Goal: Task Accomplishment & Management: Manage account settings

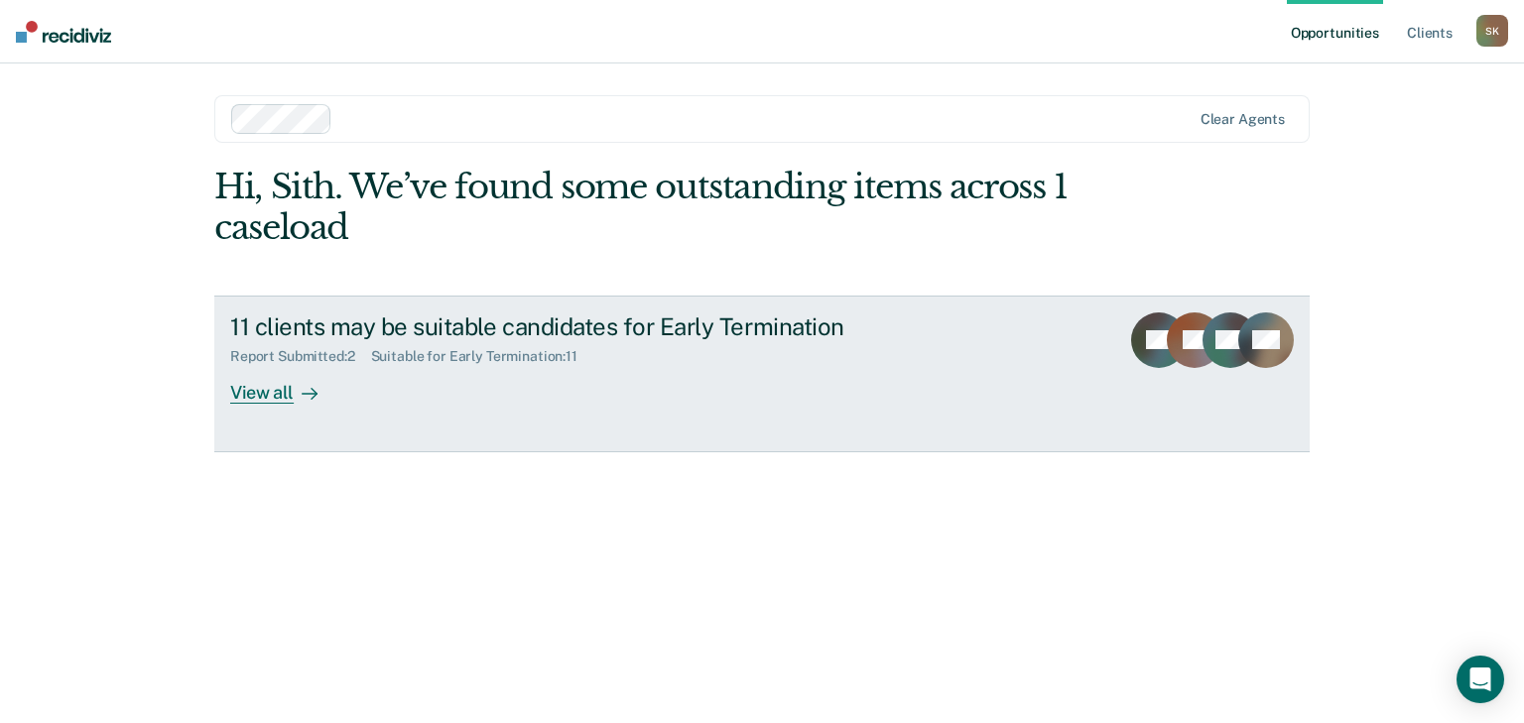
click at [661, 327] on div "11 clients may be suitable candidates for Early Termination" at bounding box center [578, 327] width 697 height 29
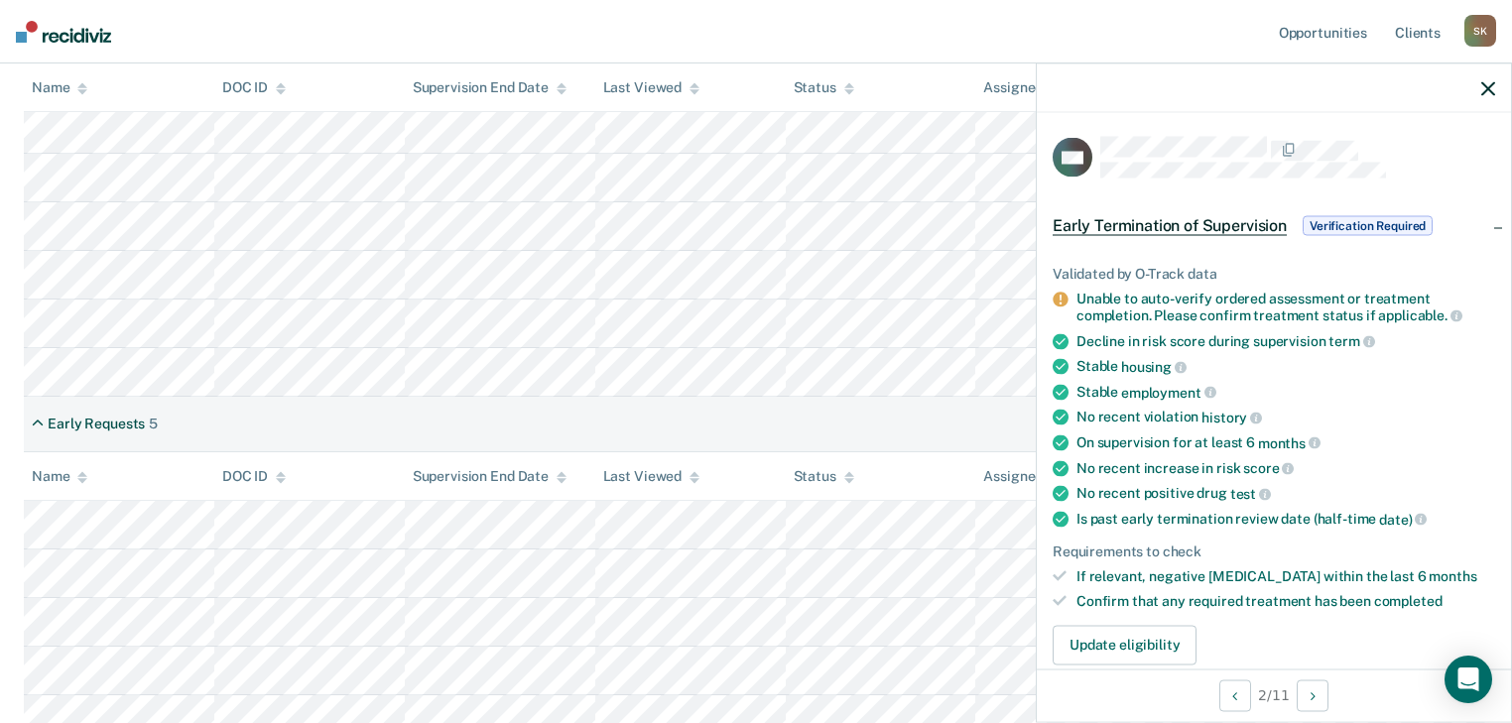
drag, startPoint x: 880, startPoint y: 408, endPoint x: 897, endPoint y: 413, distance: 17.6
click at [883, 408] on div "Early Requests 5" at bounding box center [756, 425] width 1465 height 56
click at [1486, 83] on icon "button" at bounding box center [1488, 88] width 14 height 14
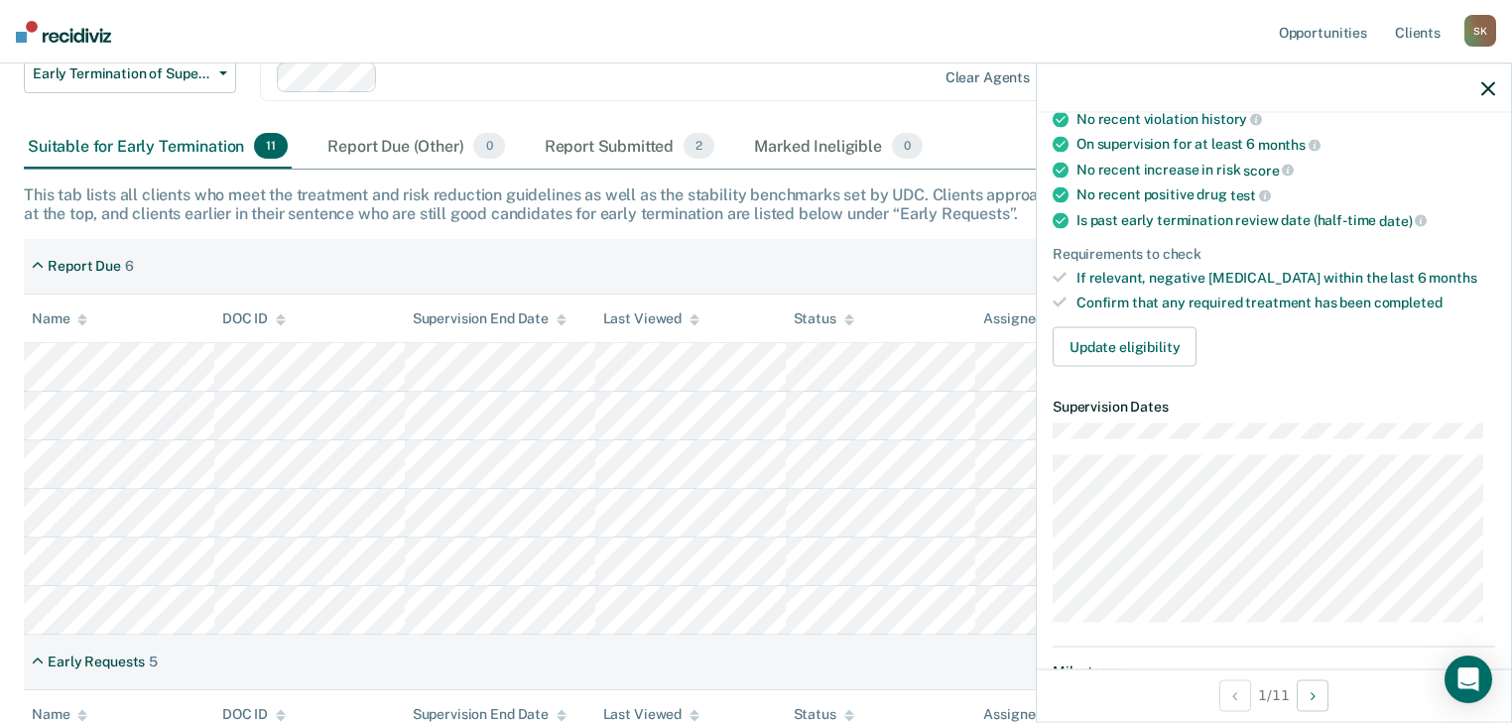
scroll to position [318, 0]
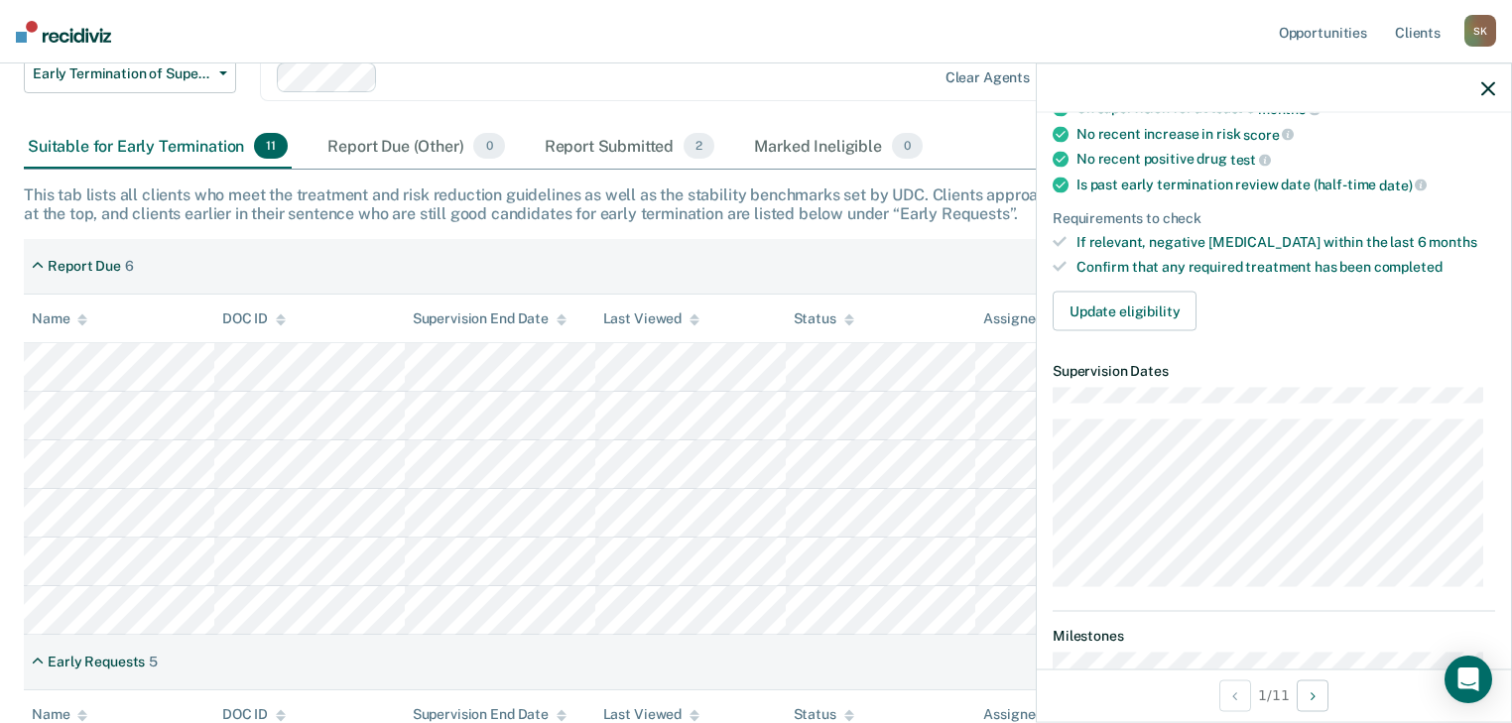
click at [913, 253] on div "Report Due 6" at bounding box center [756, 267] width 1465 height 56
drag, startPoint x: 1484, startPoint y: 85, endPoint x: 1389, endPoint y: 157, distance: 119.1
click at [1484, 86] on icon "button" at bounding box center [1488, 88] width 14 height 14
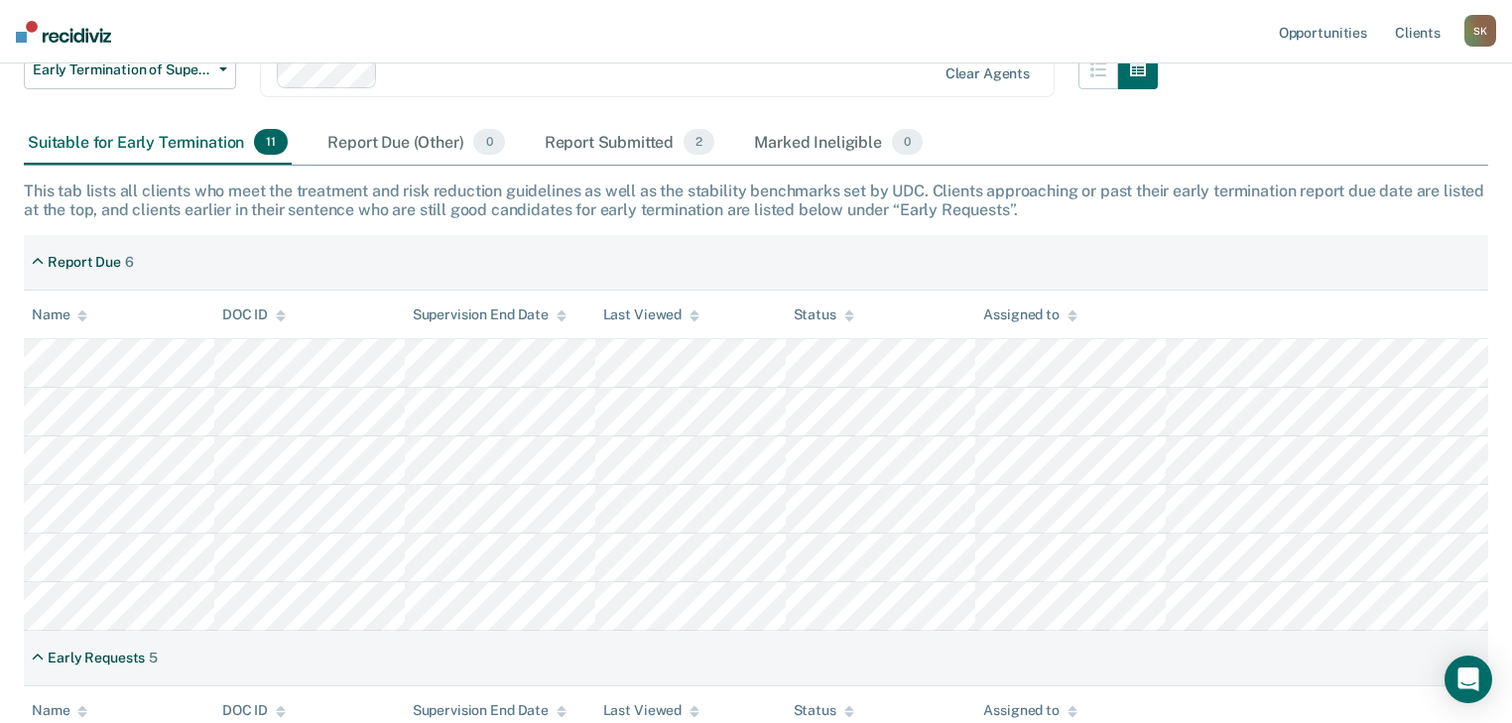
scroll to position [231, 0]
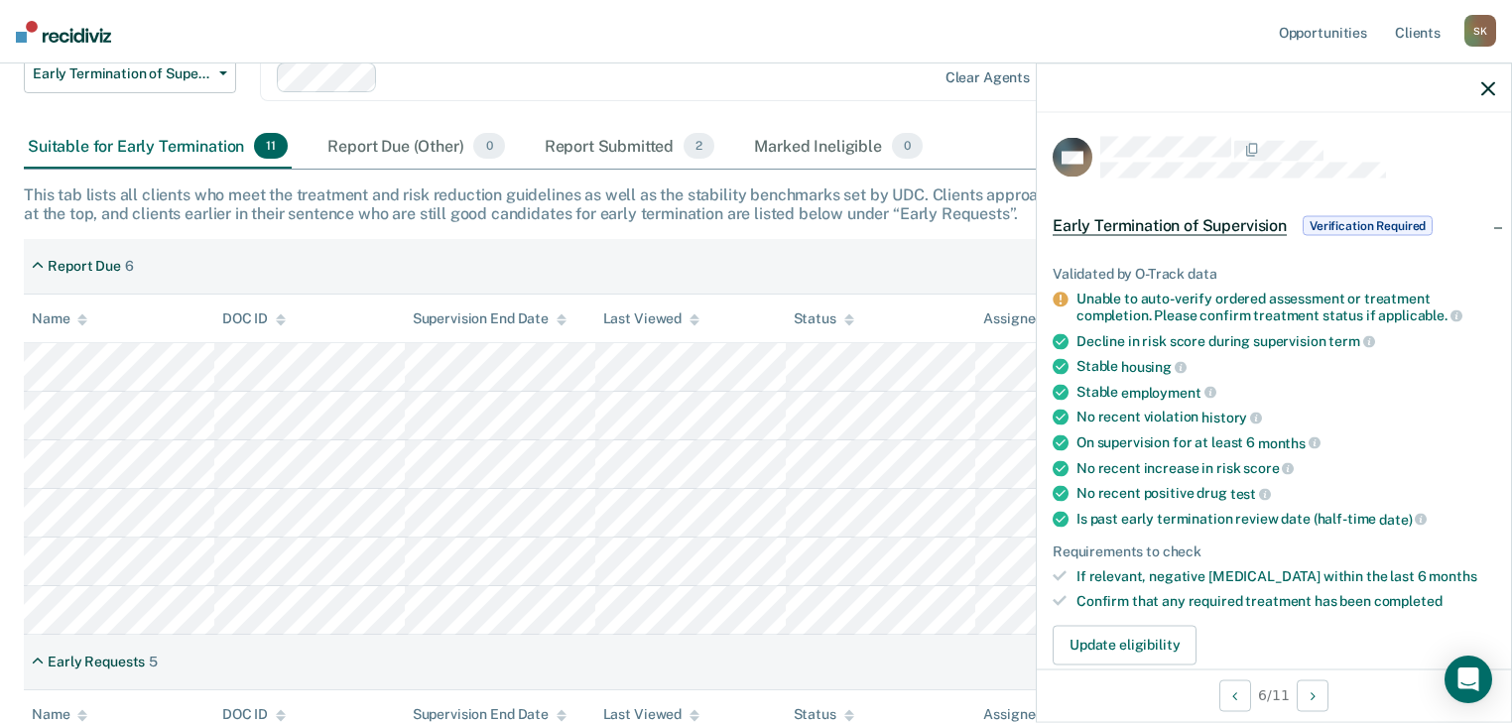
drag, startPoint x: 681, startPoint y: 651, endPoint x: 711, endPoint y: 631, distance: 36.6
click at [682, 651] on div "Early Requests 5" at bounding box center [756, 663] width 1465 height 56
click at [1486, 91] on icon "button" at bounding box center [1488, 88] width 14 height 14
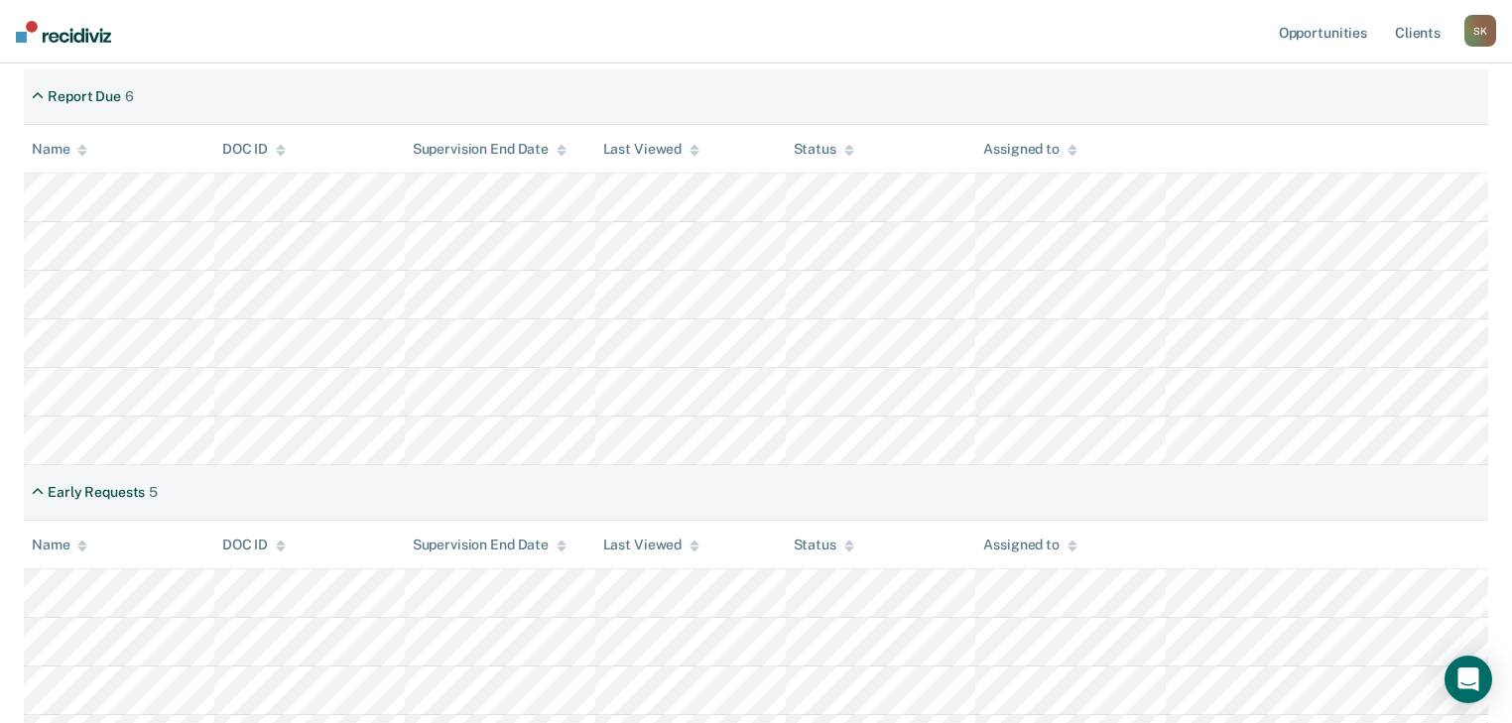
scroll to position [469, 0]
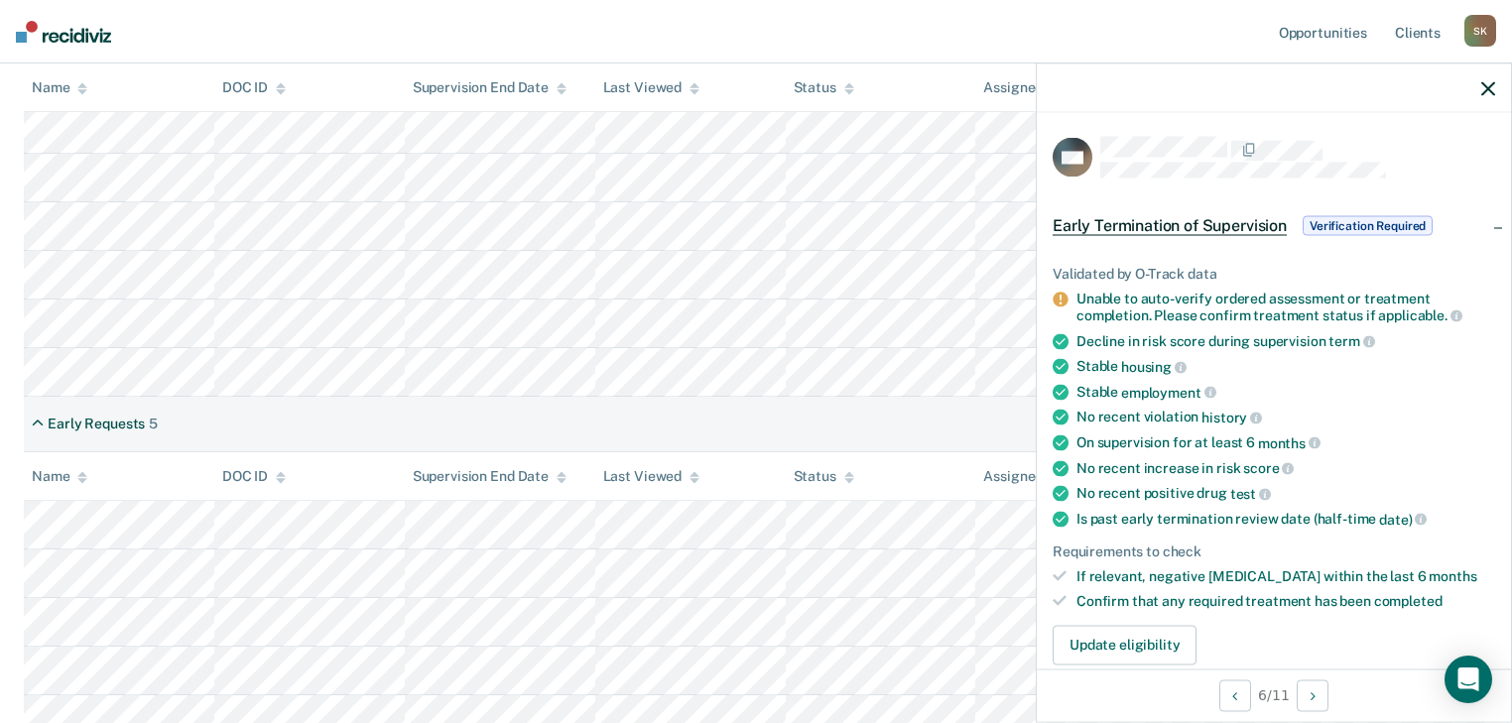
click at [1389, 231] on span "Verification Required" at bounding box center [1368, 226] width 130 height 20
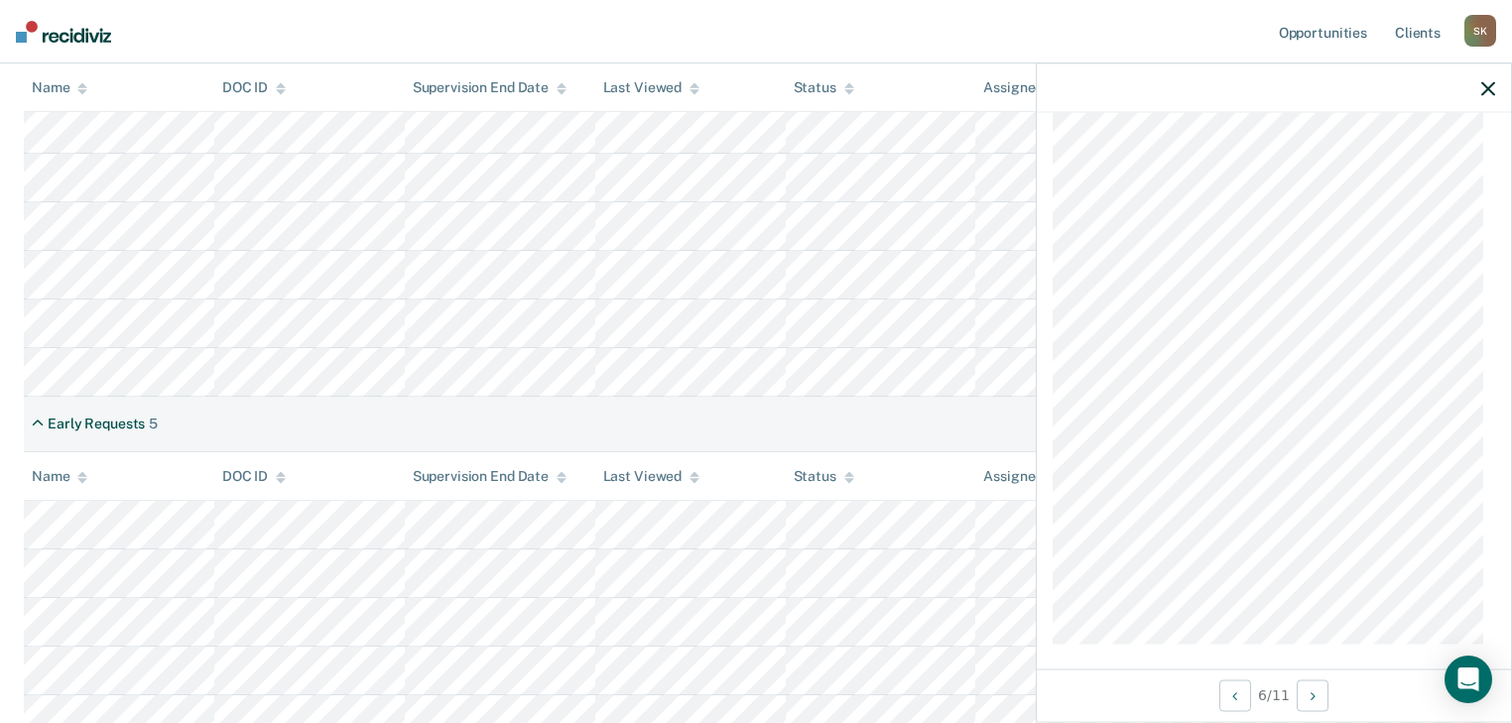
scroll to position [1140, 0]
click at [916, 413] on div "Early Requests 5" at bounding box center [756, 425] width 1465 height 56
click at [1495, 91] on div at bounding box center [1274, 89] width 474 height 50
click at [1488, 91] on icon "button" at bounding box center [1488, 88] width 14 height 14
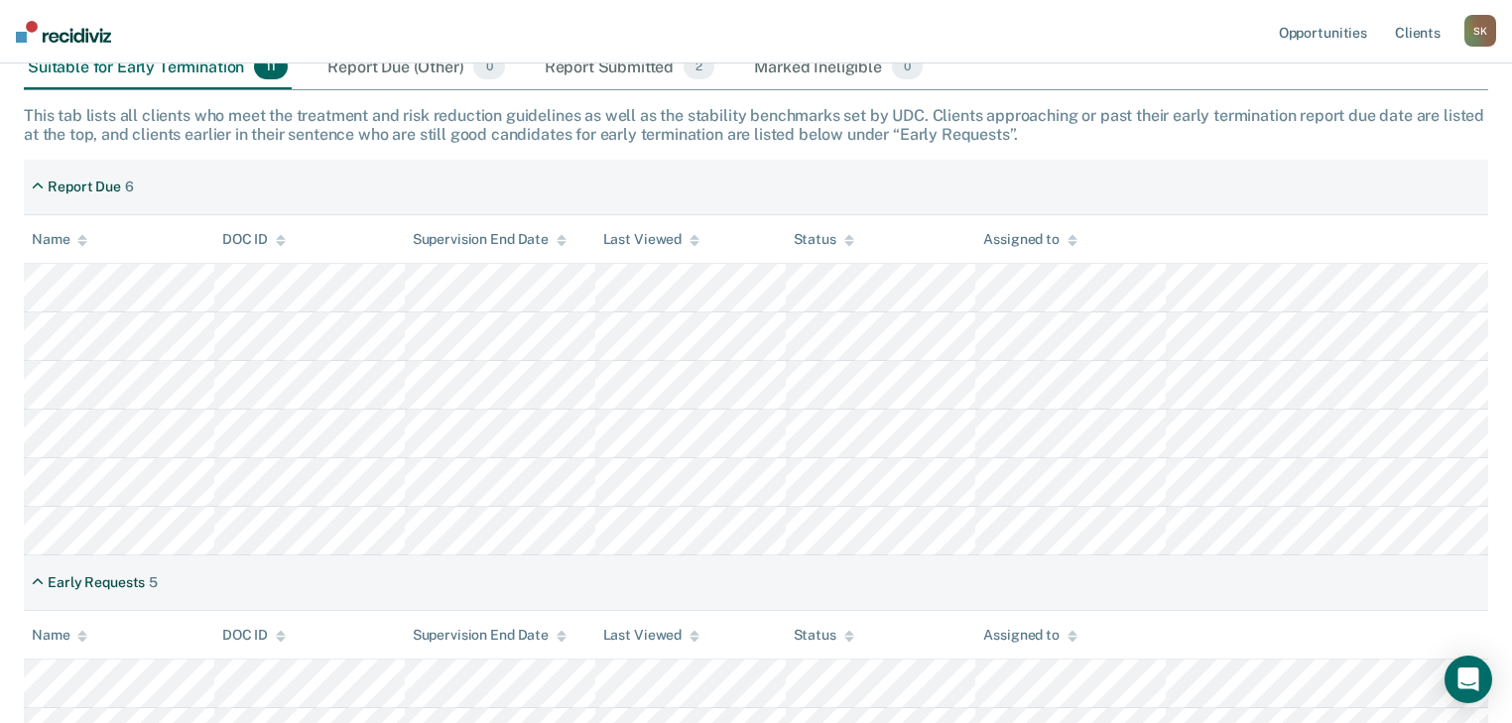
scroll to position [390, 0]
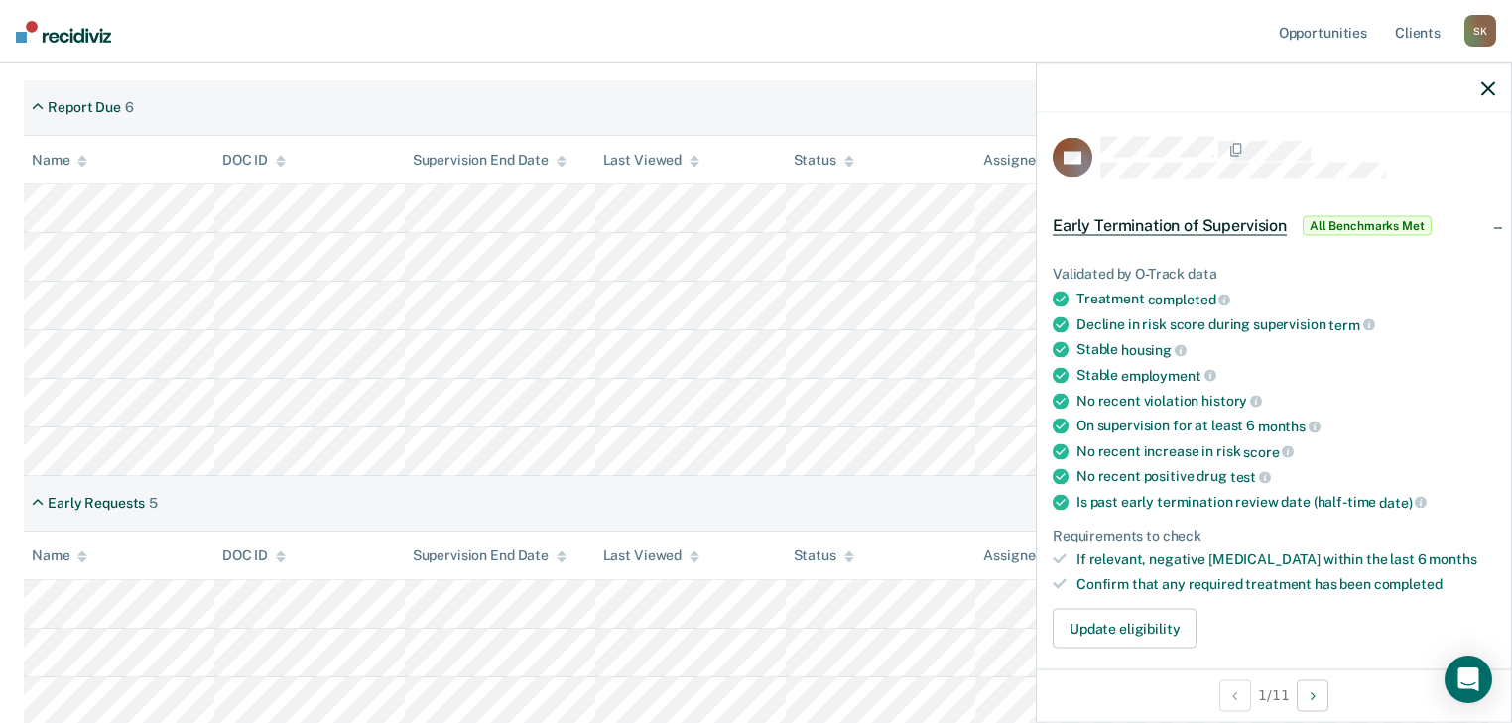
click at [893, 480] on div "Early Requests 5" at bounding box center [756, 504] width 1465 height 56
drag, startPoint x: 1492, startPoint y: 87, endPoint x: 1254, endPoint y: 196, distance: 262.0
click at [1490, 87] on icon "button" at bounding box center [1488, 88] width 14 height 14
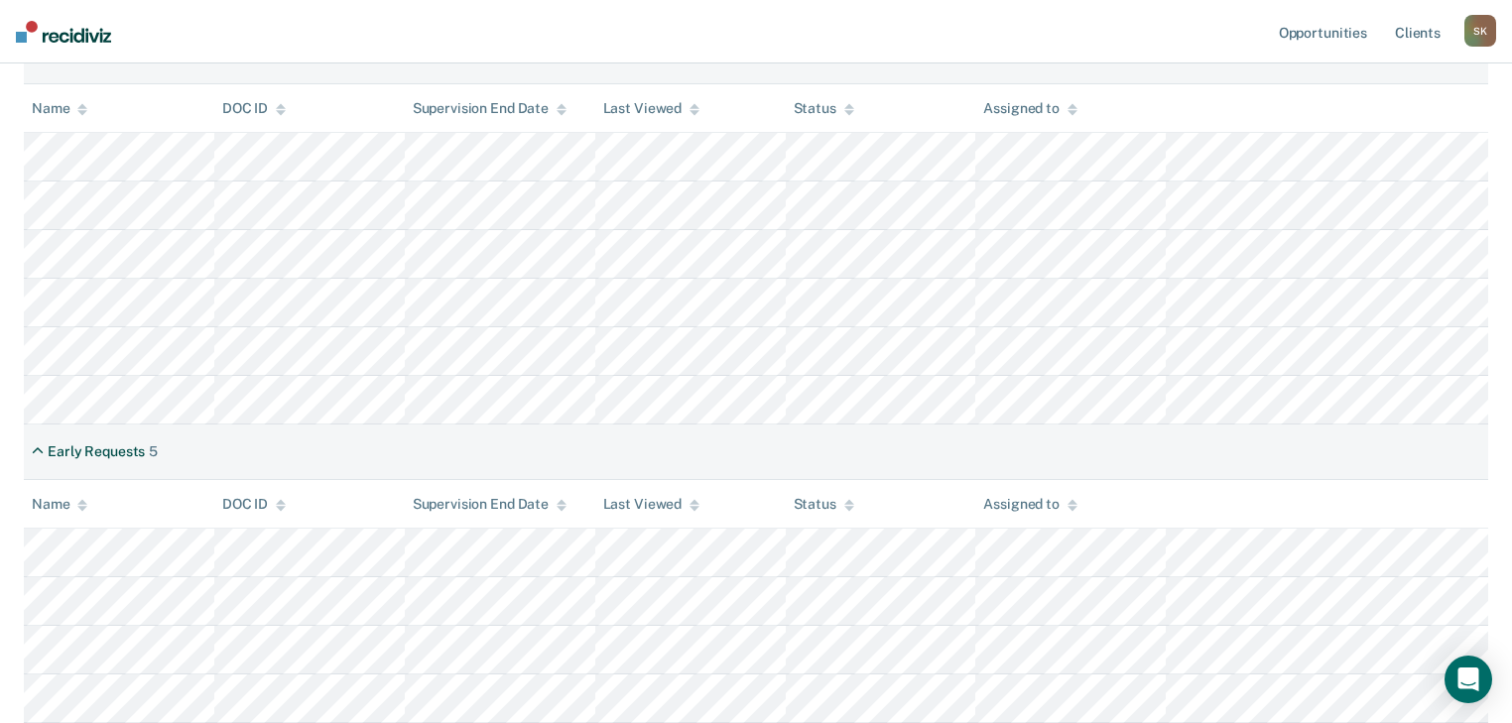
scroll to position [469, 0]
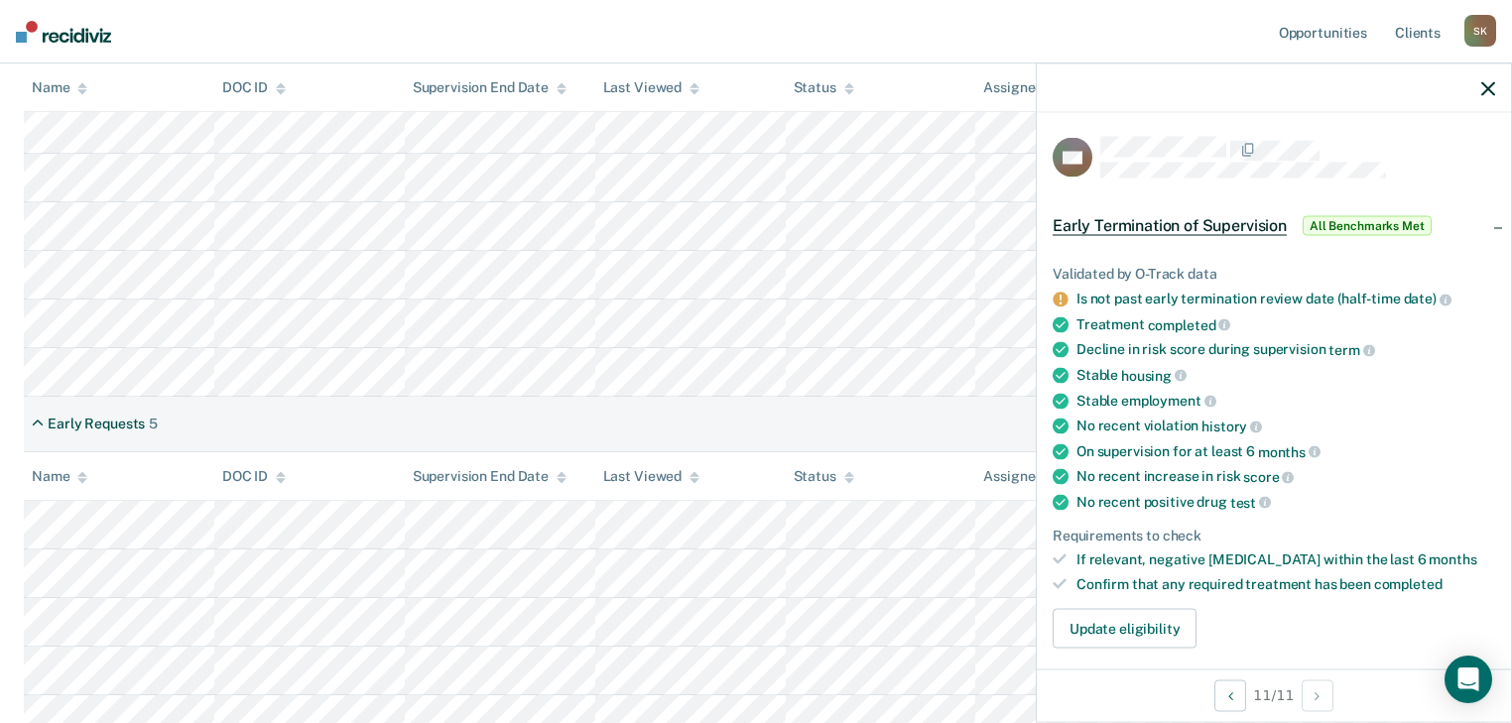
click at [383, 400] on div "Early Requests 5" at bounding box center [756, 425] width 1465 height 56
click at [1481, 83] on icon "button" at bounding box center [1488, 88] width 14 height 14
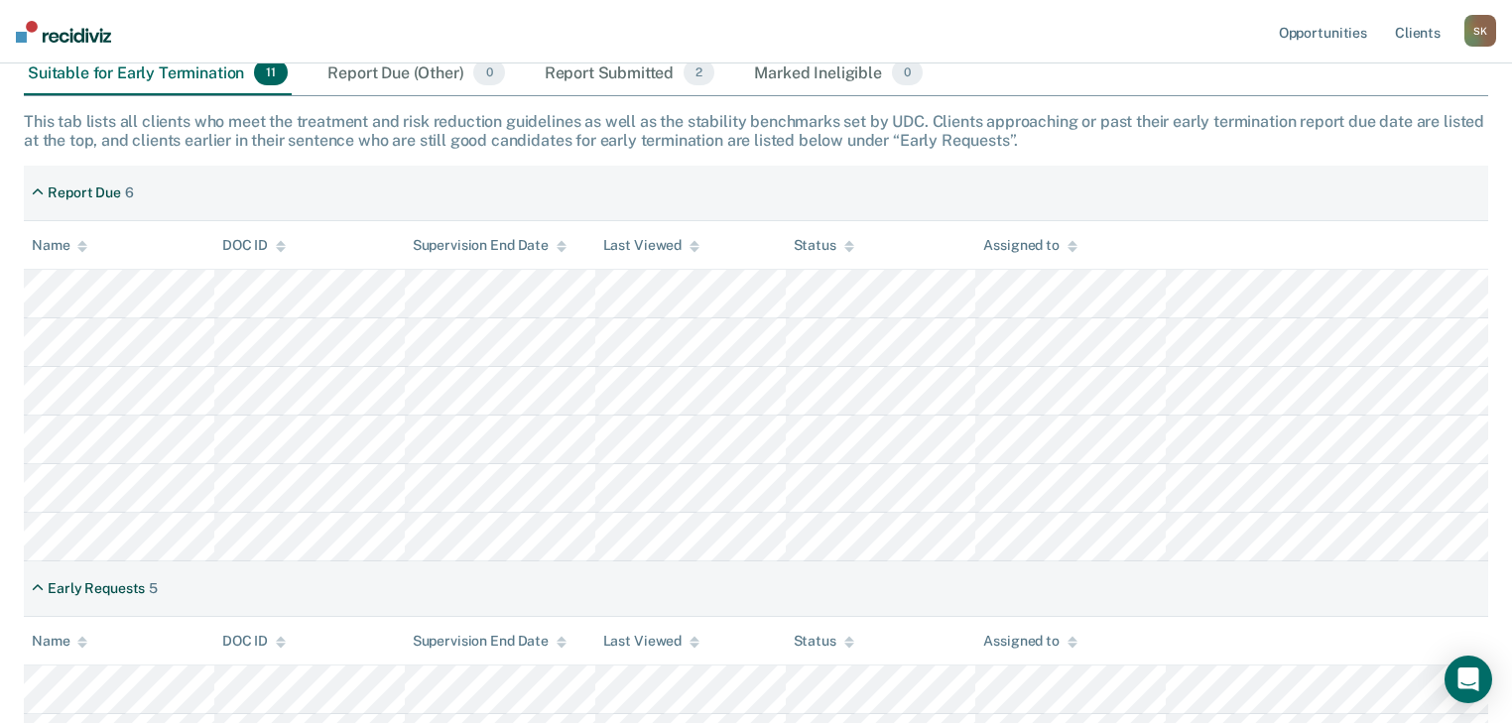
scroll to position [0, 0]
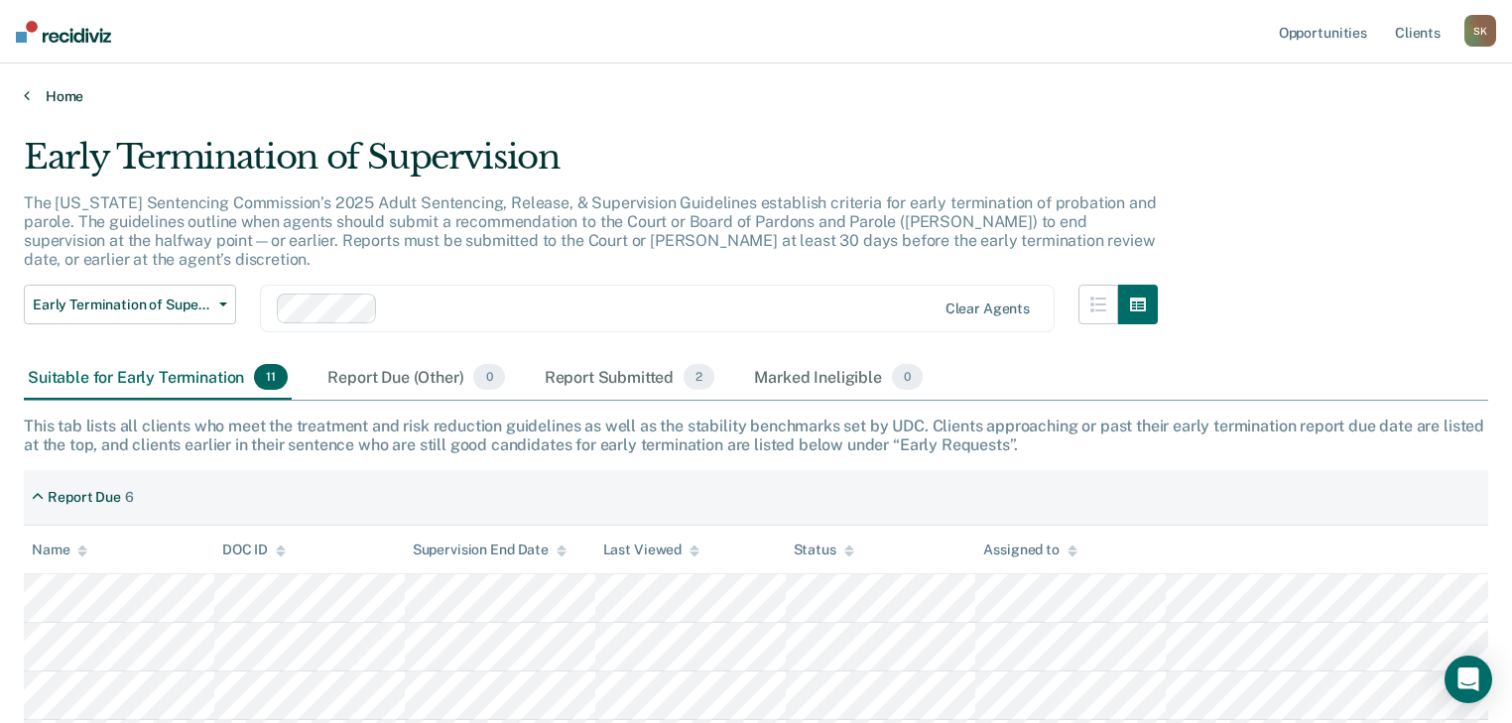
click at [33, 95] on link "Home" at bounding box center [756, 96] width 1465 height 18
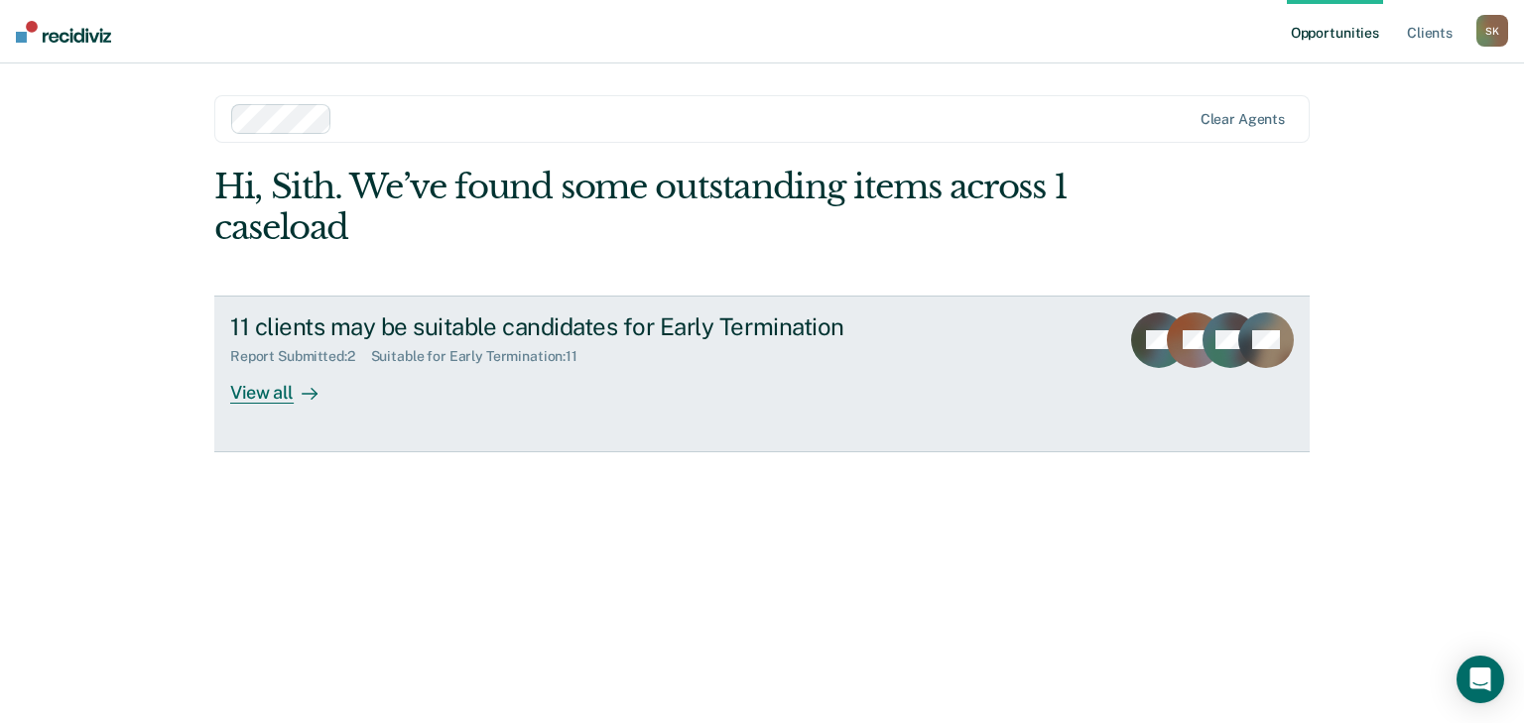
click at [1248, 336] on icon at bounding box center [1261, 363] width 89 height 85
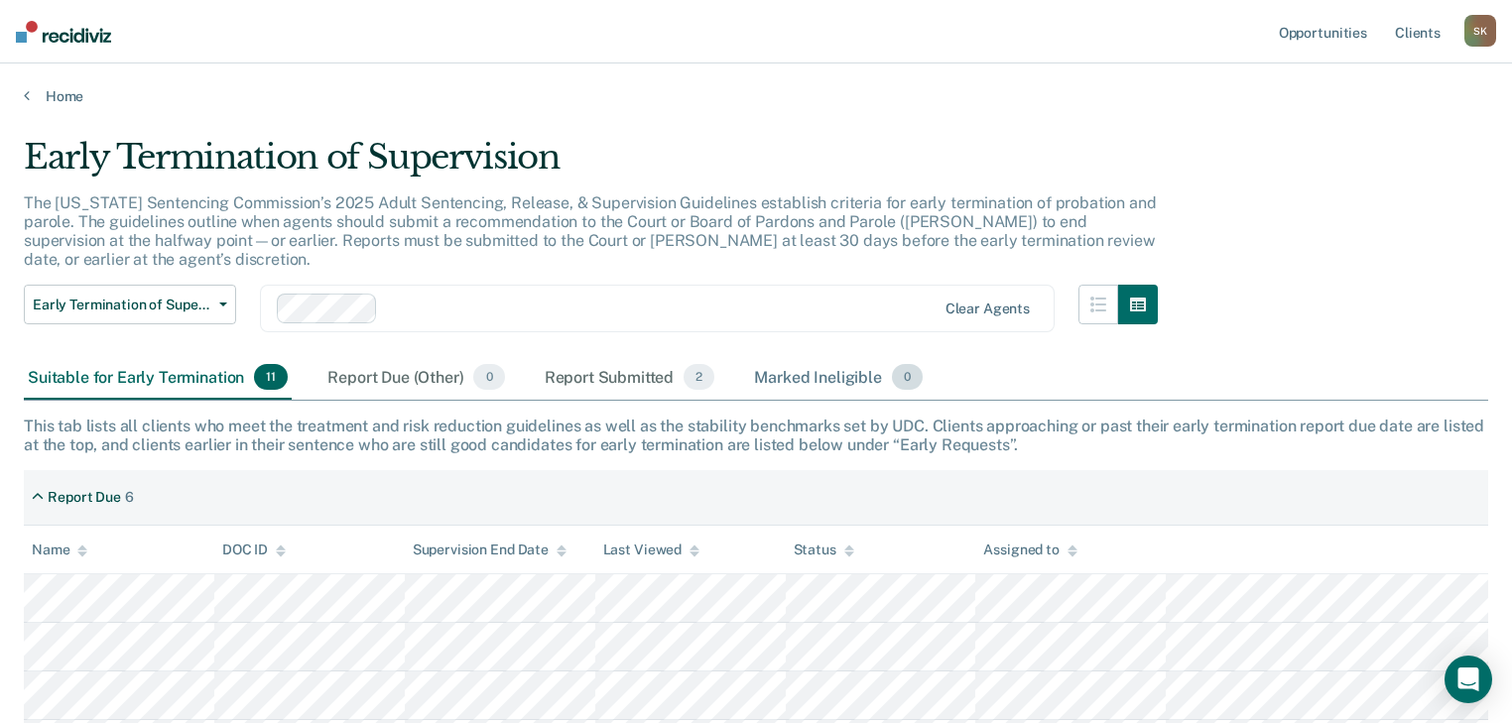
click at [830, 366] on div "Marked Ineligible 0" at bounding box center [838, 378] width 177 height 44
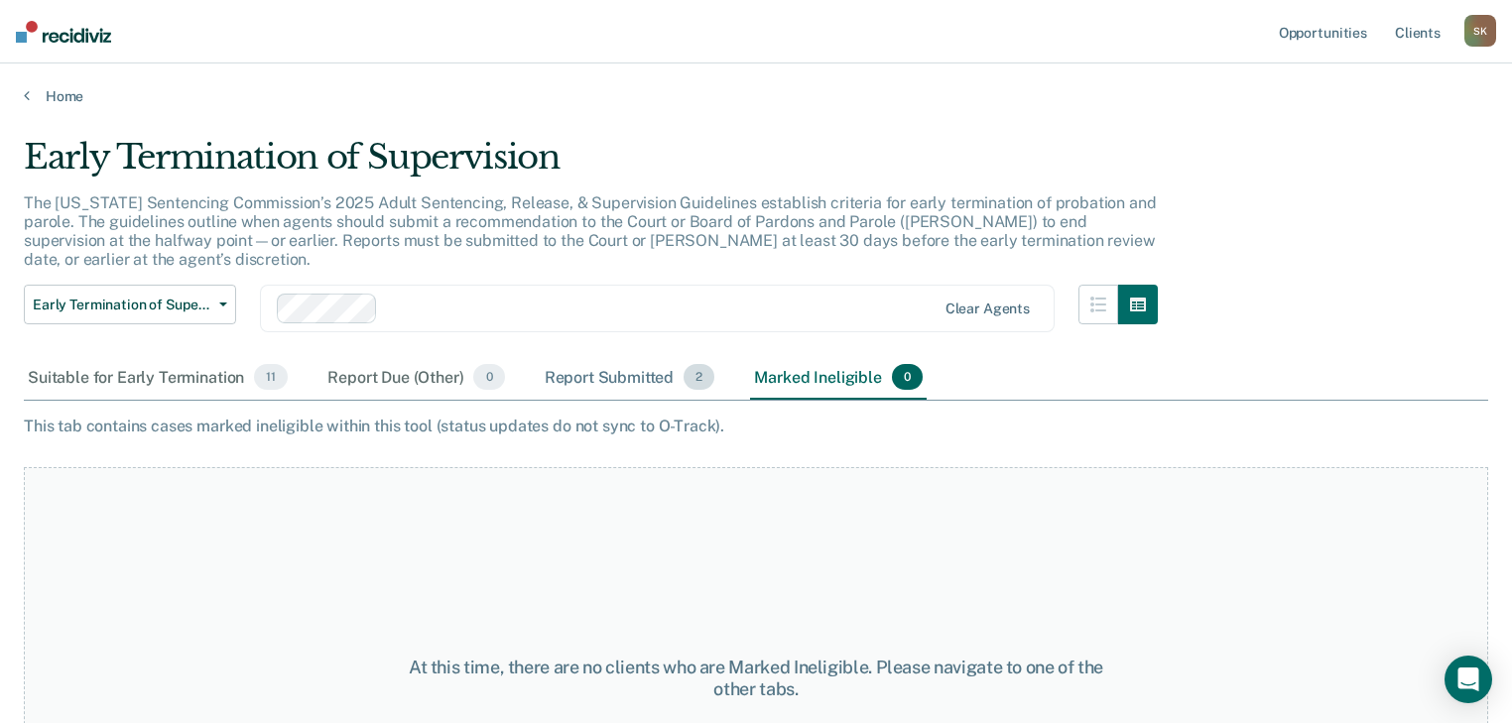
click at [619, 369] on div "Report Submitted 2" at bounding box center [630, 378] width 179 height 44
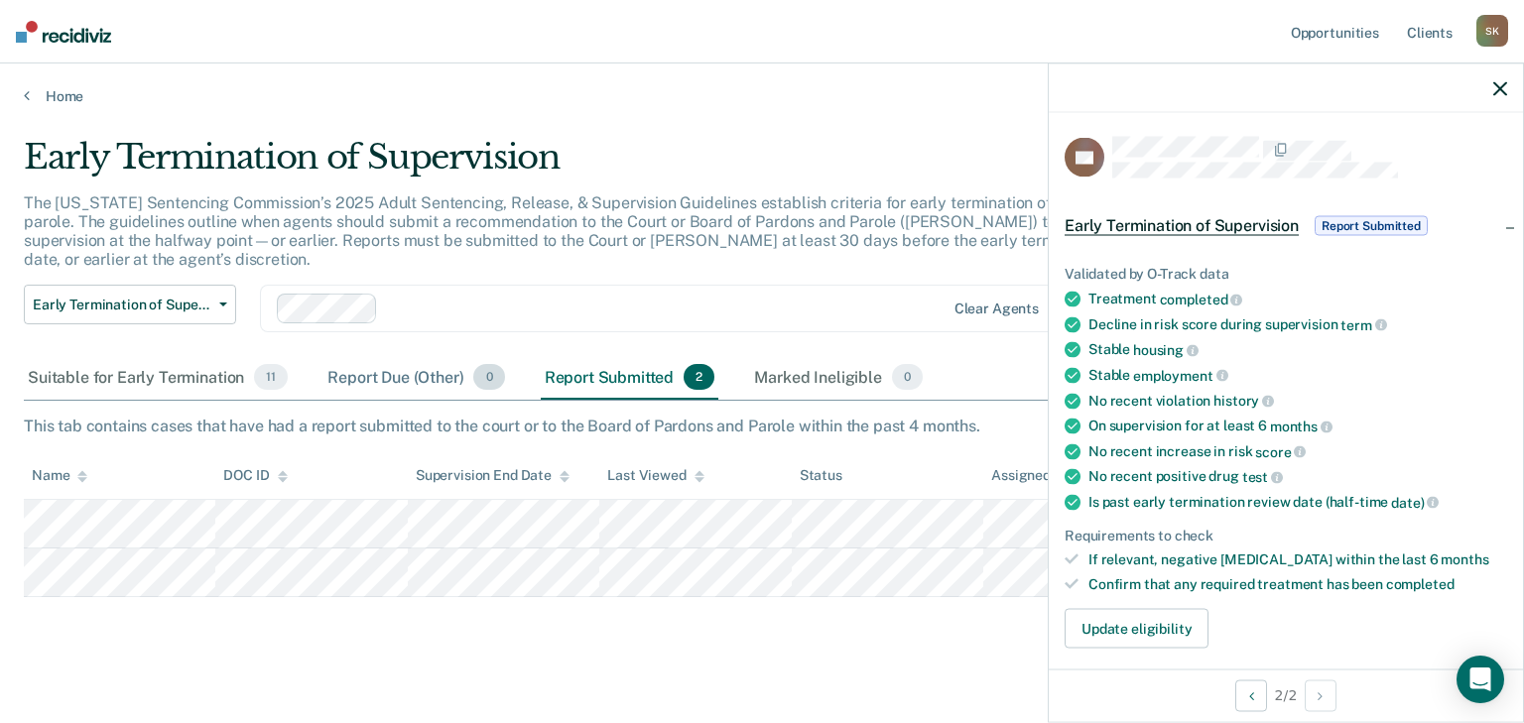
drag, startPoint x: 460, startPoint y: 623, endPoint x: 377, endPoint y: 353, distance: 282.5
click at [460, 622] on div "Early Termination of Supervision The [US_STATE] Sentencing Commission’s 2025 Ad…" at bounding box center [762, 387] width 1476 height 501
click at [401, 359] on div "Report Due (Other) 0" at bounding box center [415, 378] width 185 height 44
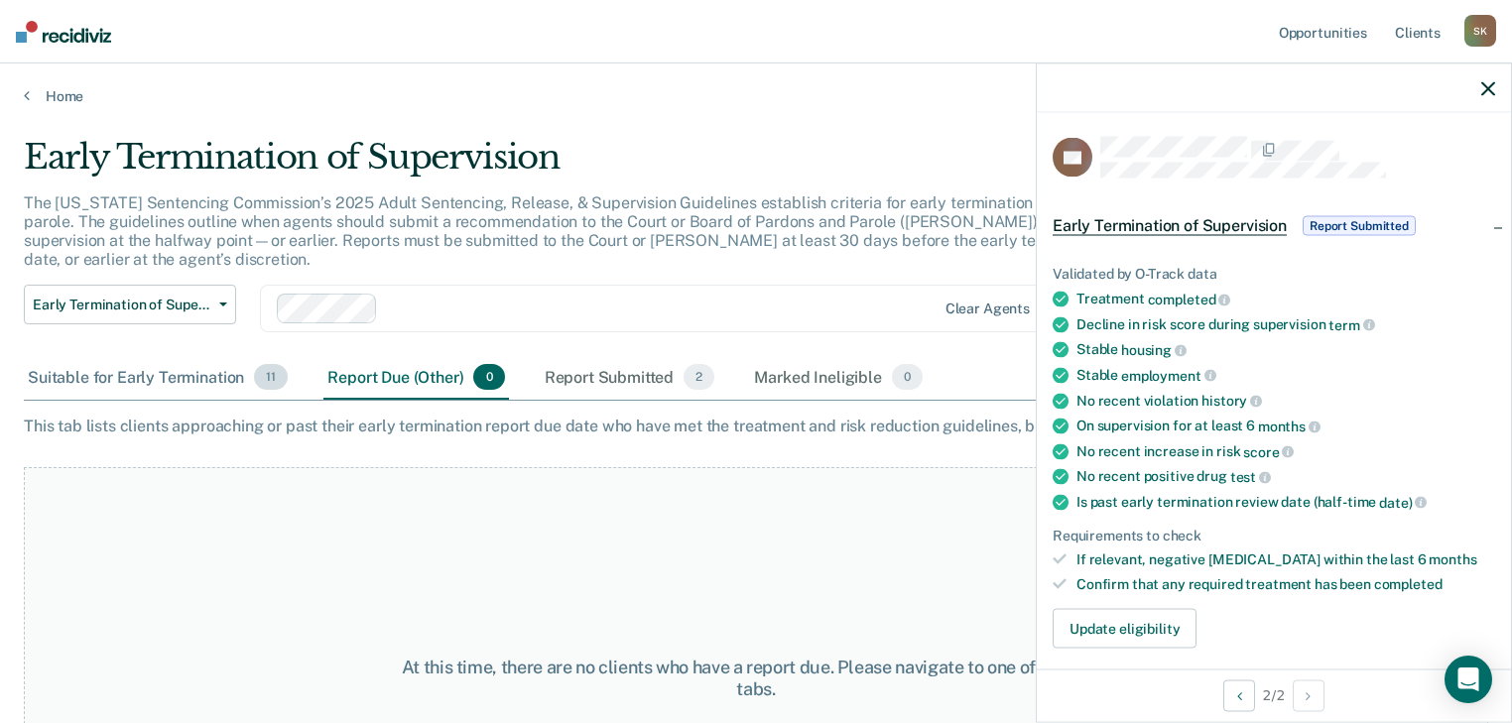
click at [141, 358] on div "Suitable for Early Termination 11" at bounding box center [158, 378] width 268 height 44
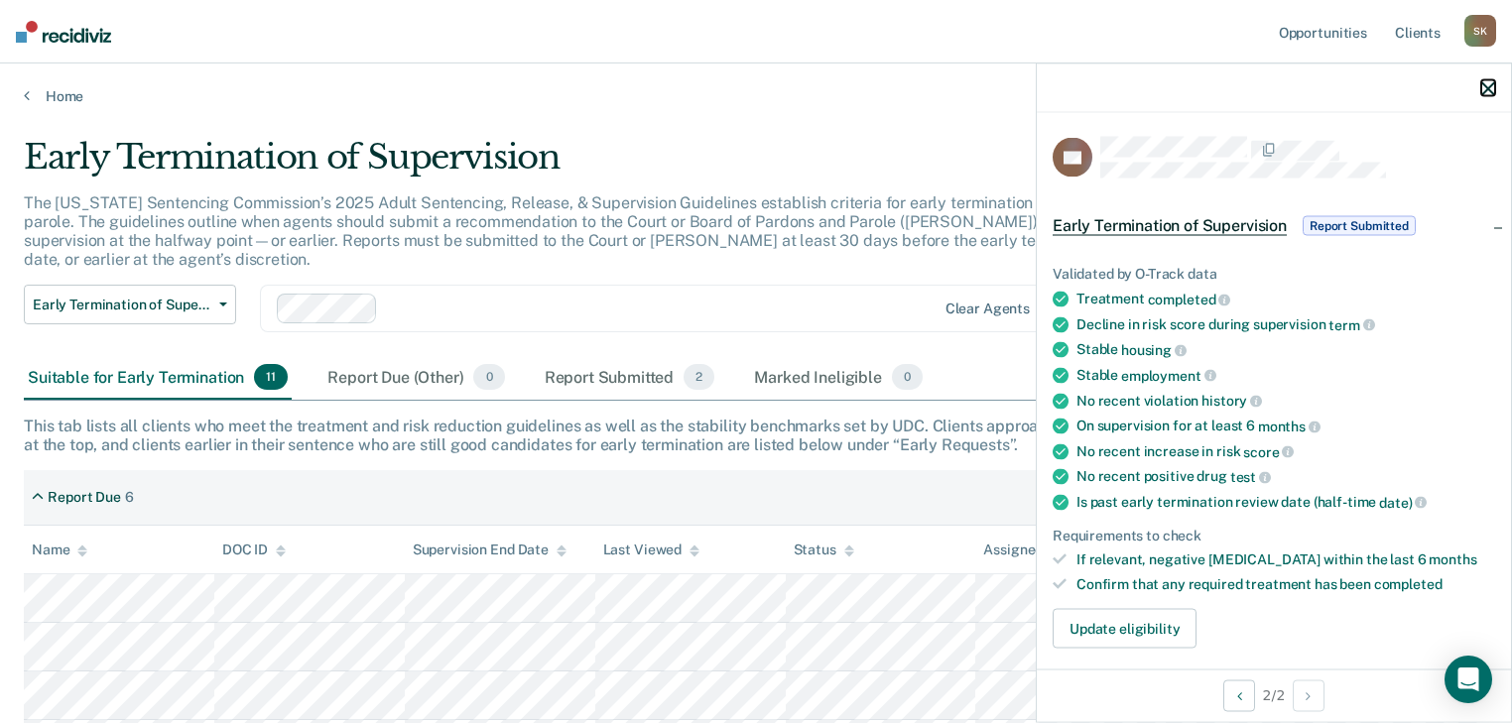
click at [1484, 84] on icon "button" at bounding box center [1488, 88] width 14 height 14
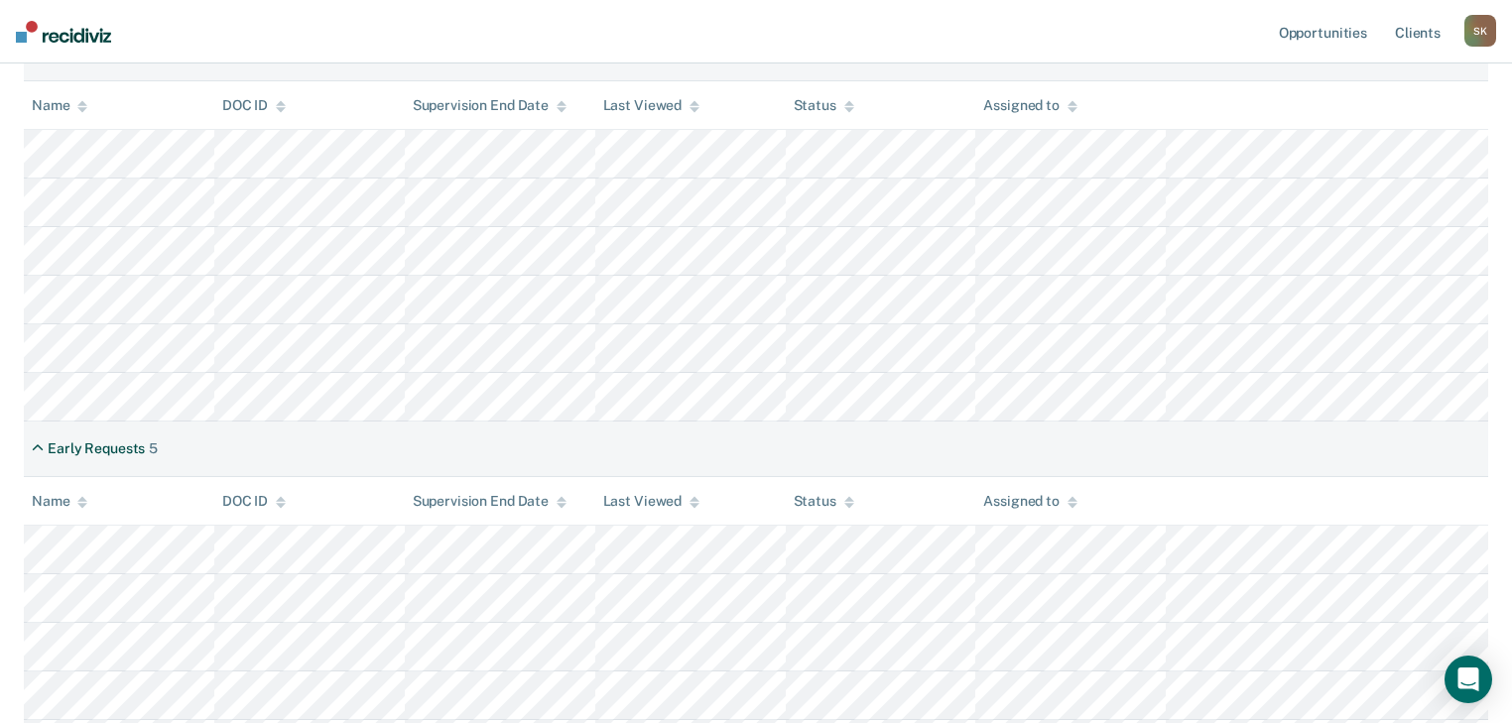
scroll to position [469, 0]
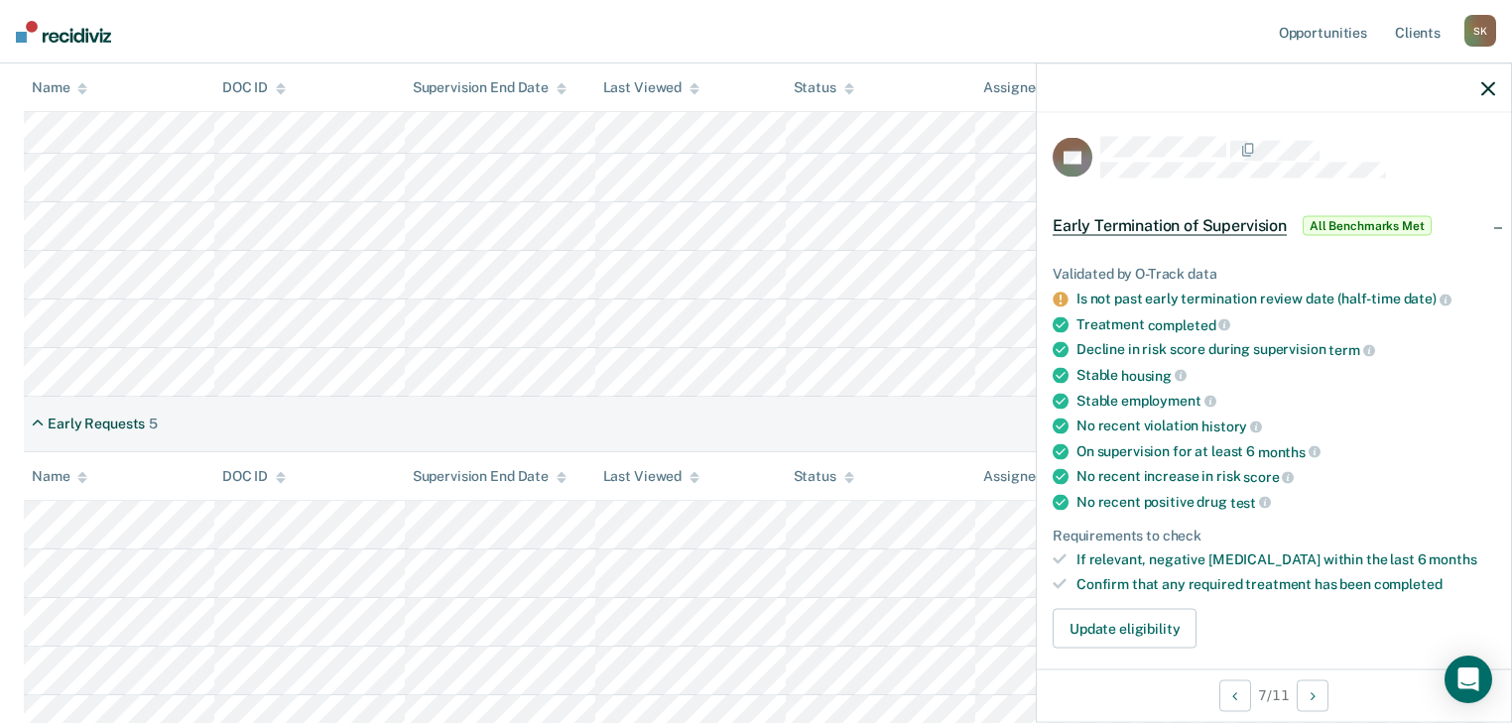
click at [1061, 369] on icon at bounding box center [1061, 375] width 16 height 16
drag, startPoint x: 1065, startPoint y: 321, endPoint x: 1123, endPoint y: 323, distance: 58.6
click at [1123, 323] on li "Treatment completed" at bounding box center [1274, 325] width 443 height 18
click at [1106, 400] on div "Stable employment" at bounding box center [1286, 401] width 419 height 18
drag, startPoint x: 1084, startPoint y: 369, endPoint x: 1164, endPoint y: 372, distance: 80.4
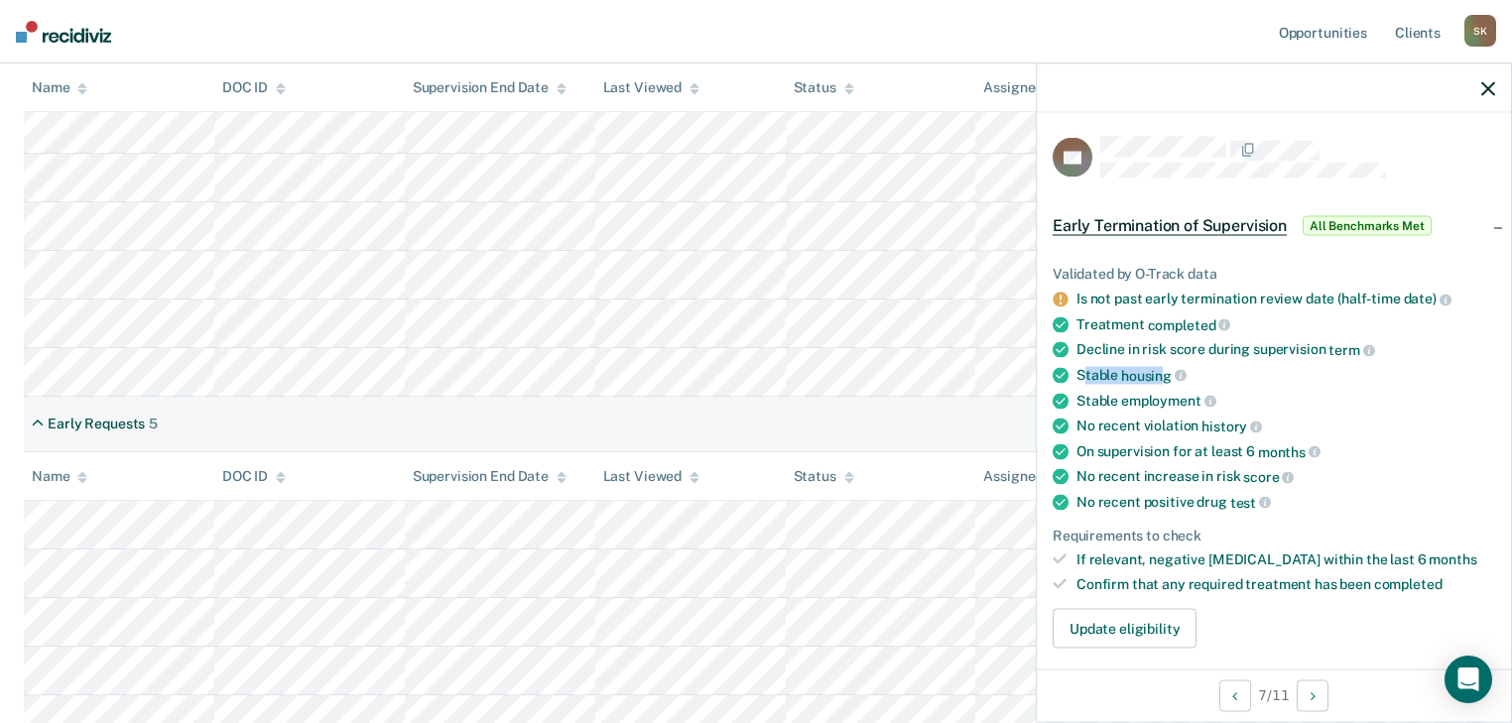
click at [1164, 372] on div "Stable housing" at bounding box center [1286, 375] width 419 height 18
click at [1166, 376] on span "housing" at bounding box center [1153, 375] width 65 height 16
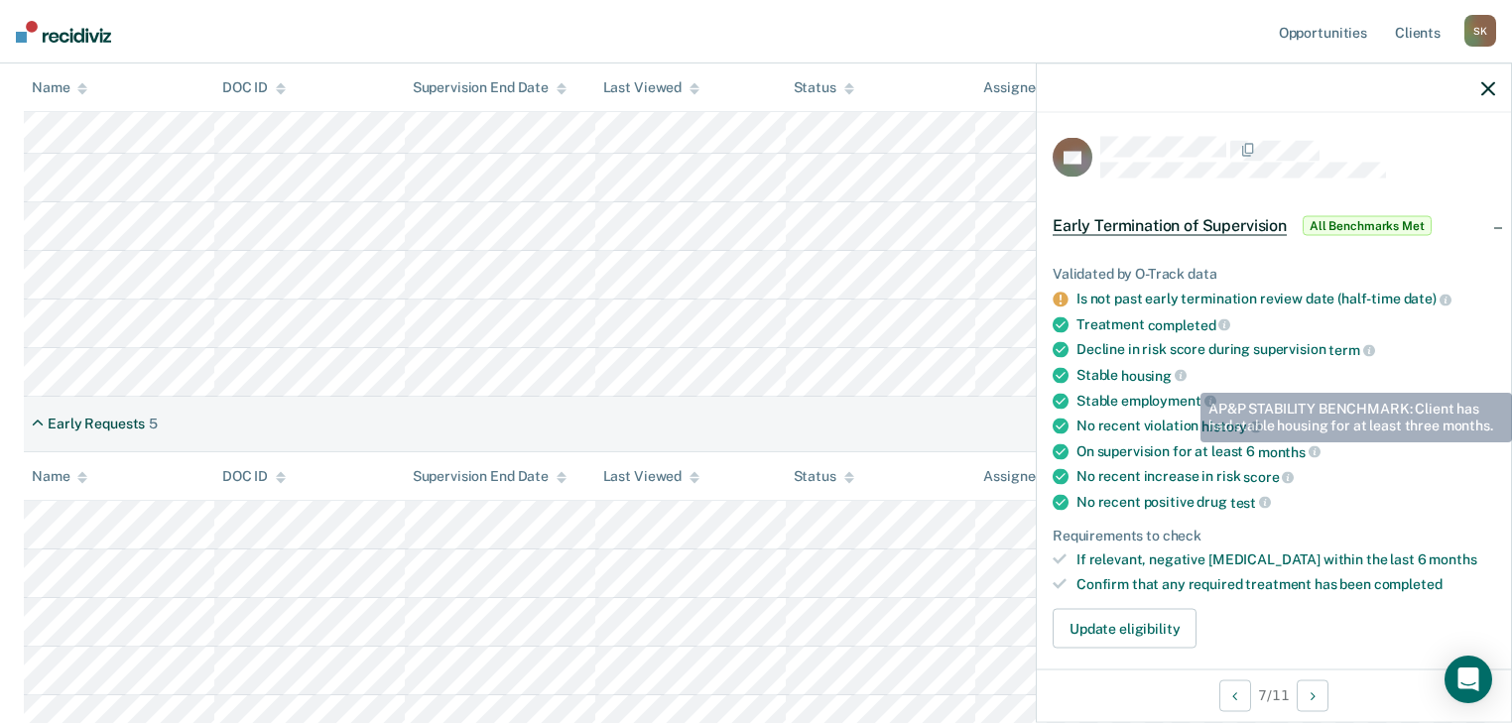
click at [1186, 375] on div "Stable housing" at bounding box center [1286, 375] width 419 height 18
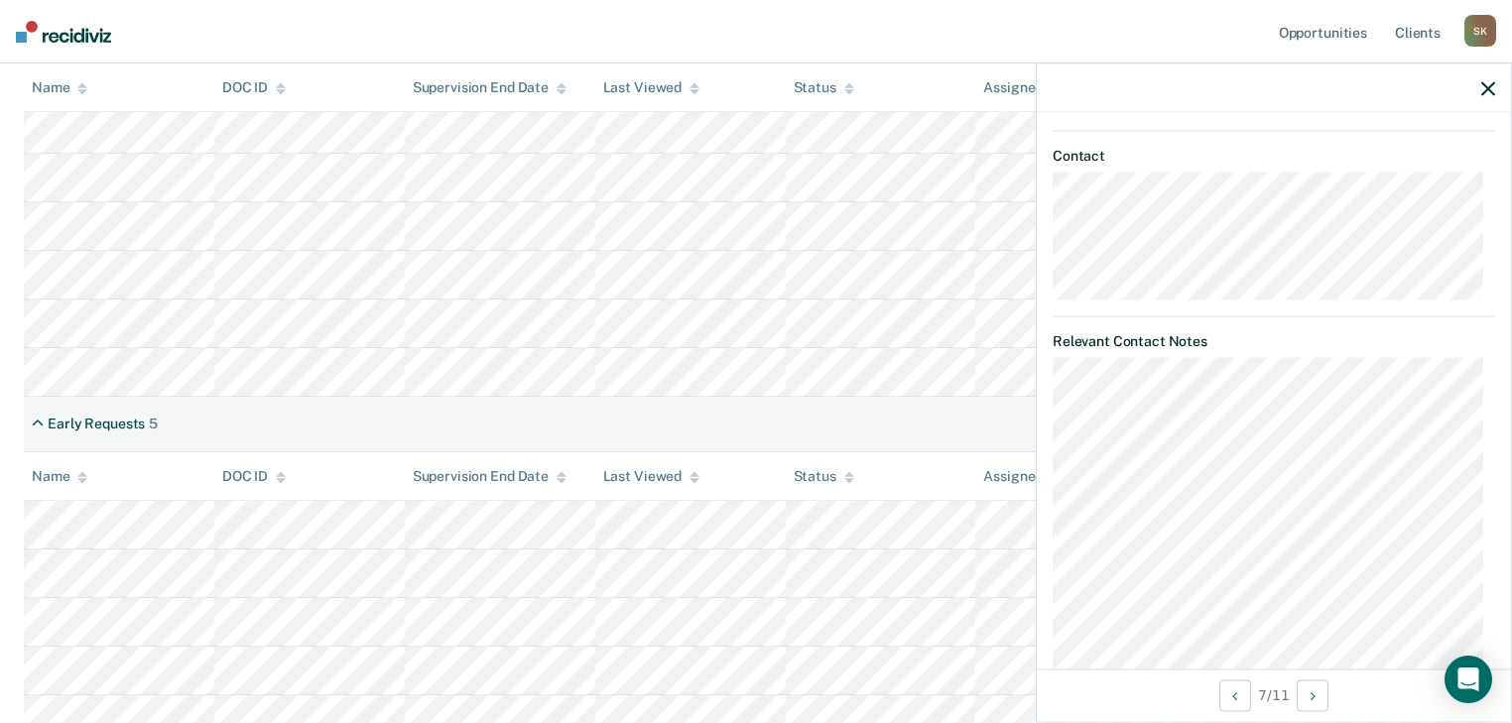
scroll to position [990, 0]
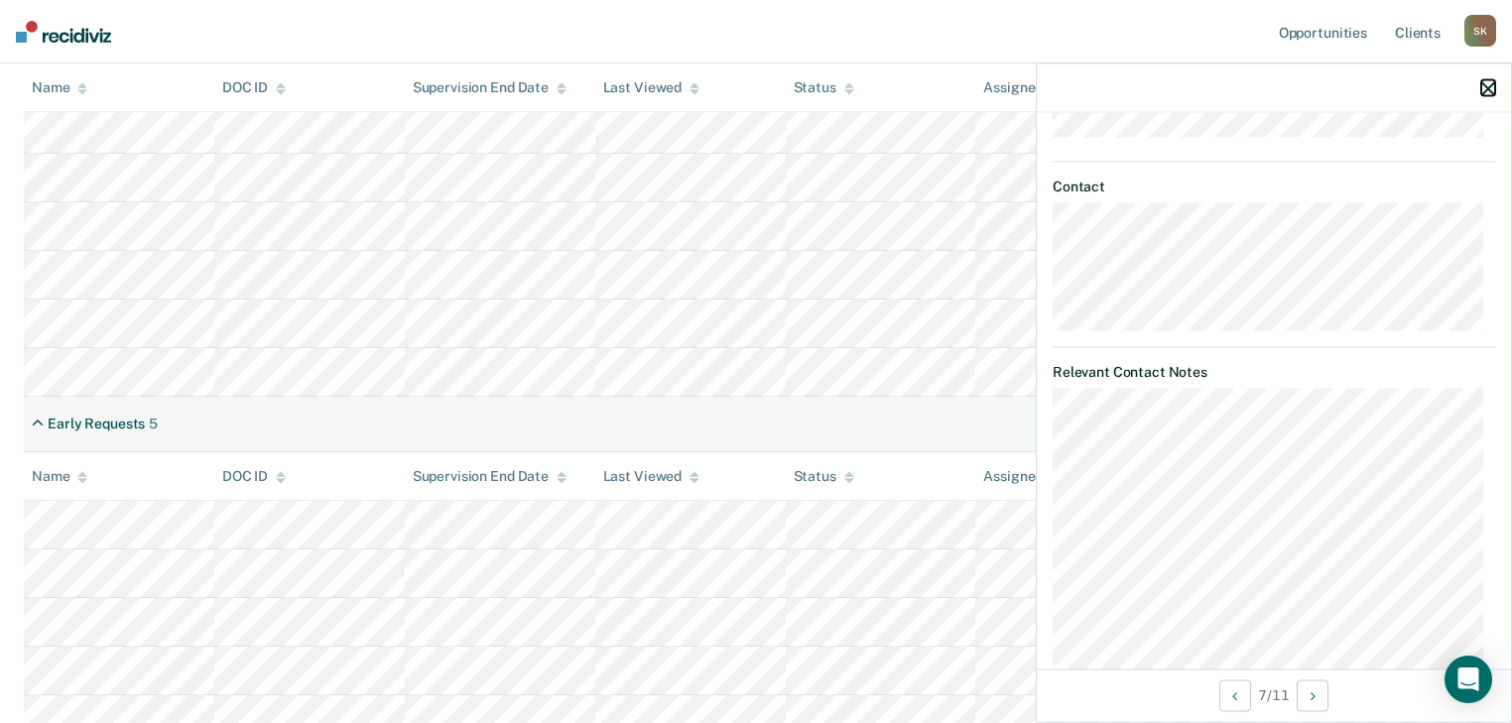
click at [1486, 83] on icon "button" at bounding box center [1488, 88] width 14 height 14
drag, startPoint x: 1489, startPoint y: 90, endPoint x: 1480, endPoint y: 100, distance: 13.3
click at [1488, 92] on icon "button" at bounding box center [1488, 88] width 14 height 14
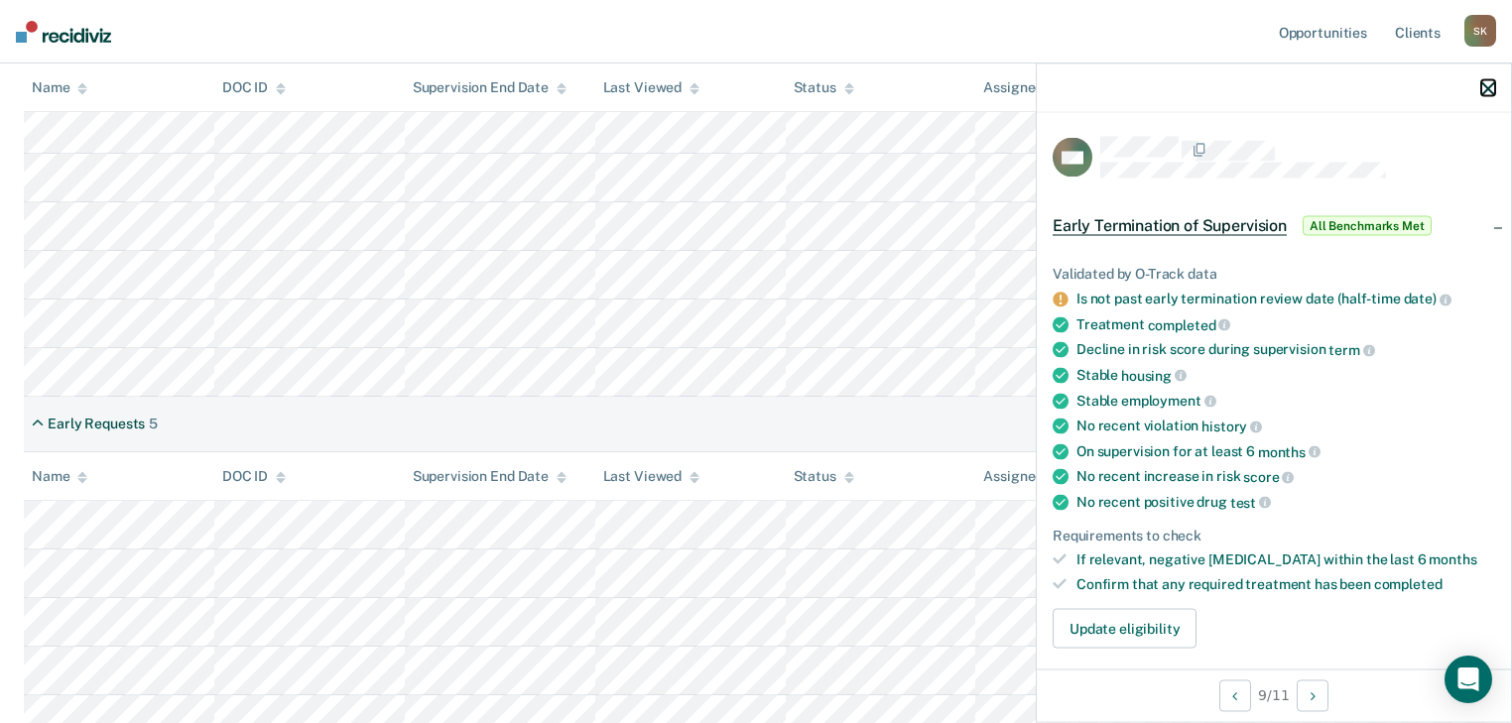
drag, startPoint x: 1486, startPoint y: 87, endPoint x: 1451, endPoint y: 115, distance: 45.3
click at [1484, 90] on icon "button" at bounding box center [1488, 88] width 14 height 14
click at [1488, 87] on icon "button" at bounding box center [1488, 88] width 14 height 14
click at [1123, 624] on button "Update eligibility" at bounding box center [1125, 628] width 144 height 40
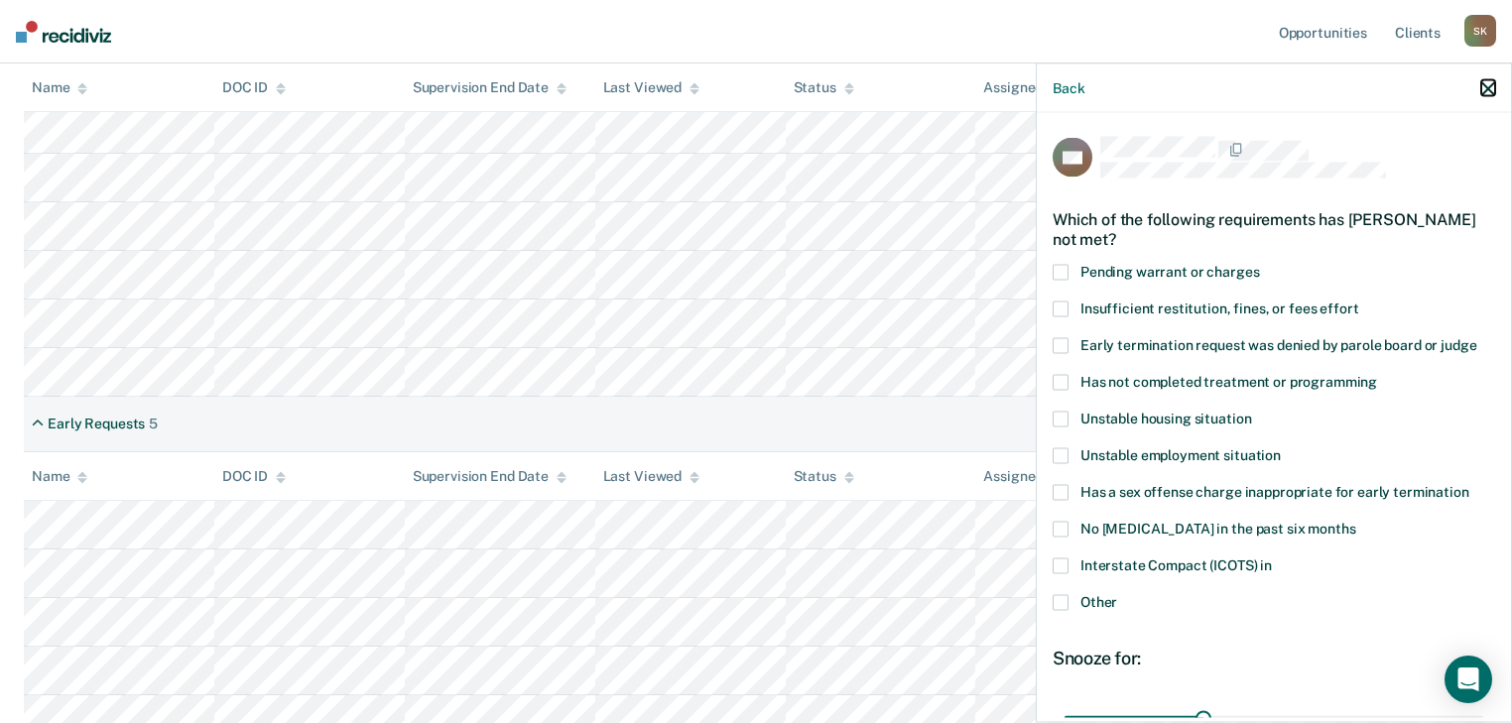
drag, startPoint x: 1485, startPoint y: 82, endPoint x: 1488, endPoint y: 107, distance: 25.0
click at [1485, 83] on icon "button" at bounding box center [1488, 88] width 14 height 14
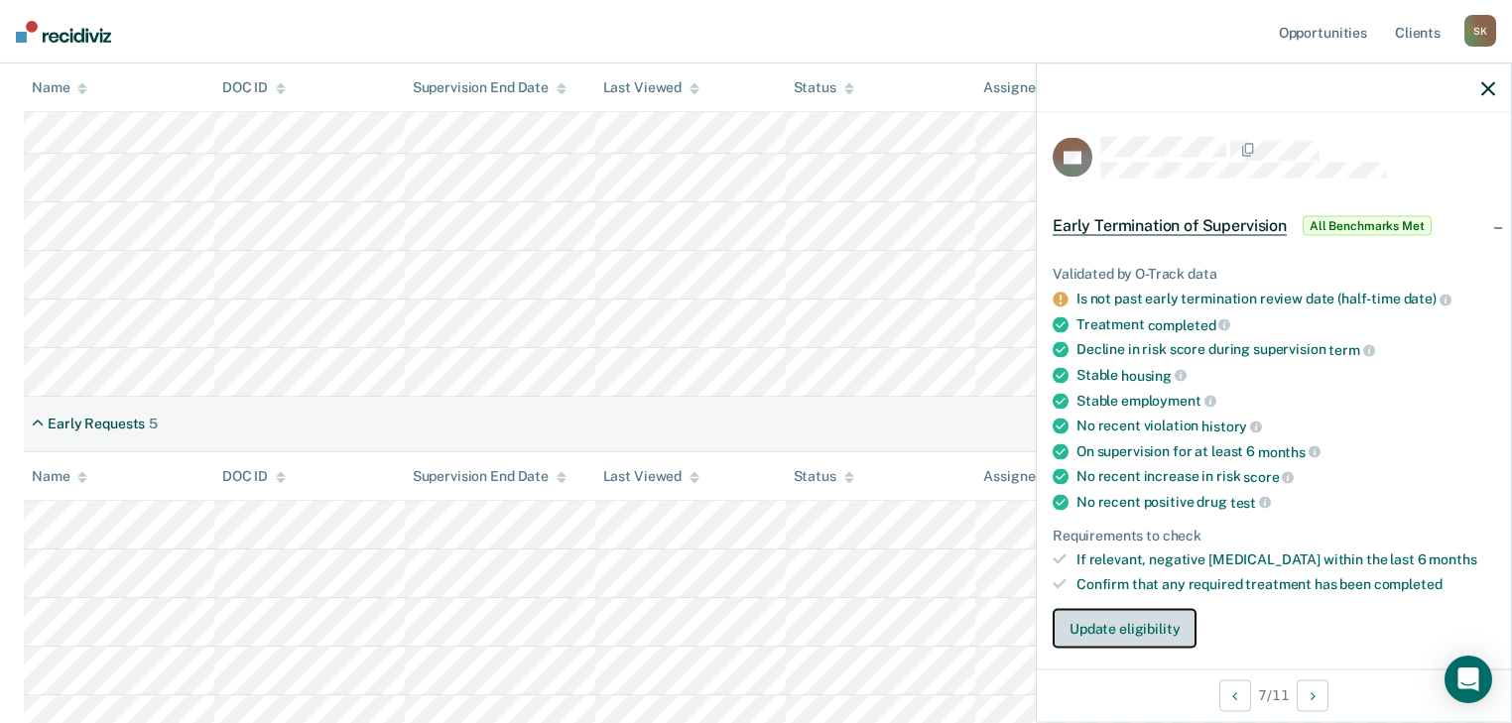
click at [1158, 621] on button "Update eligibility" at bounding box center [1125, 628] width 144 height 40
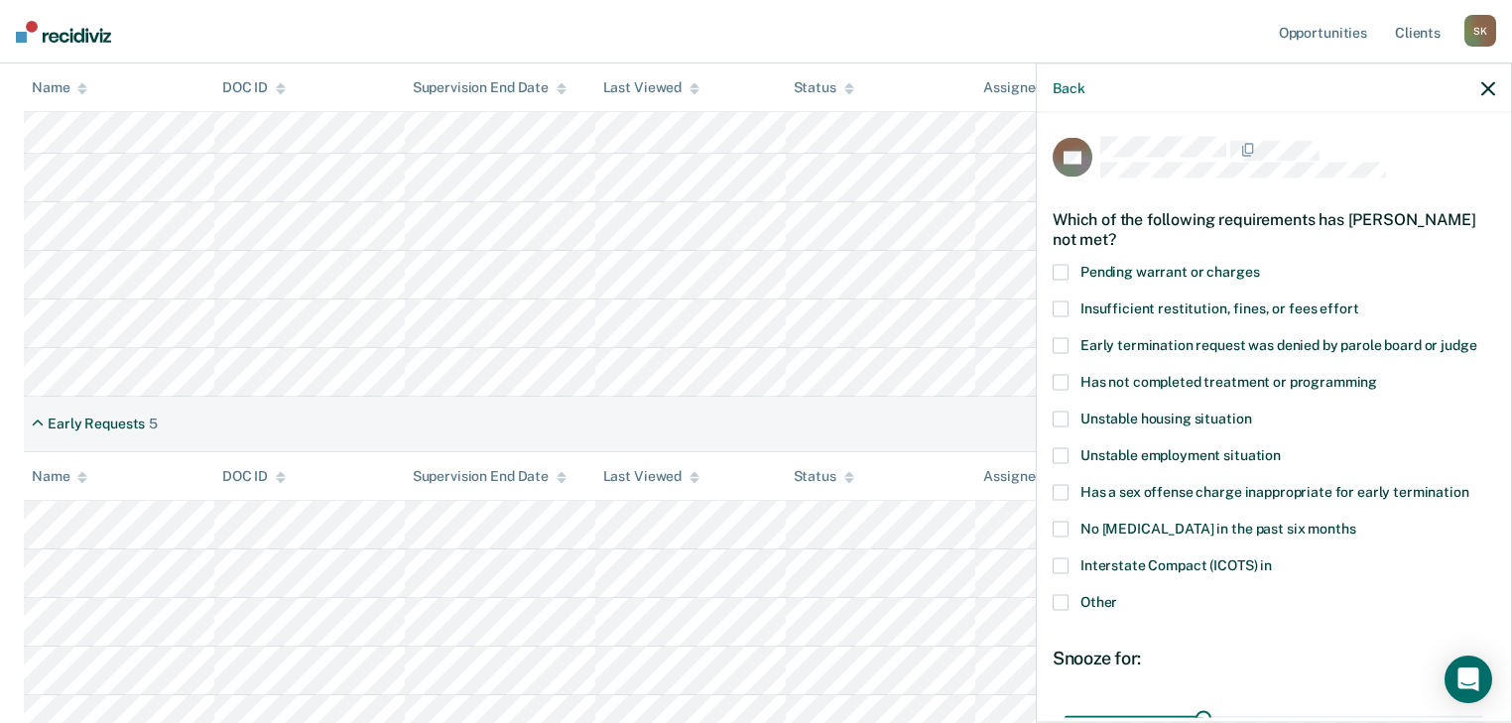
click at [1064, 414] on span at bounding box center [1061, 419] width 16 height 16
click at [1251, 411] on input "Unstable housing situation" at bounding box center [1251, 411] width 0 height 0
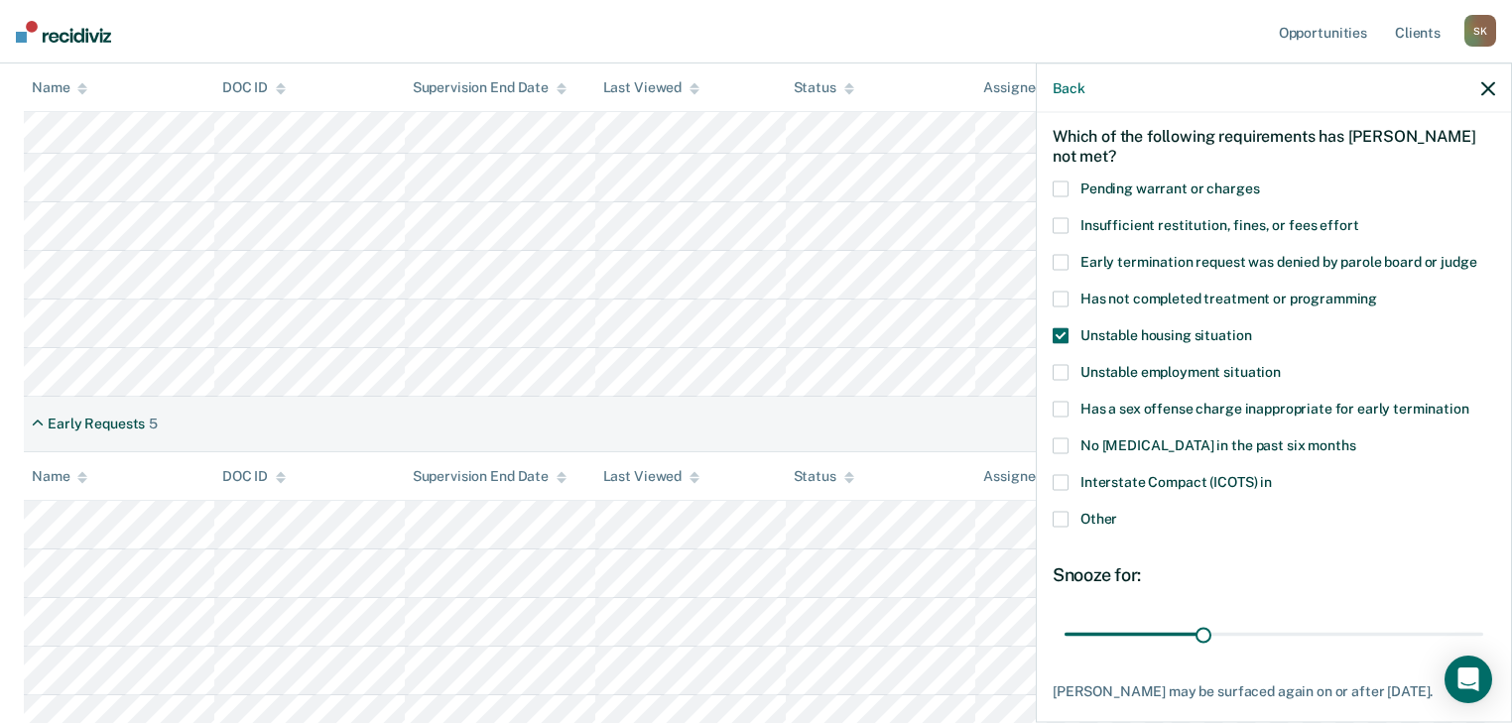
scroll to position [204, 0]
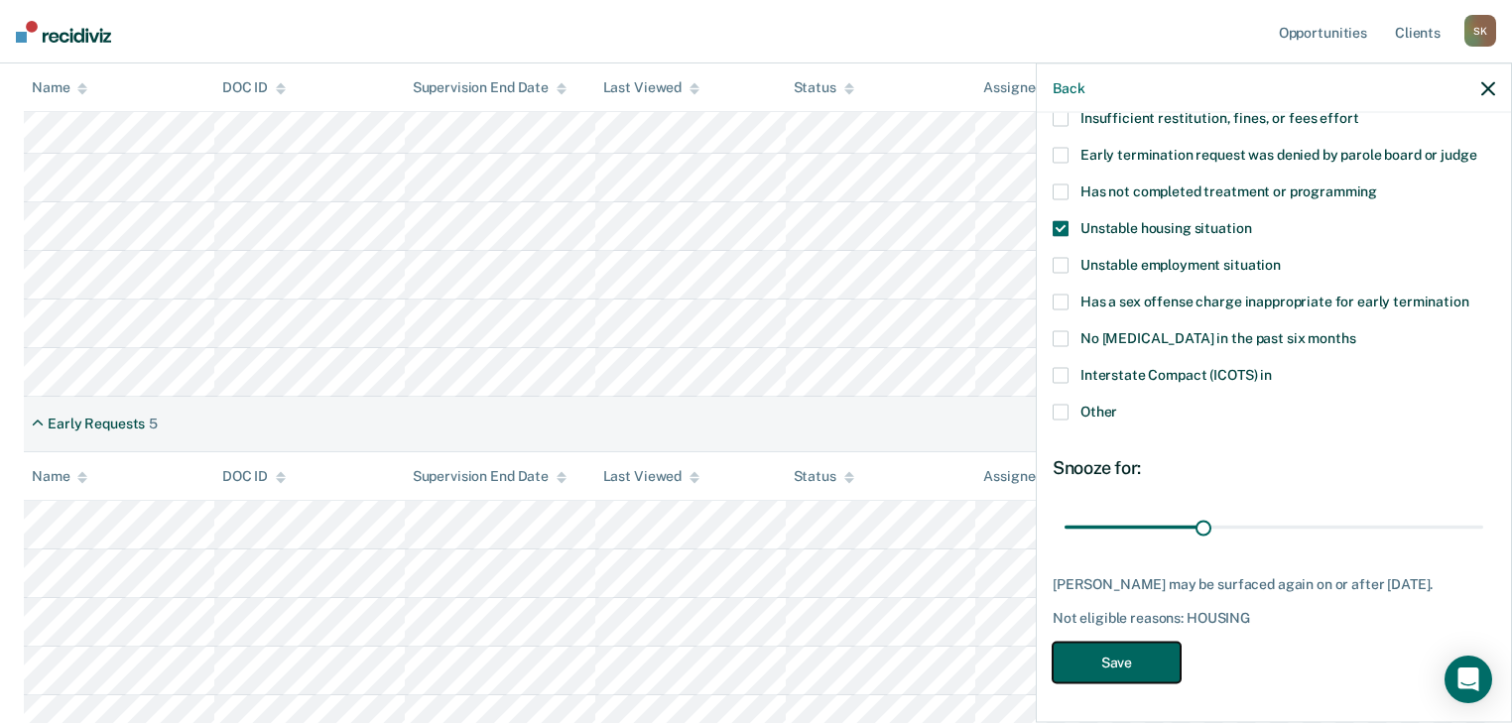
drag, startPoint x: 1141, startPoint y: 671, endPoint x: 1123, endPoint y: 663, distance: 19.5
click at [1141, 670] on button "Save" at bounding box center [1117, 662] width 128 height 41
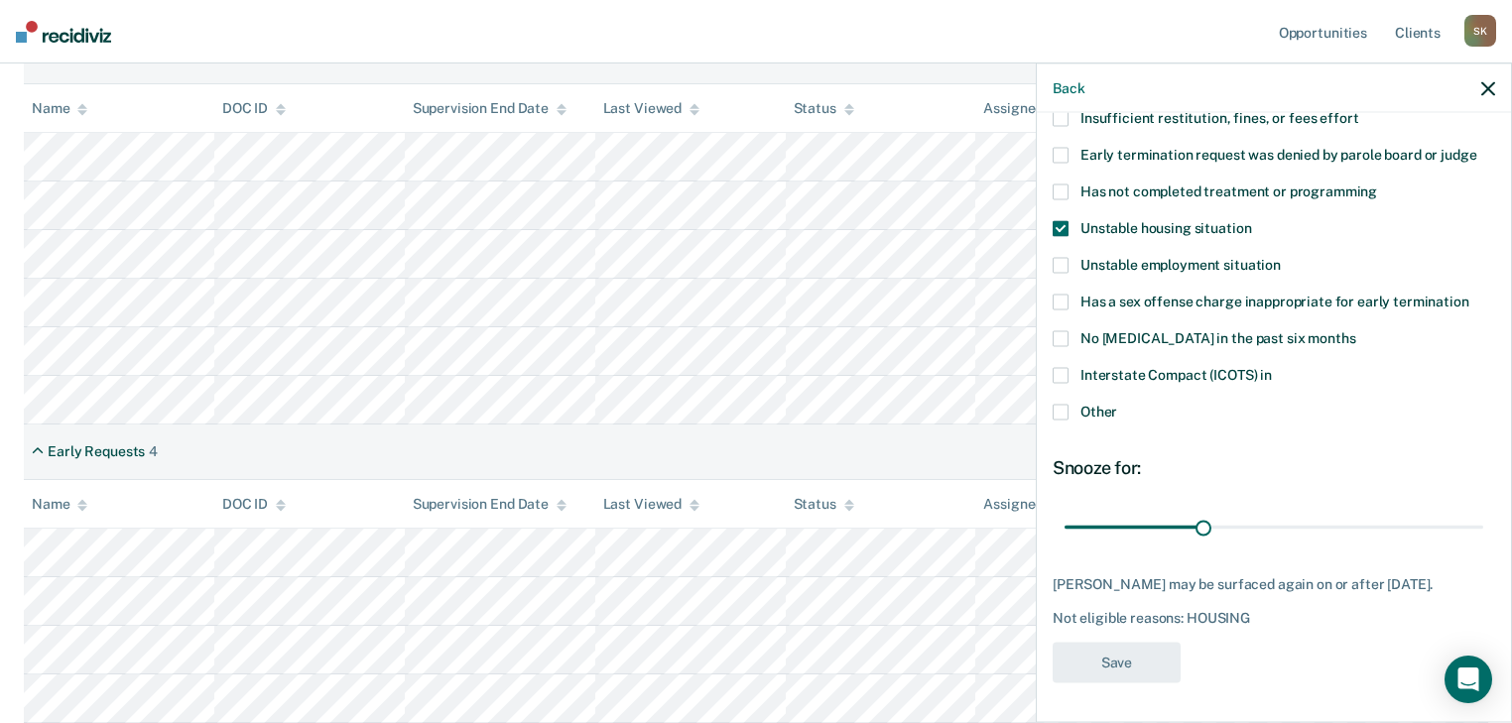
scroll to position [421, 0]
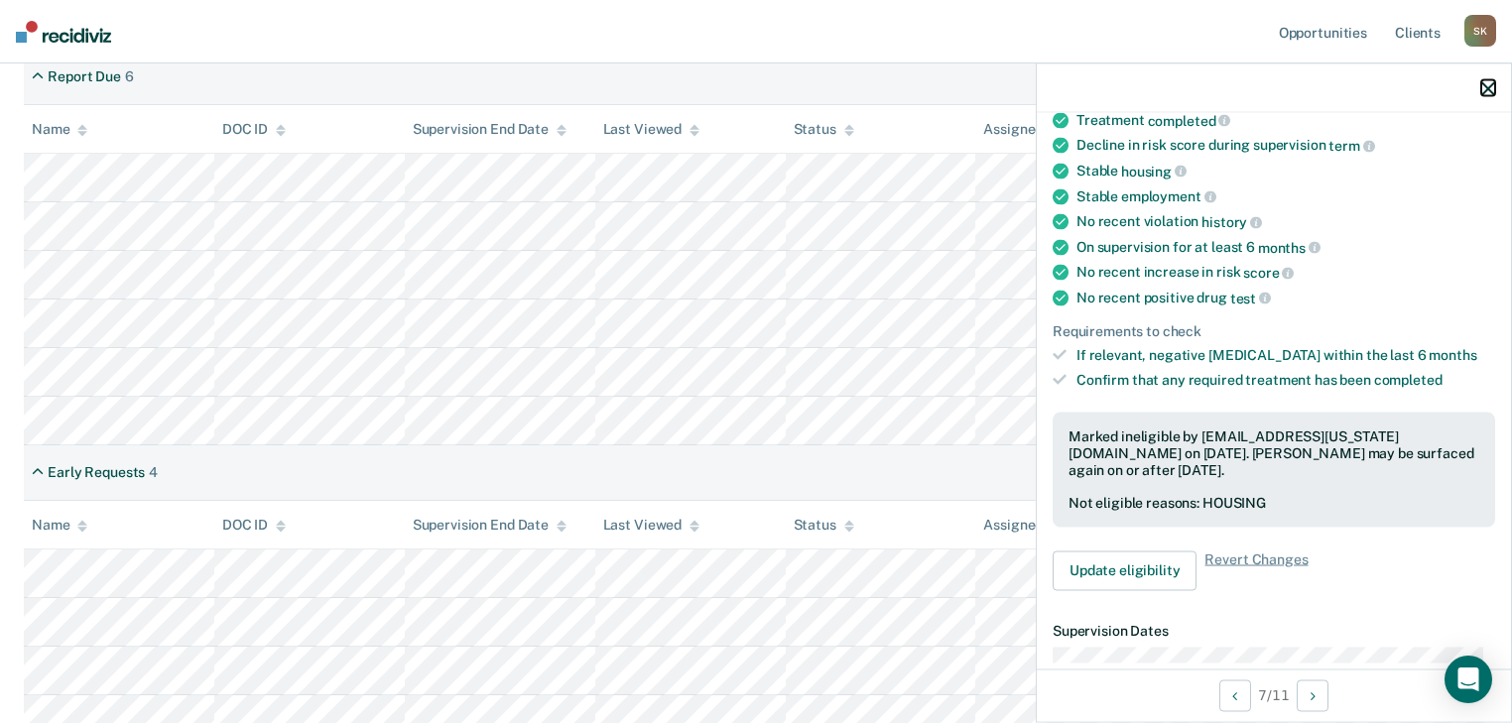
click at [1487, 91] on icon "button" at bounding box center [1488, 88] width 14 height 14
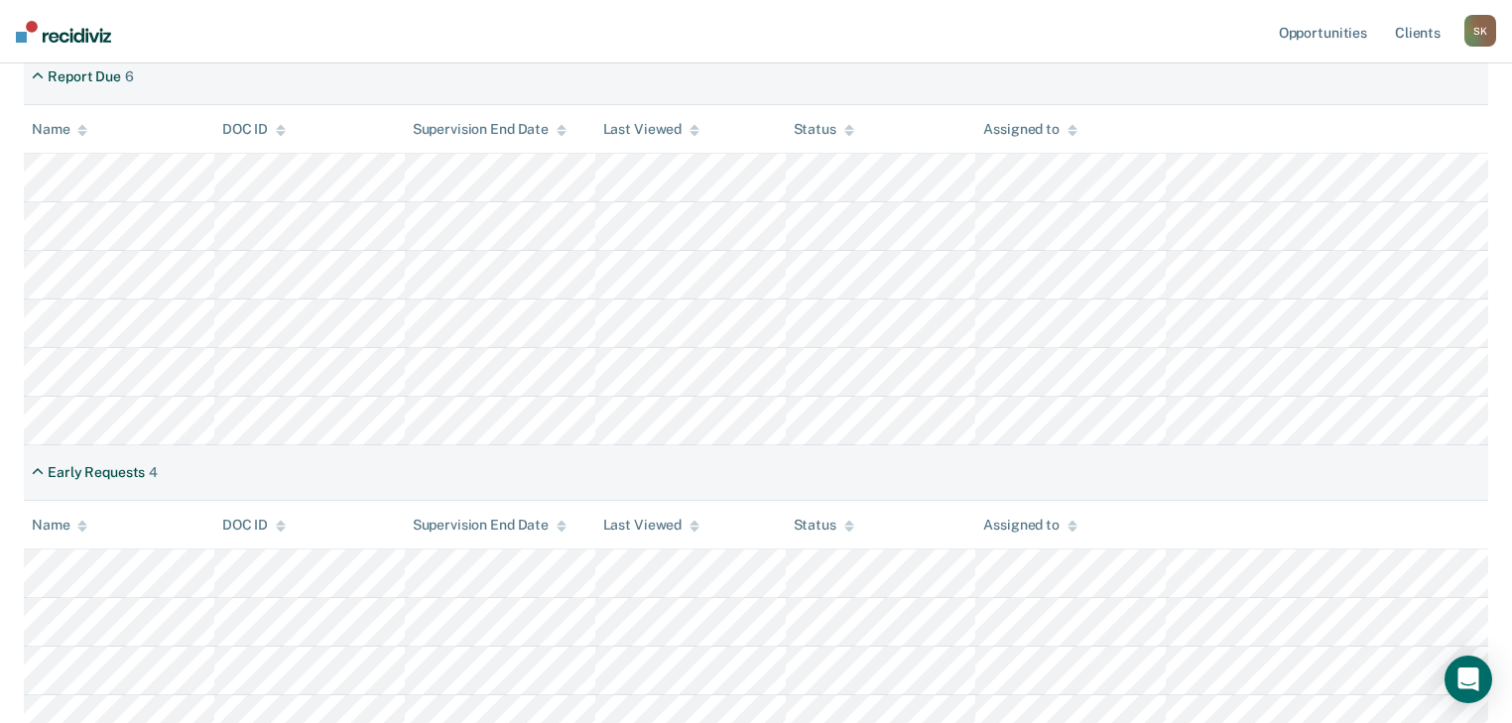
scroll to position [262, 0]
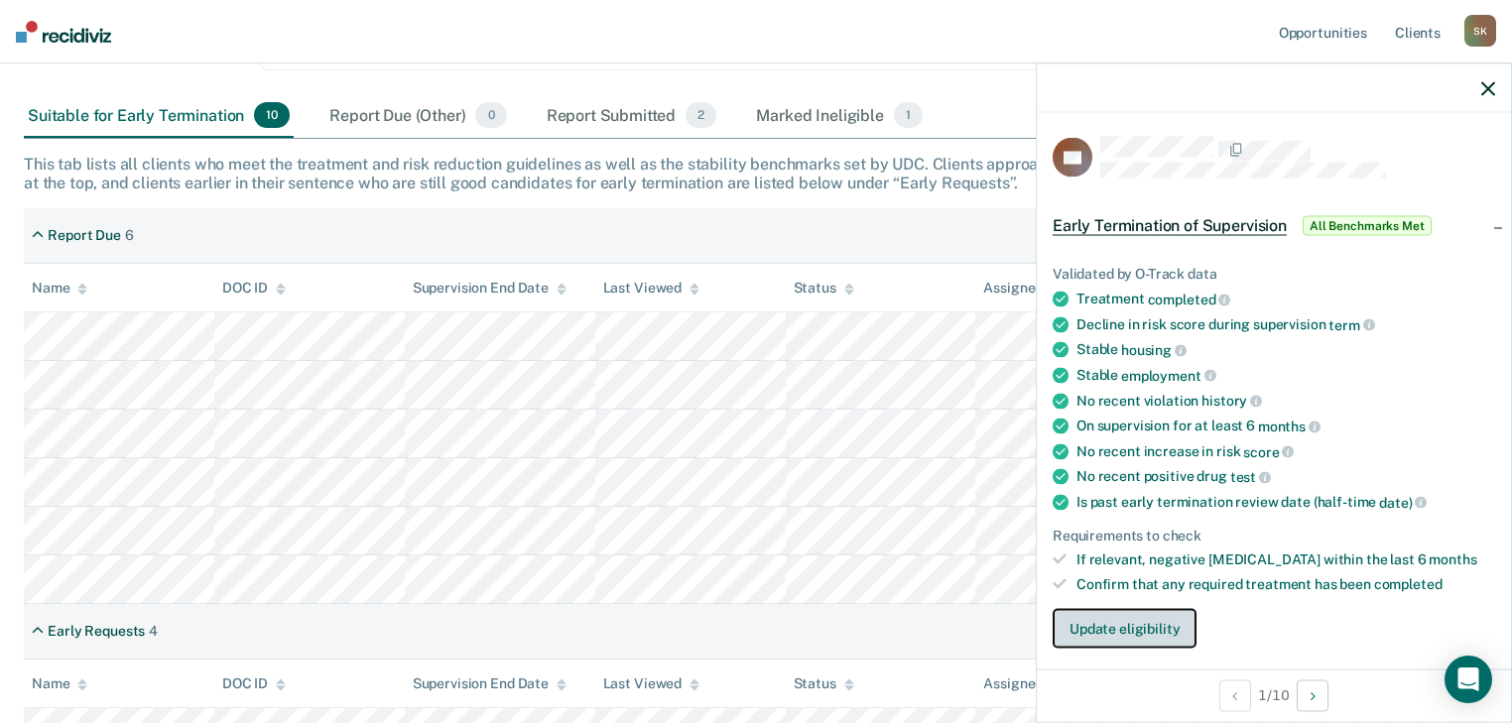
click at [1145, 611] on button "Update eligibility" at bounding box center [1125, 628] width 144 height 40
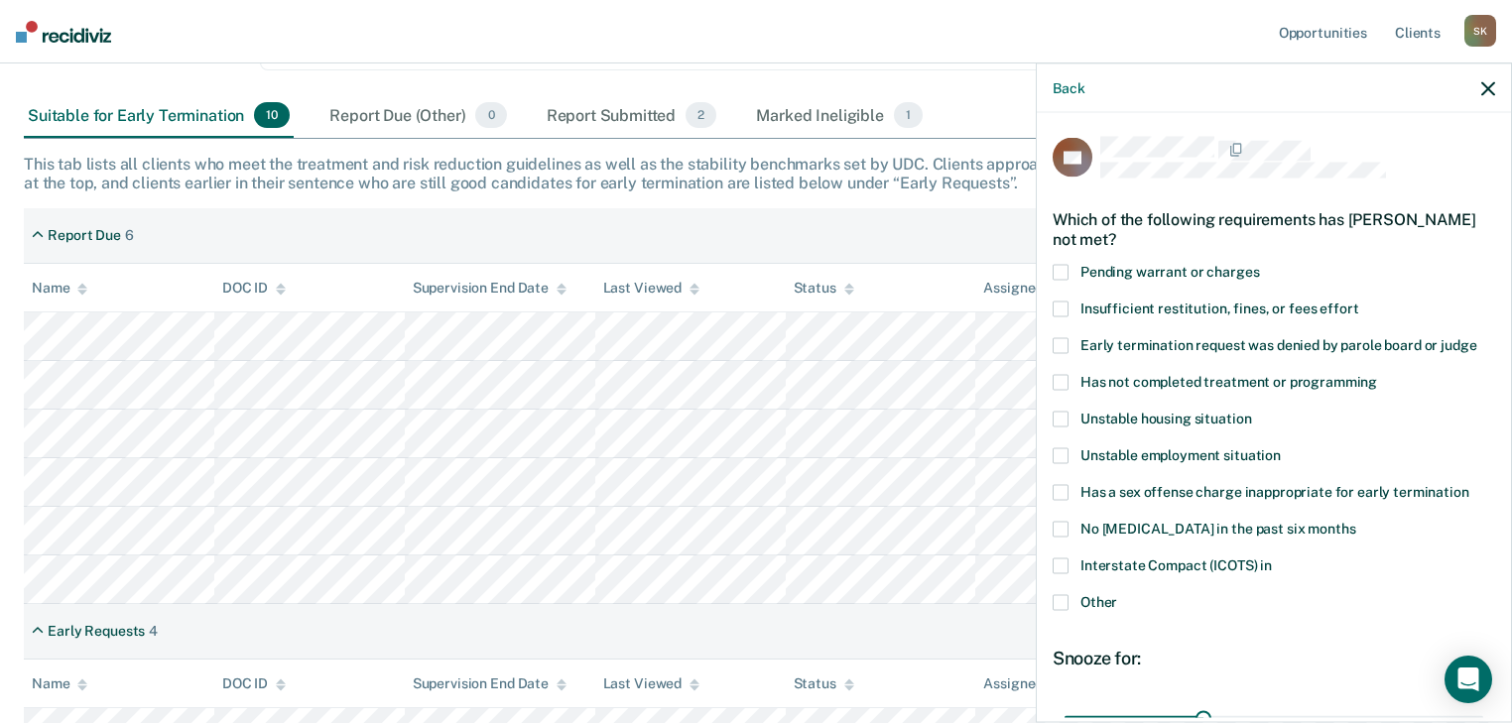
click at [1059, 413] on span at bounding box center [1061, 419] width 16 height 16
click at [1251, 411] on input "Unstable housing situation" at bounding box center [1251, 411] width 0 height 0
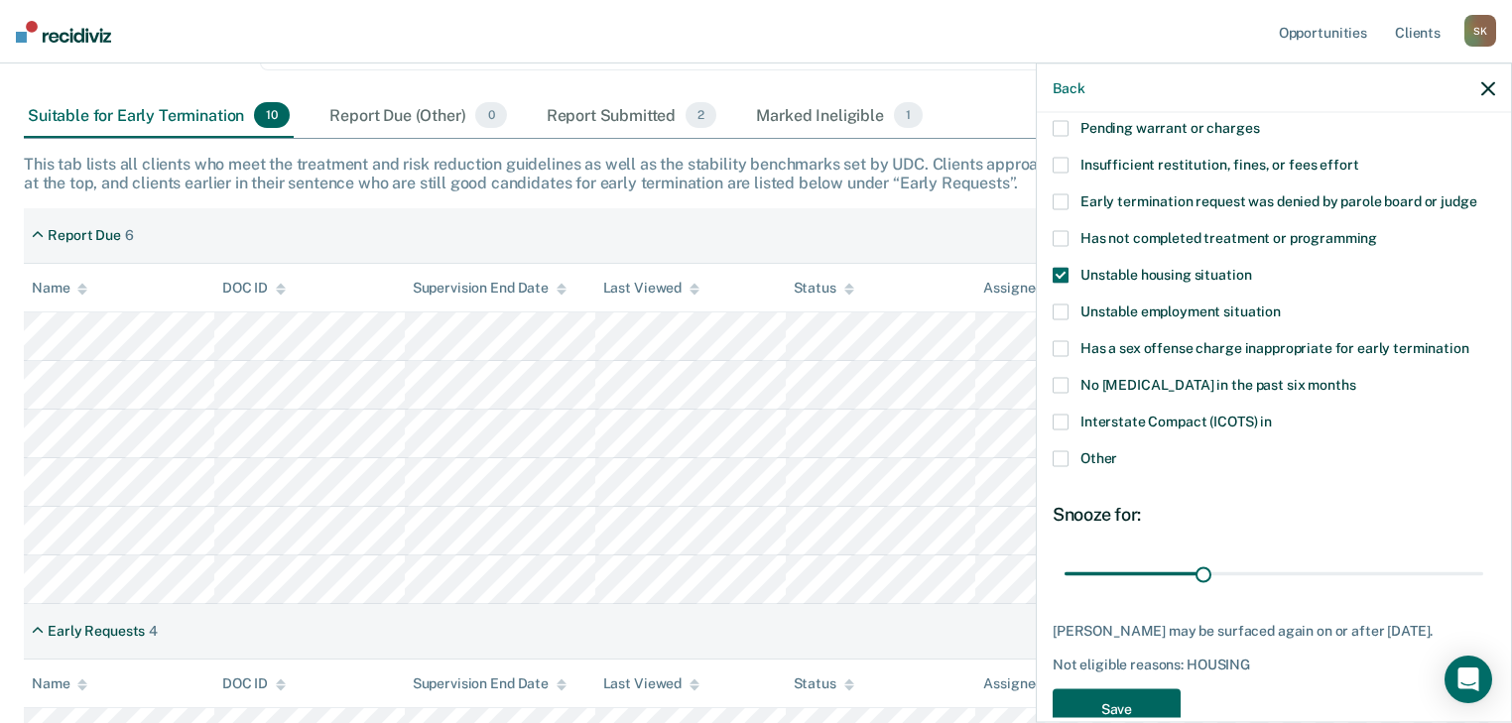
scroll to position [159, 0]
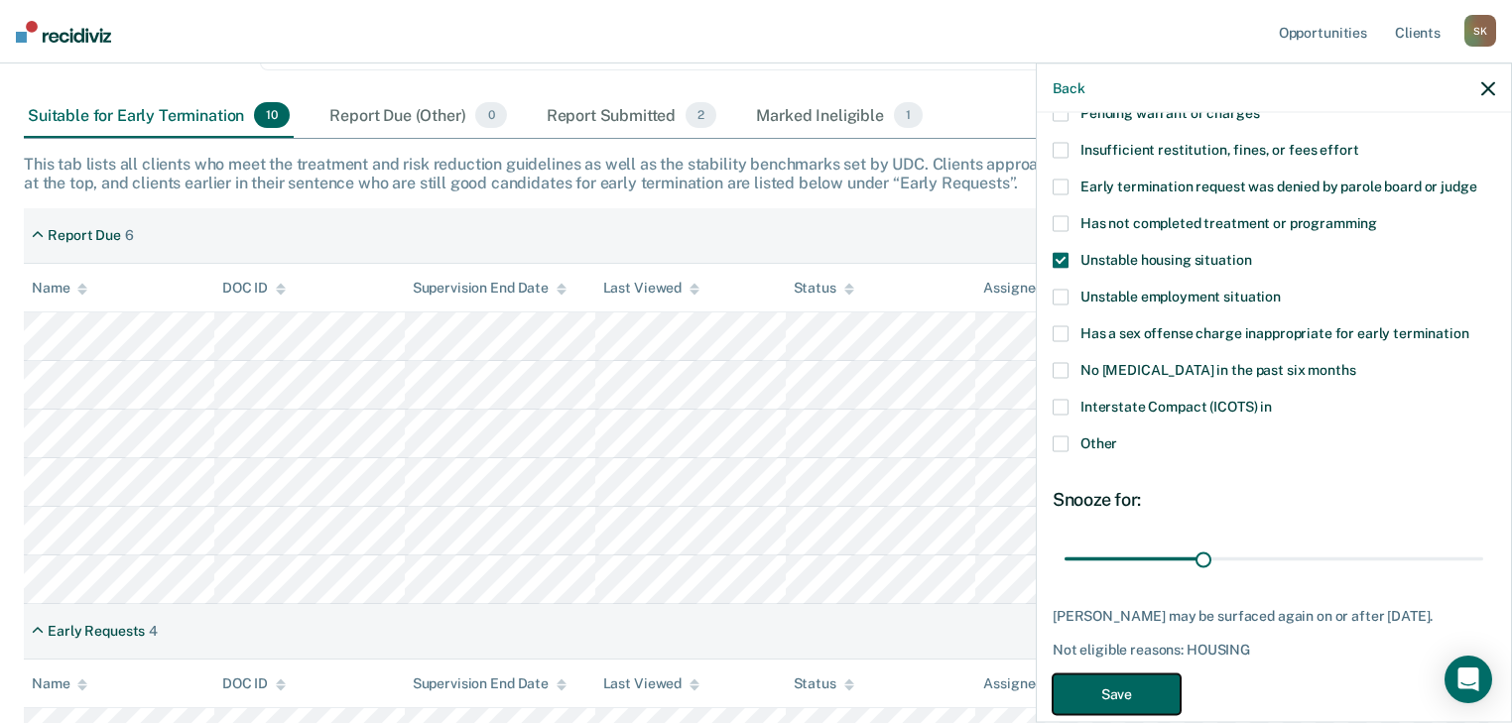
click at [1139, 695] on button "Save" at bounding box center [1117, 694] width 128 height 41
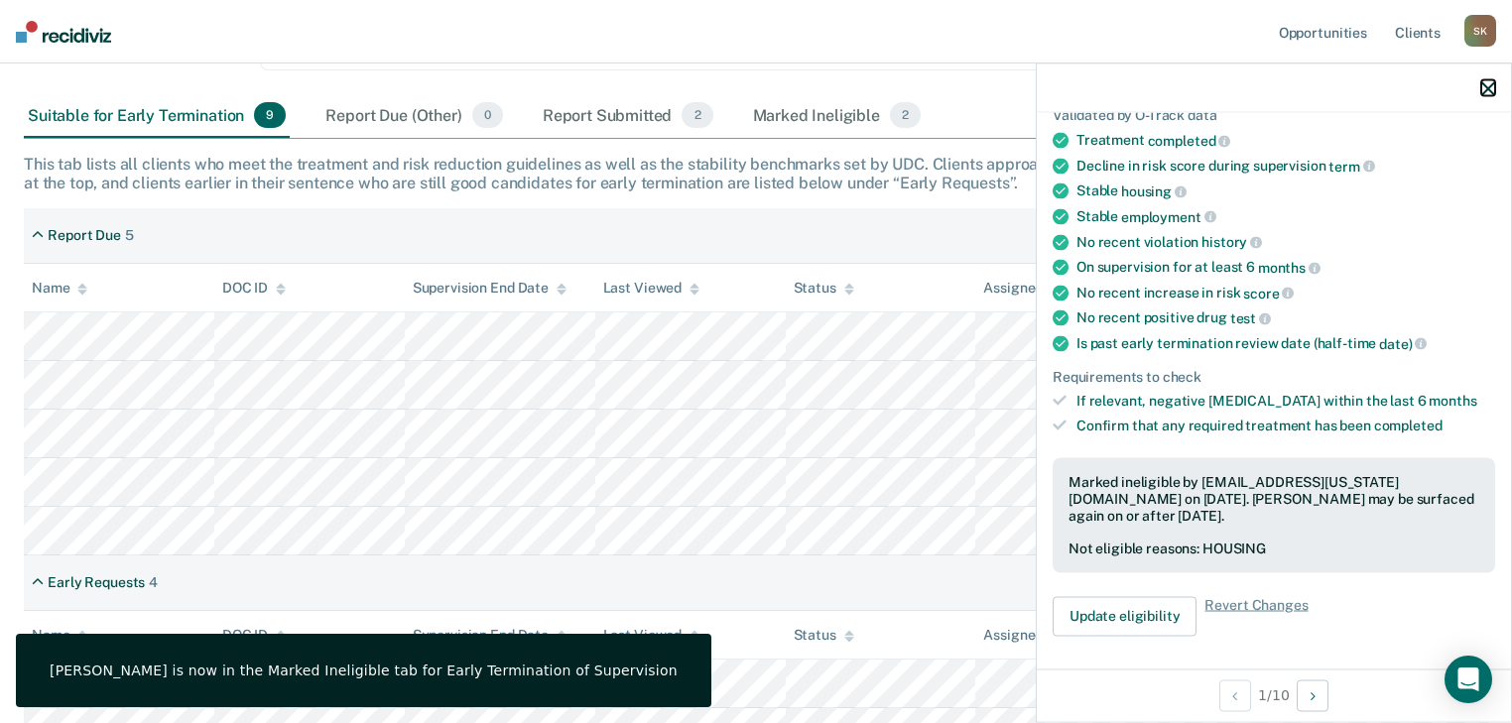
click at [1492, 87] on icon "button" at bounding box center [1488, 88] width 14 height 14
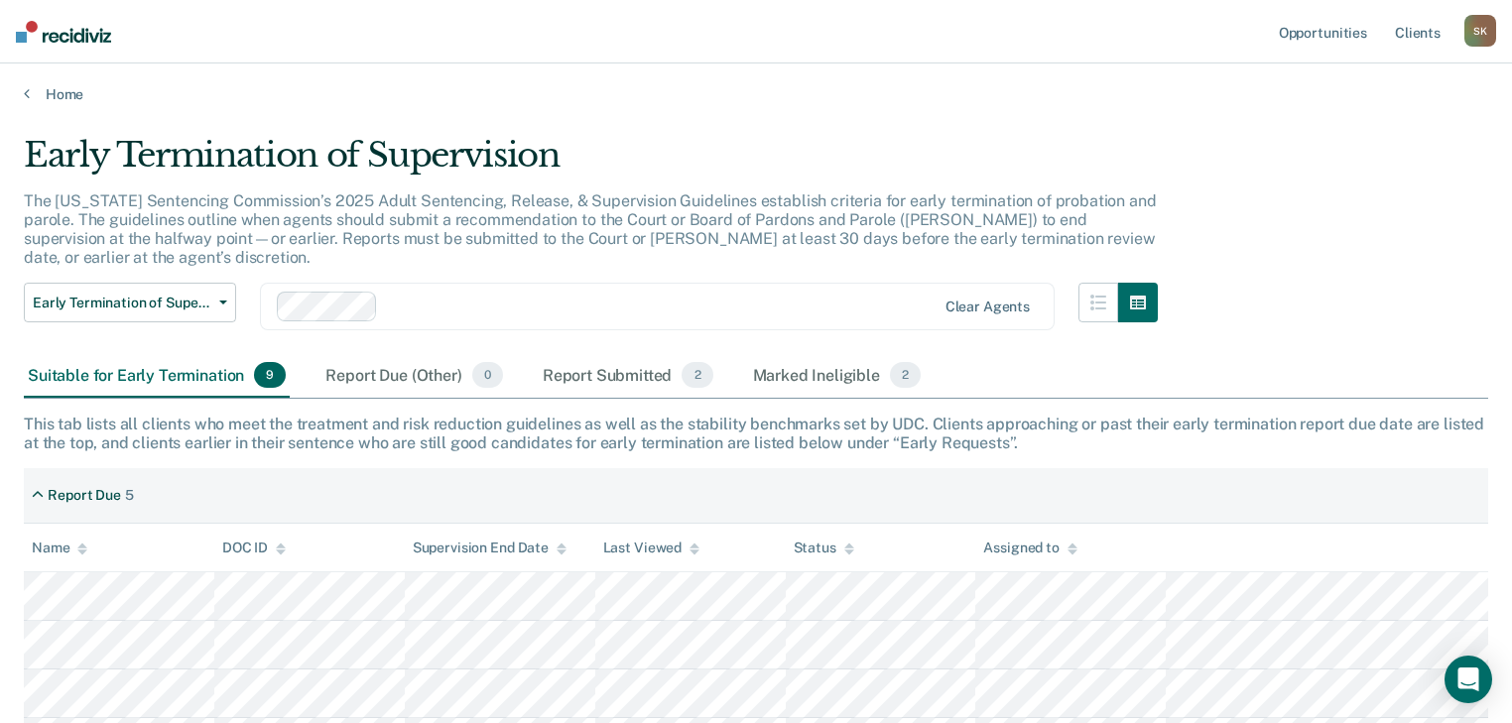
scroll to position [0, 0]
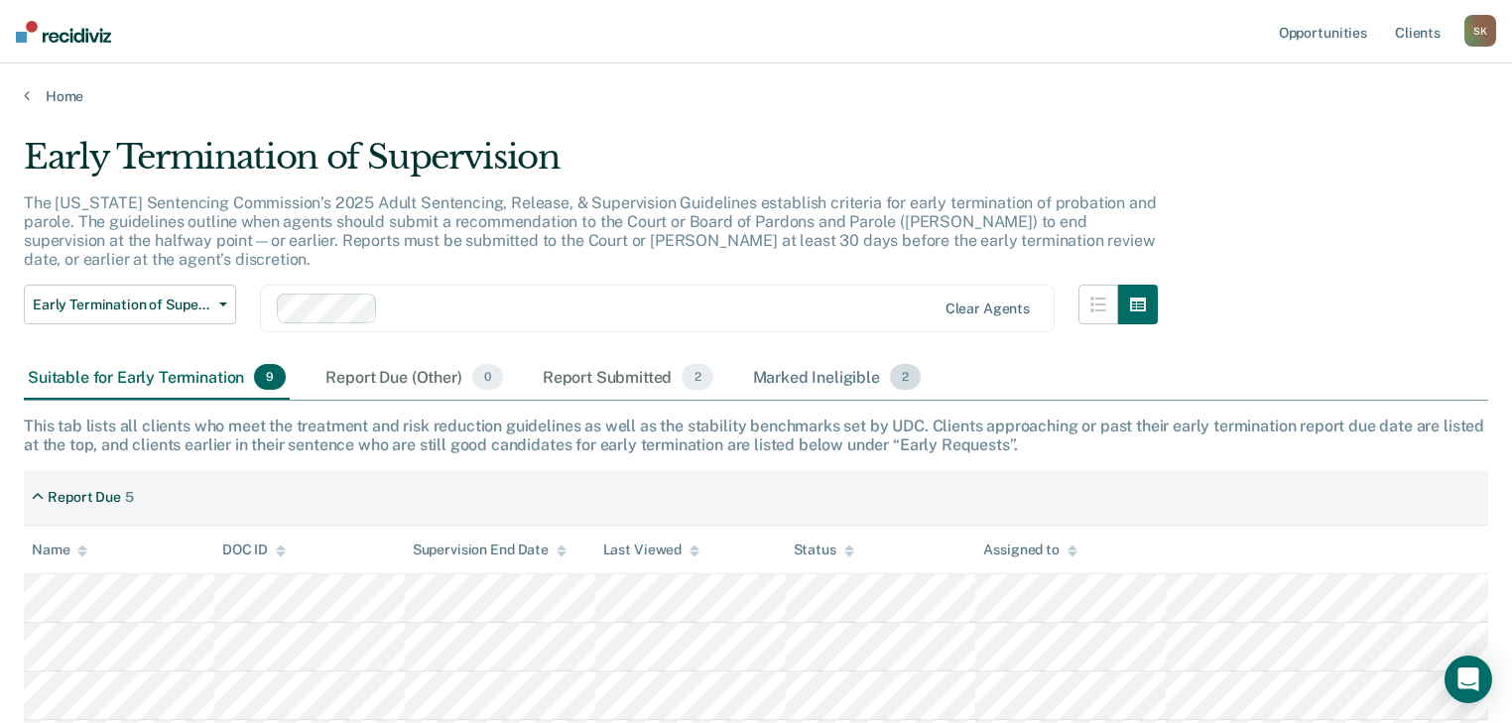
click at [832, 369] on div "Marked Ineligible 2" at bounding box center [837, 378] width 177 height 44
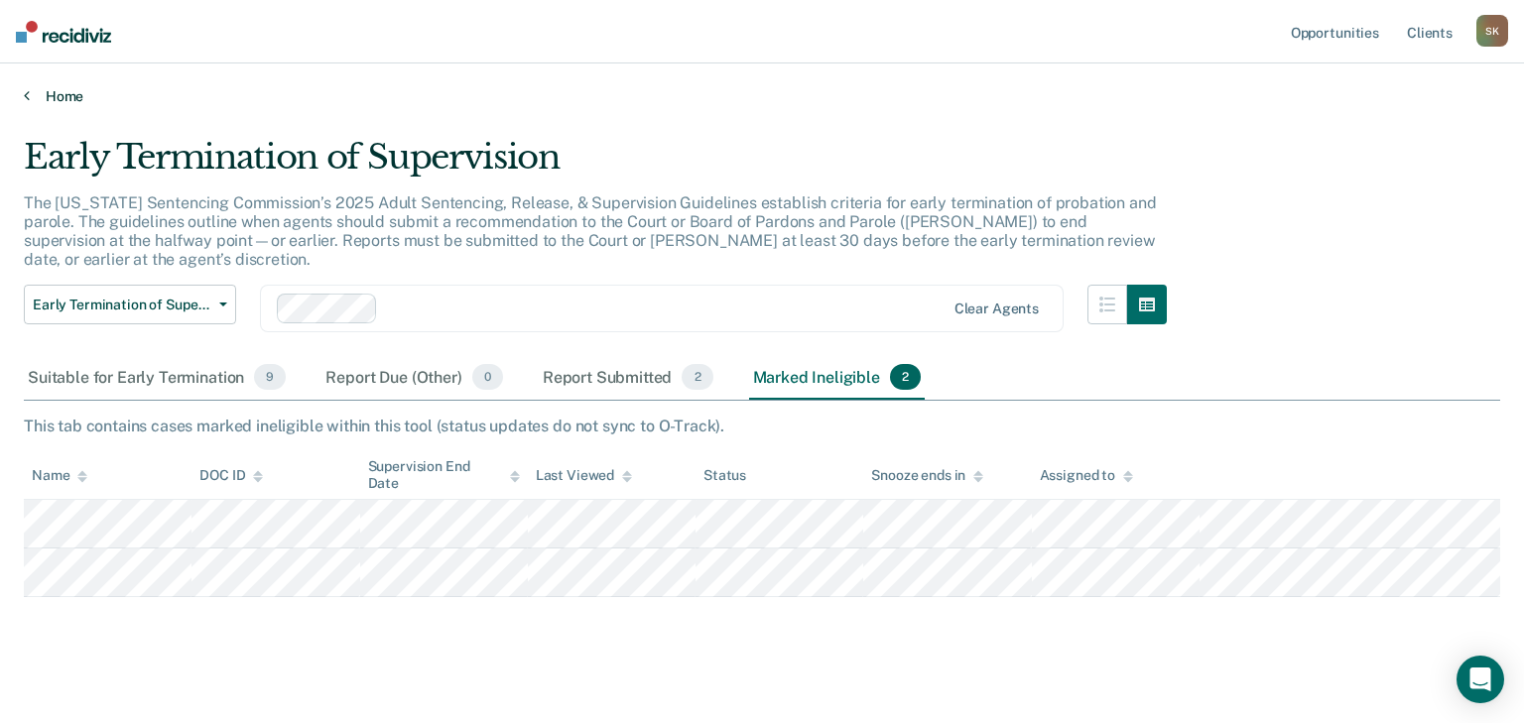
click at [28, 99] on icon at bounding box center [27, 95] width 6 height 16
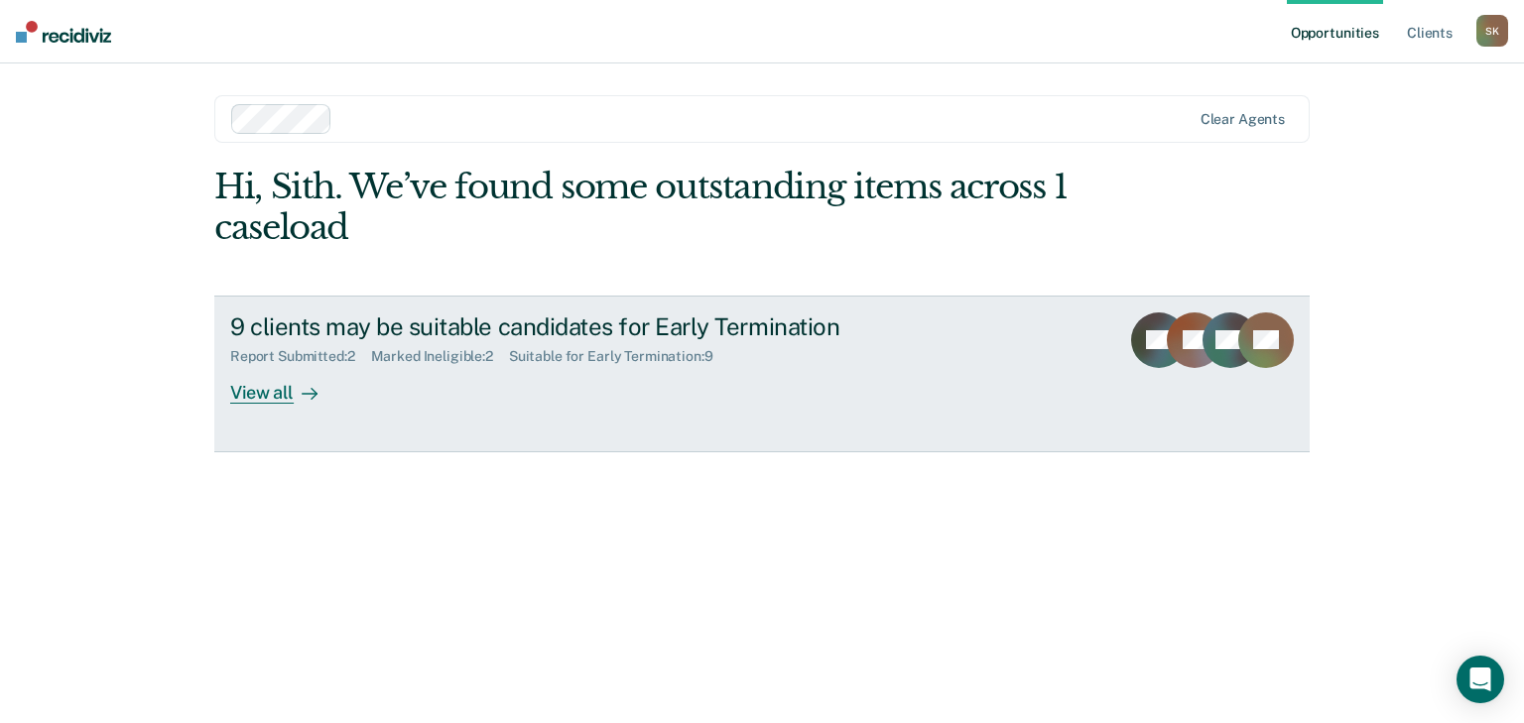
click at [237, 393] on div "View all" at bounding box center [285, 384] width 111 height 39
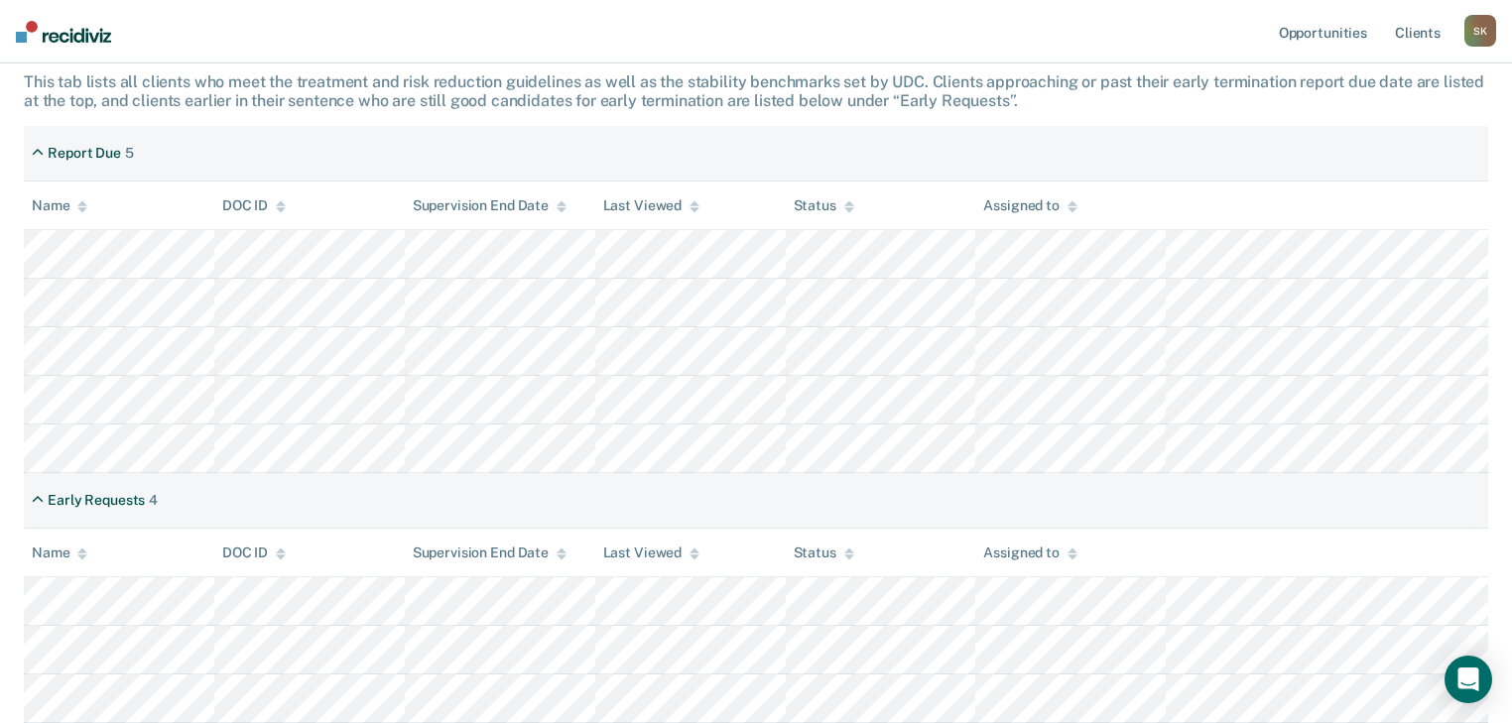
scroll to position [373, 0]
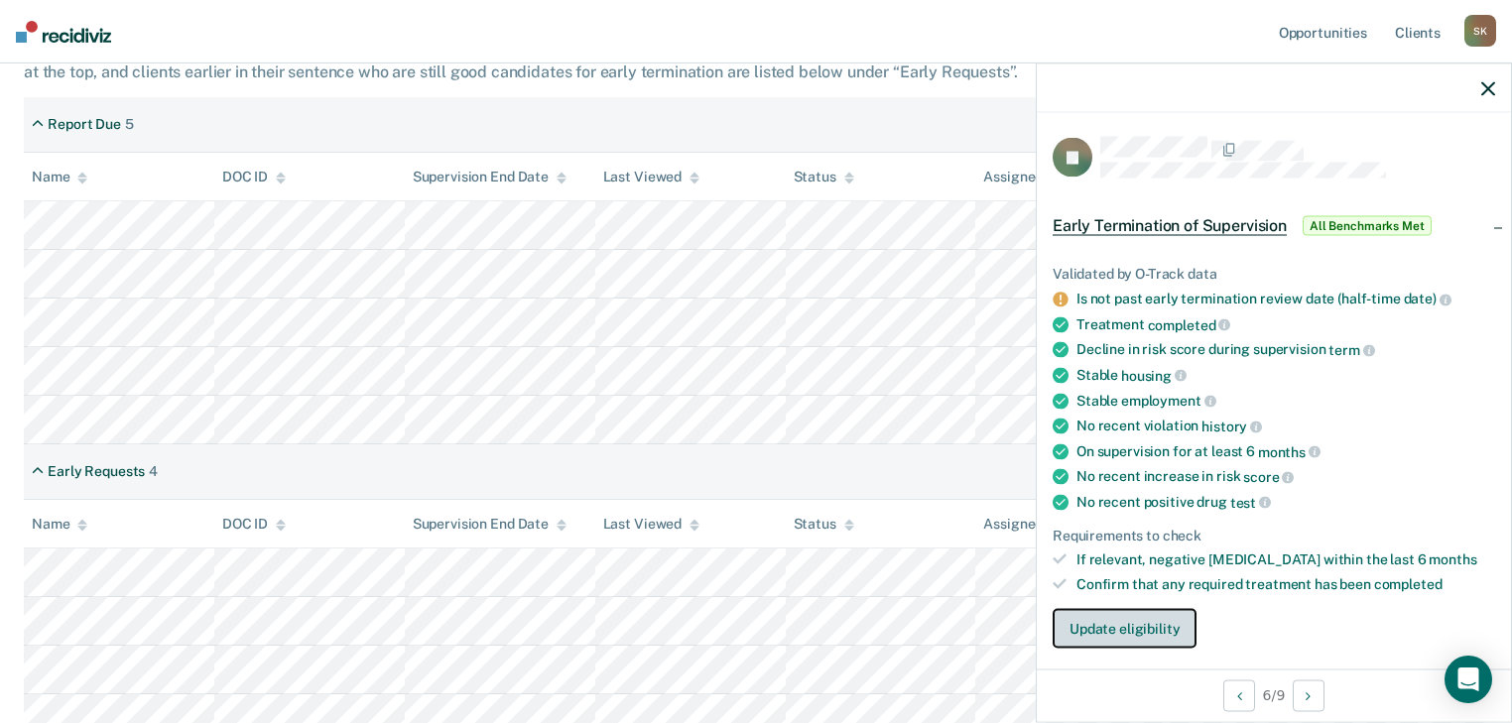
click at [1163, 619] on button "Update eligibility" at bounding box center [1125, 628] width 144 height 40
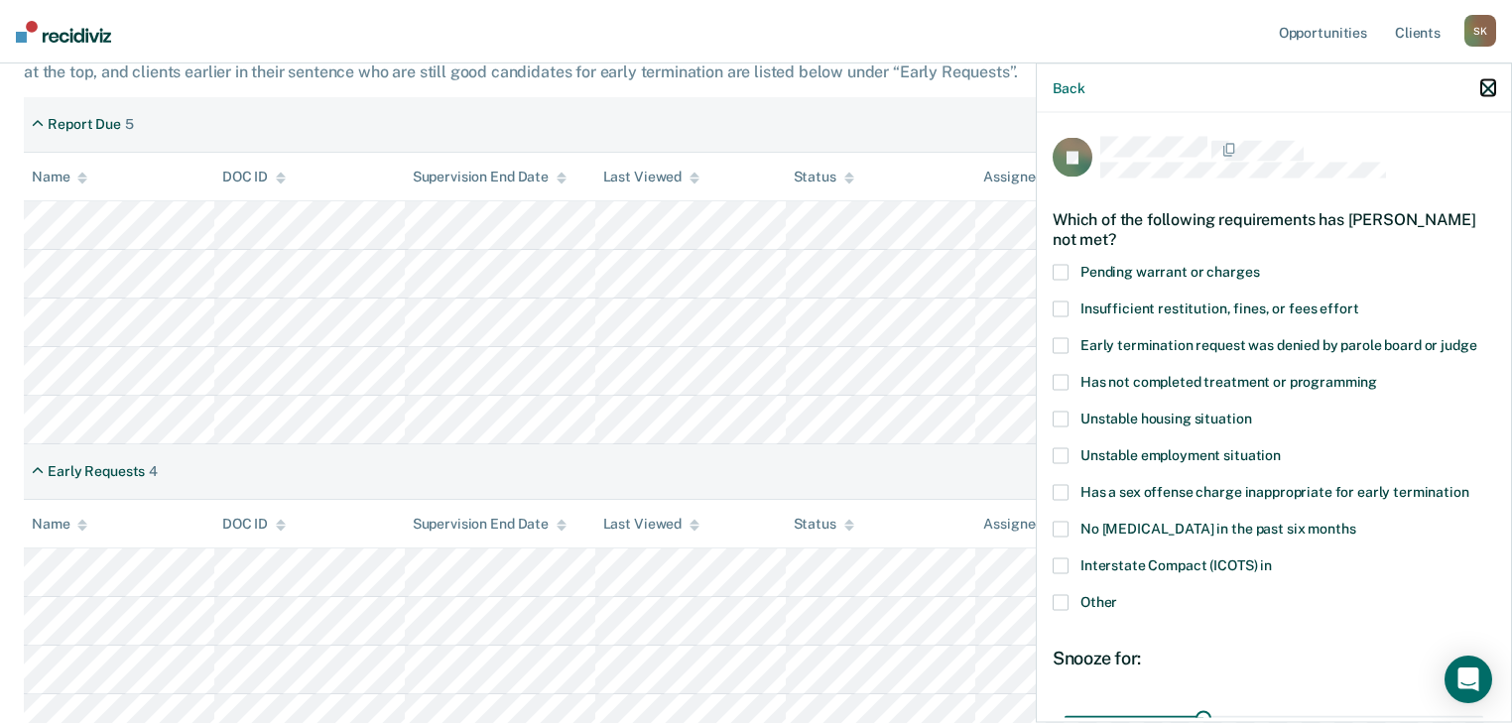
click at [1488, 87] on icon "button" at bounding box center [1488, 88] width 14 height 14
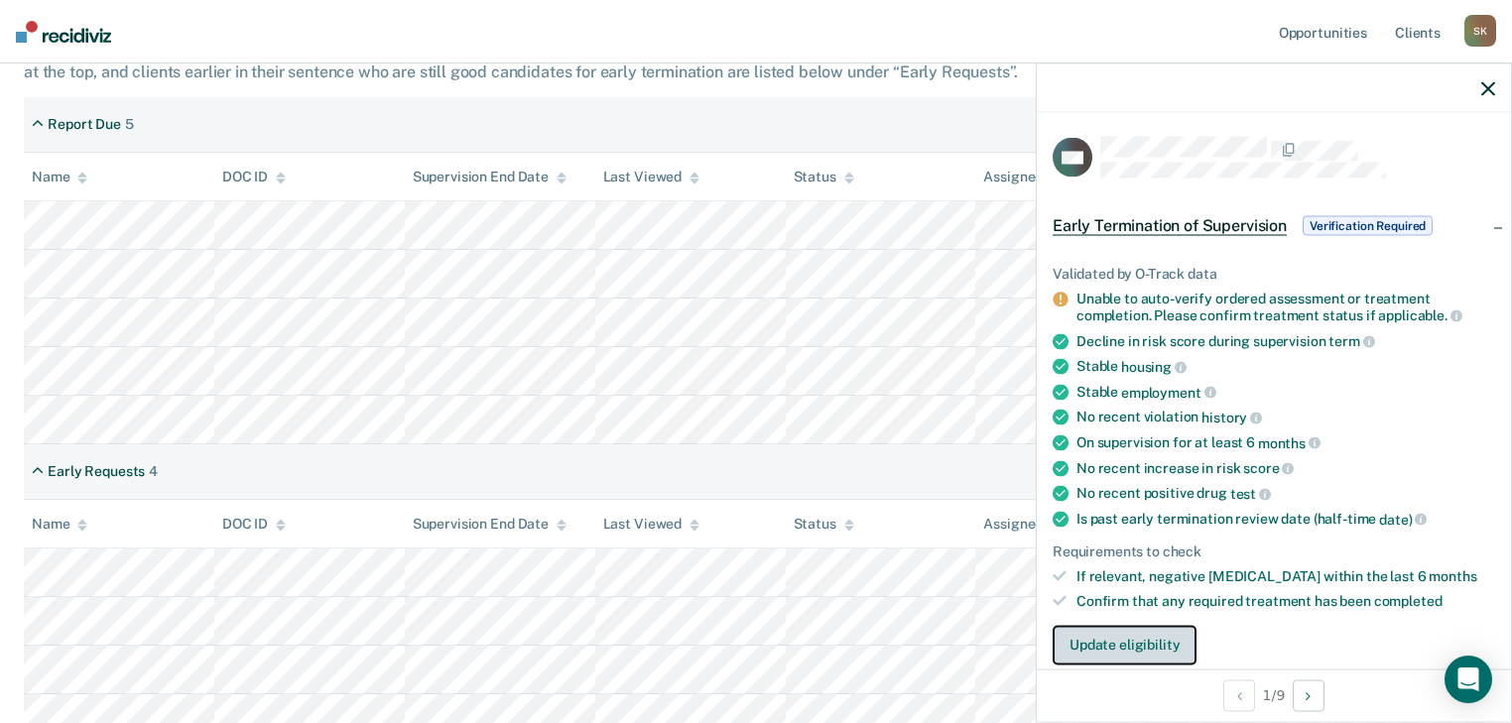
click at [1140, 643] on button "Update eligibility" at bounding box center [1125, 645] width 144 height 40
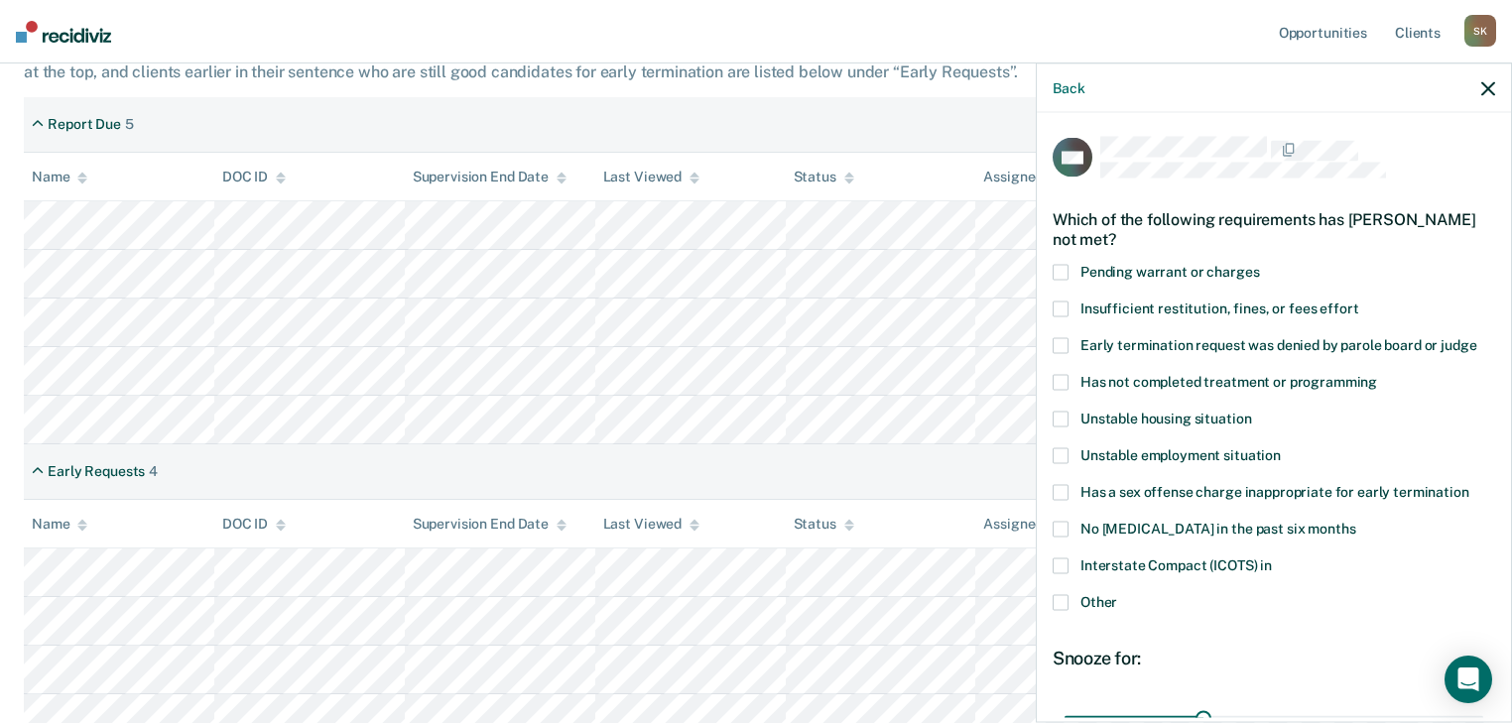
click at [1060, 381] on span at bounding box center [1061, 382] width 16 height 16
click at [1377, 374] on input "Has not completed treatment or programming" at bounding box center [1377, 374] width 0 height 0
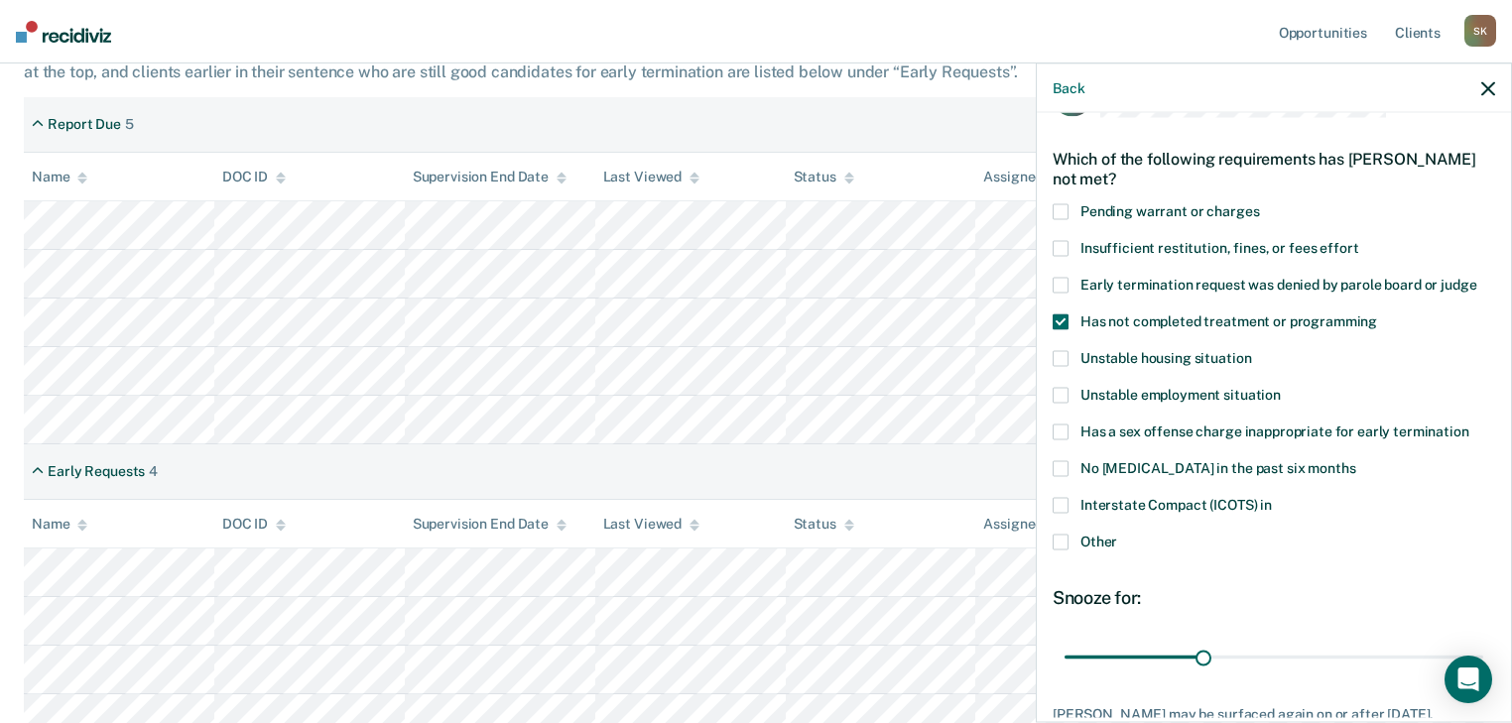
scroll to position [204, 0]
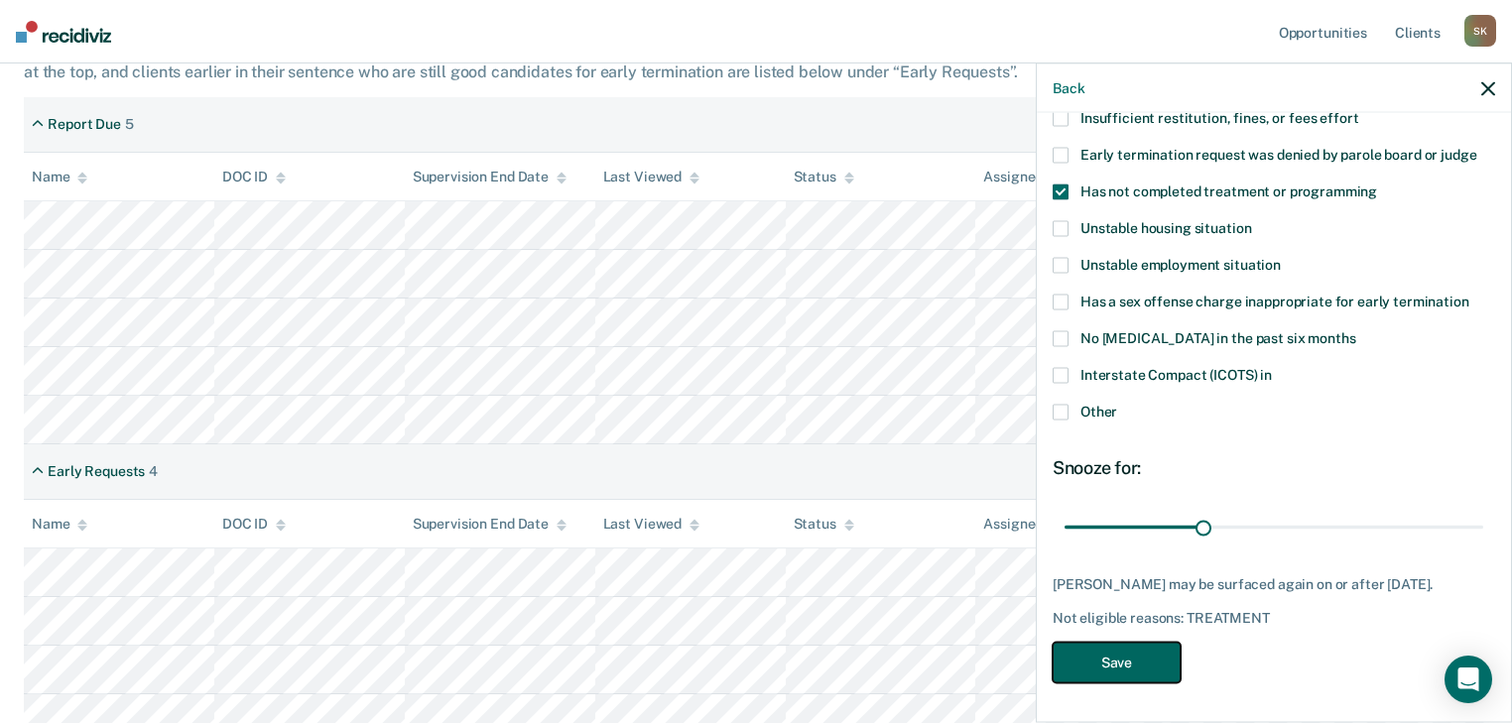
click at [1139, 664] on button "Save" at bounding box center [1117, 662] width 128 height 41
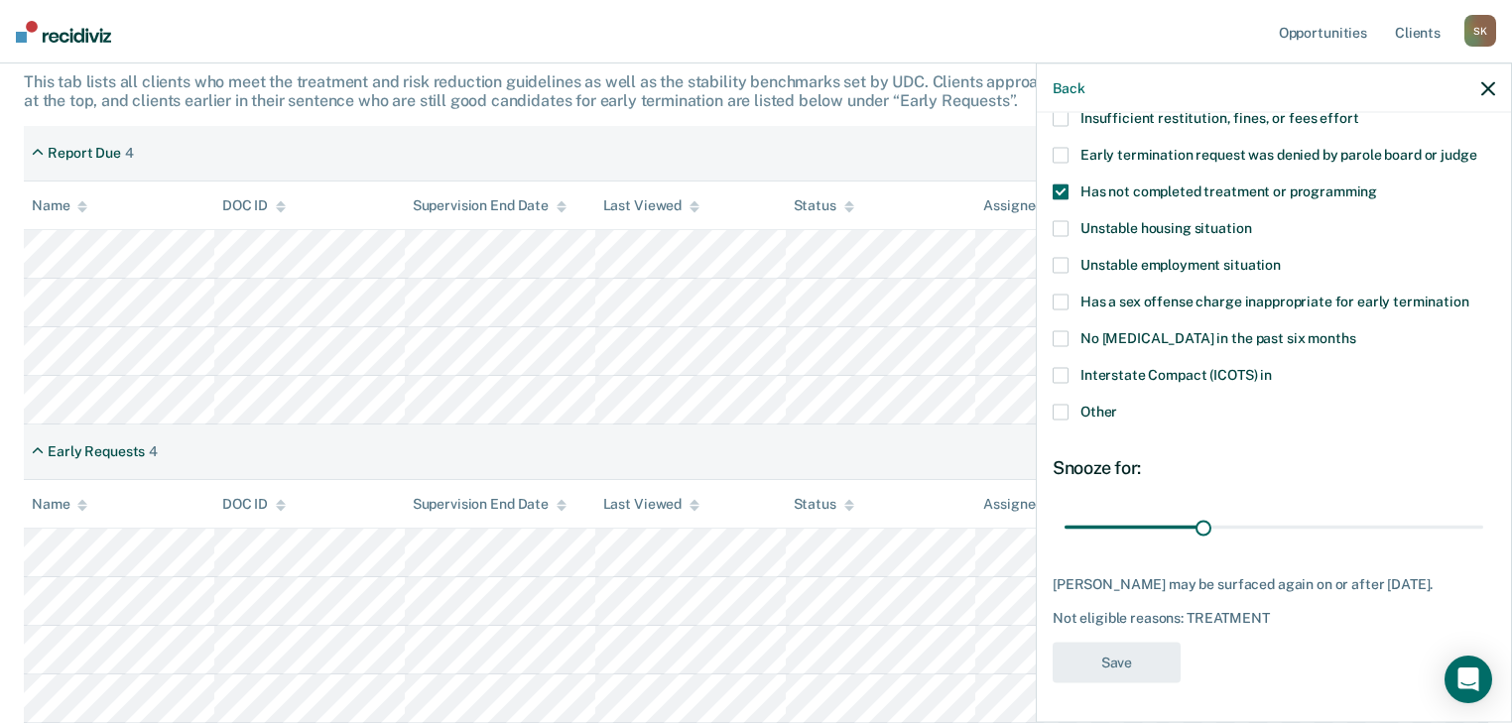
scroll to position [324, 0]
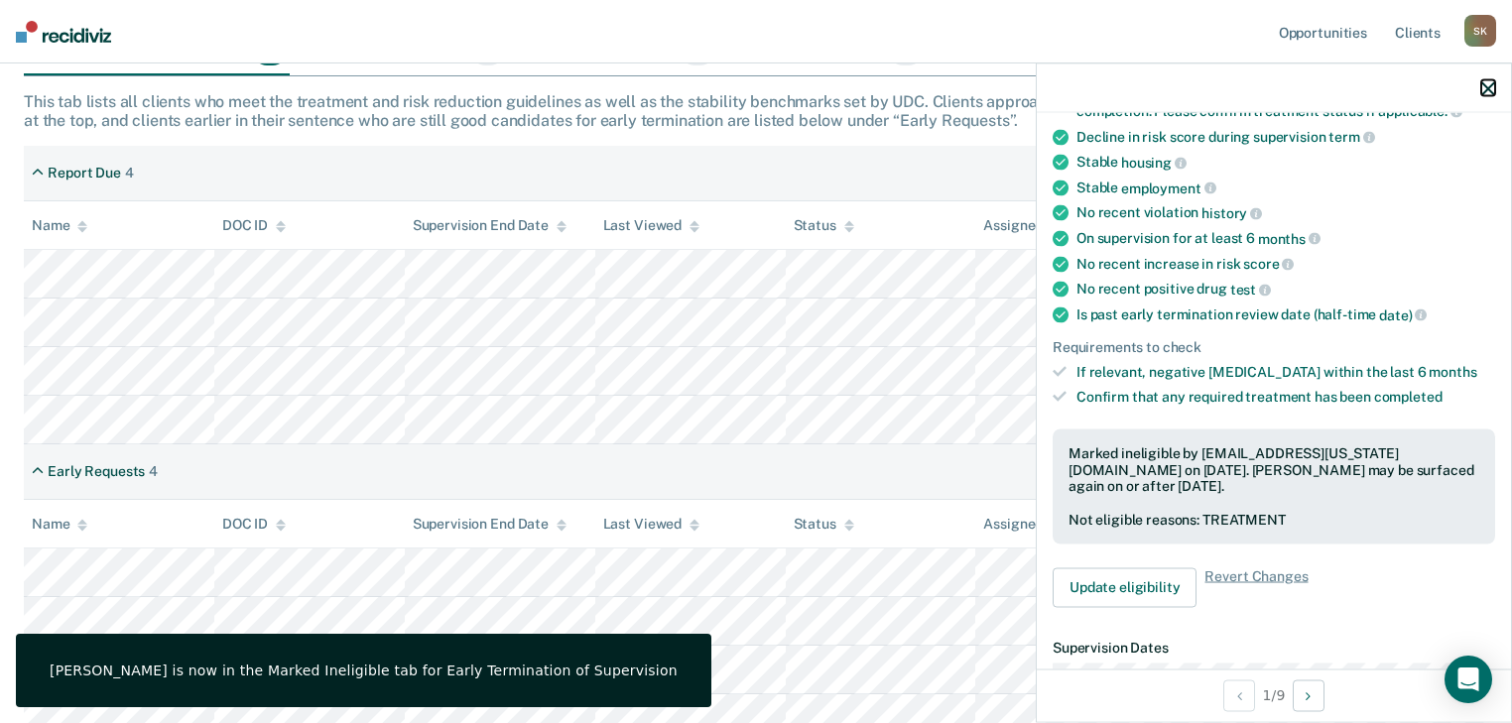
click at [1484, 80] on button "button" at bounding box center [1488, 87] width 14 height 17
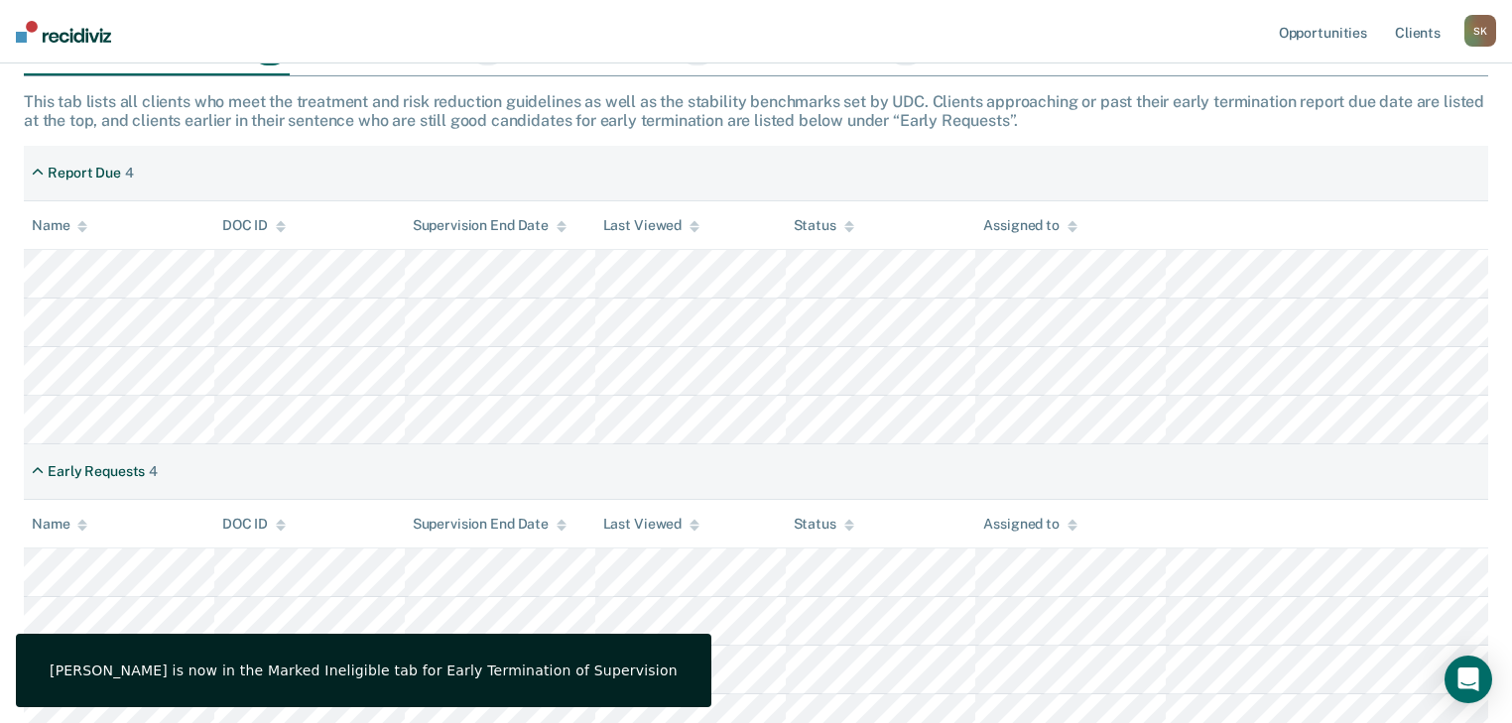
click at [1125, 225] on th "Assigned to" at bounding box center [1070, 225] width 191 height 49
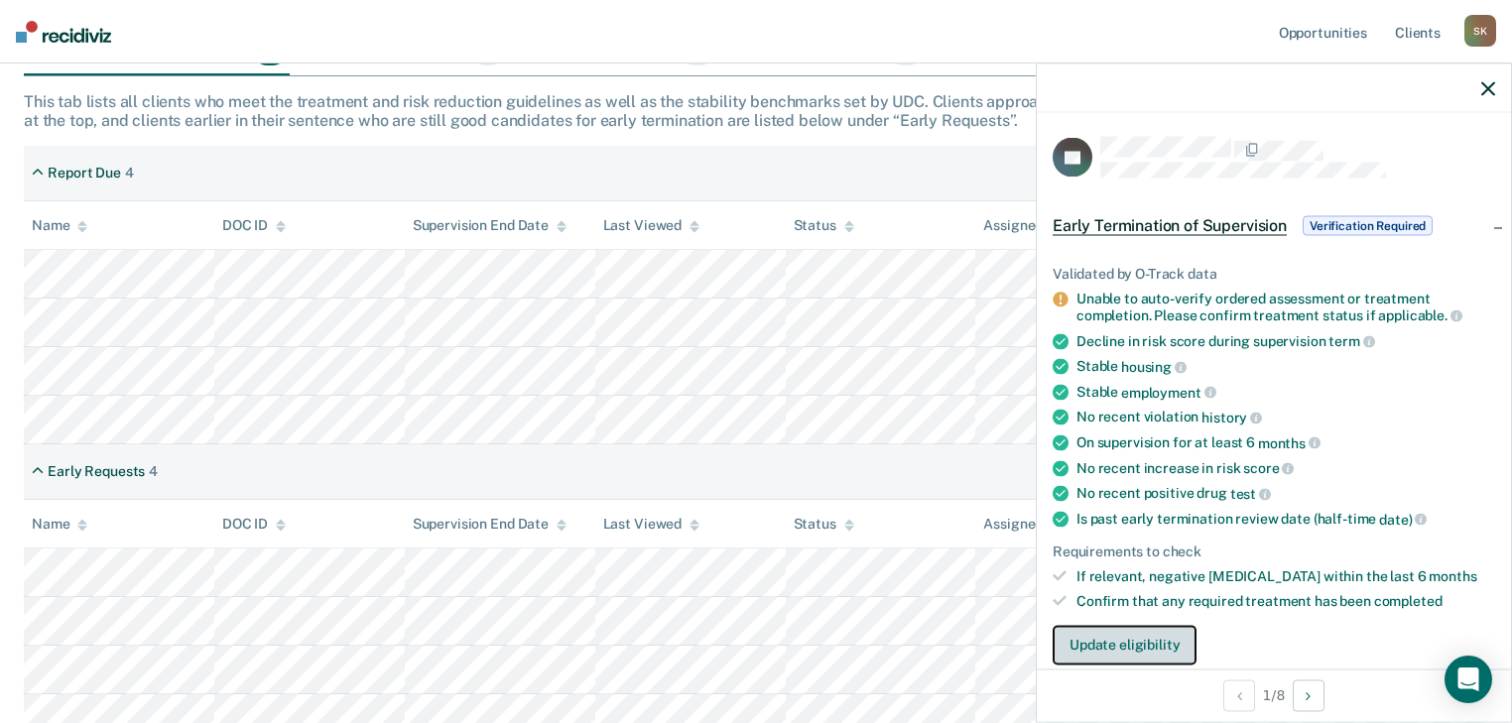
click at [1127, 638] on button "Update eligibility" at bounding box center [1125, 645] width 144 height 40
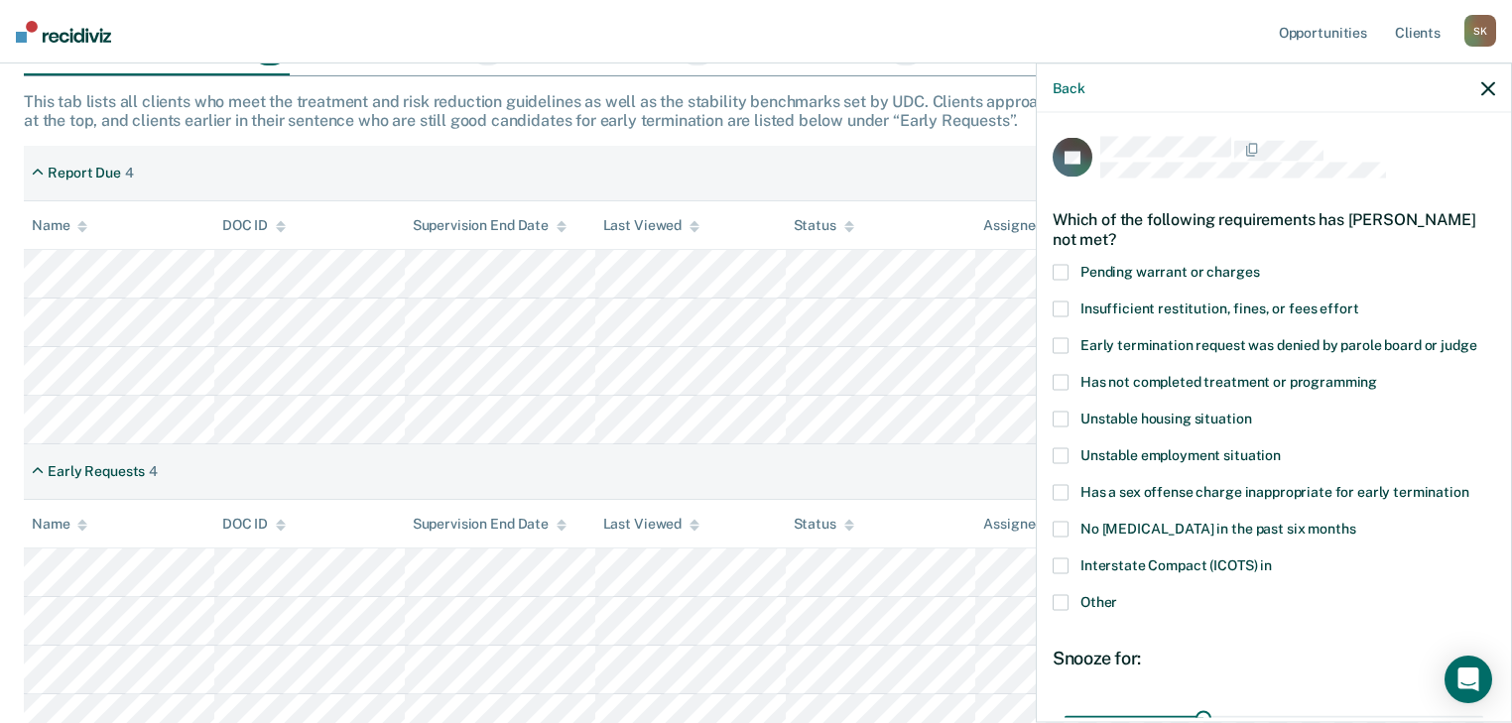
click at [1056, 421] on span at bounding box center [1061, 419] width 16 height 16
click at [1251, 411] on input "Unstable housing situation" at bounding box center [1251, 411] width 0 height 0
click at [1062, 375] on span at bounding box center [1061, 382] width 16 height 16
click at [1377, 374] on input "Has not completed treatment or programming" at bounding box center [1377, 374] width 0 height 0
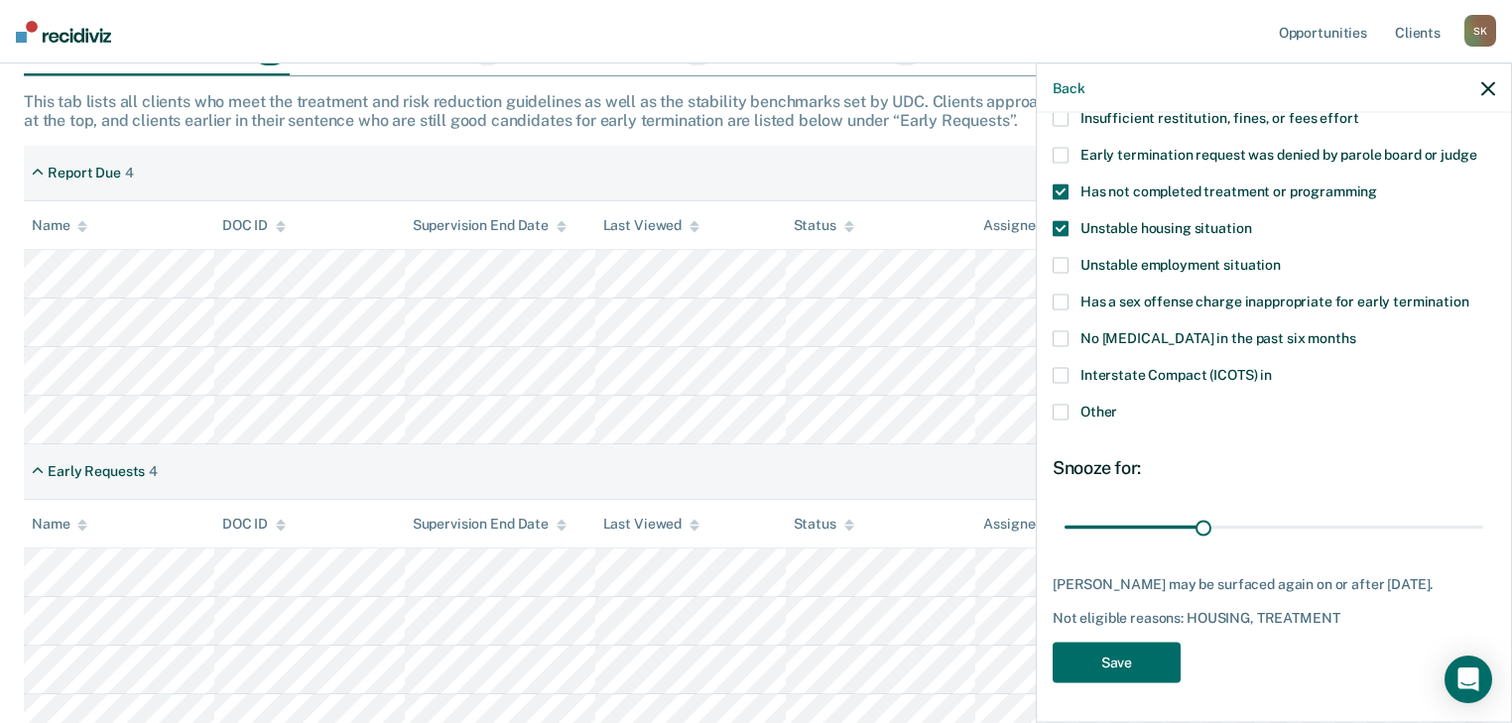
scroll to position [204, 0]
drag, startPoint x: 1126, startPoint y: 672, endPoint x: 1048, endPoint y: 641, distance: 84.2
click at [1126, 670] on button "Save" at bounding box center [1117, 662] width 128 height 41
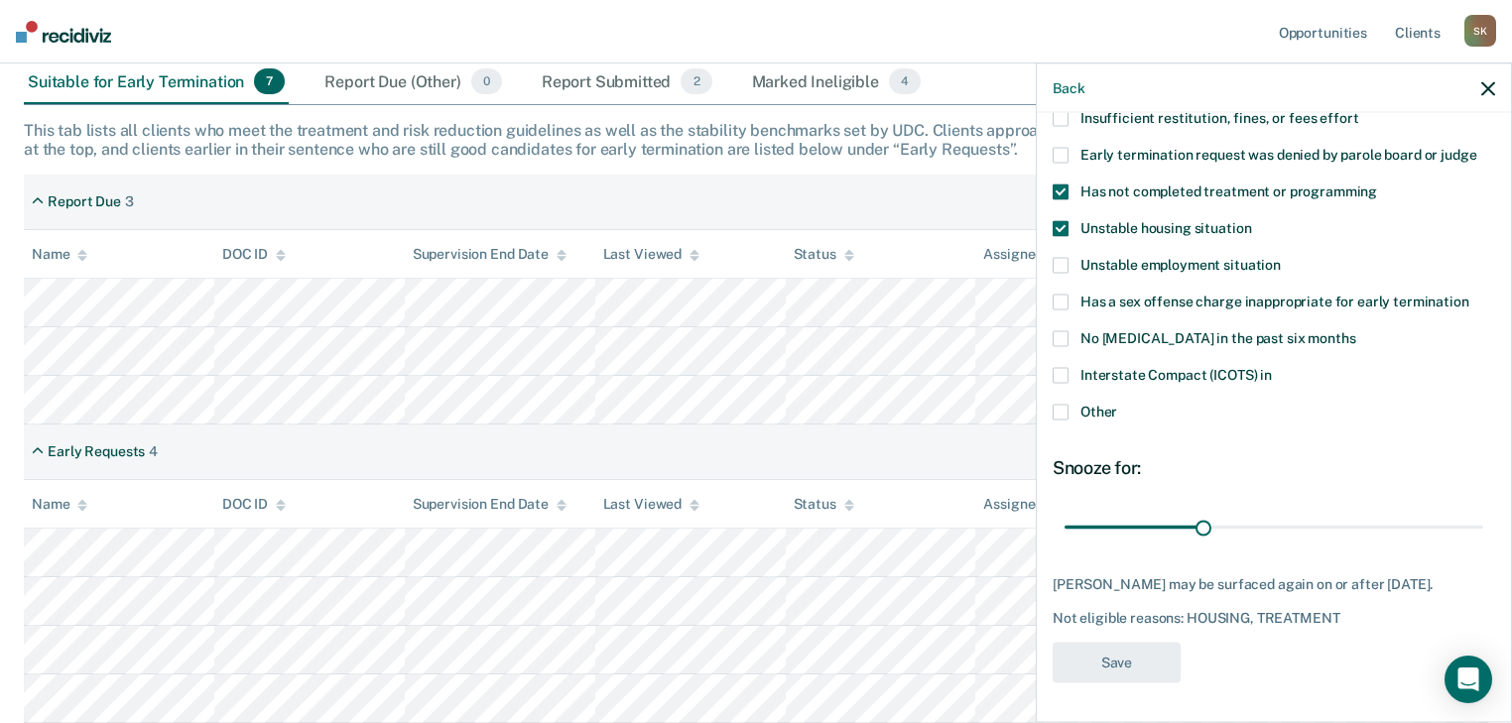
scroll to position [275, 0]
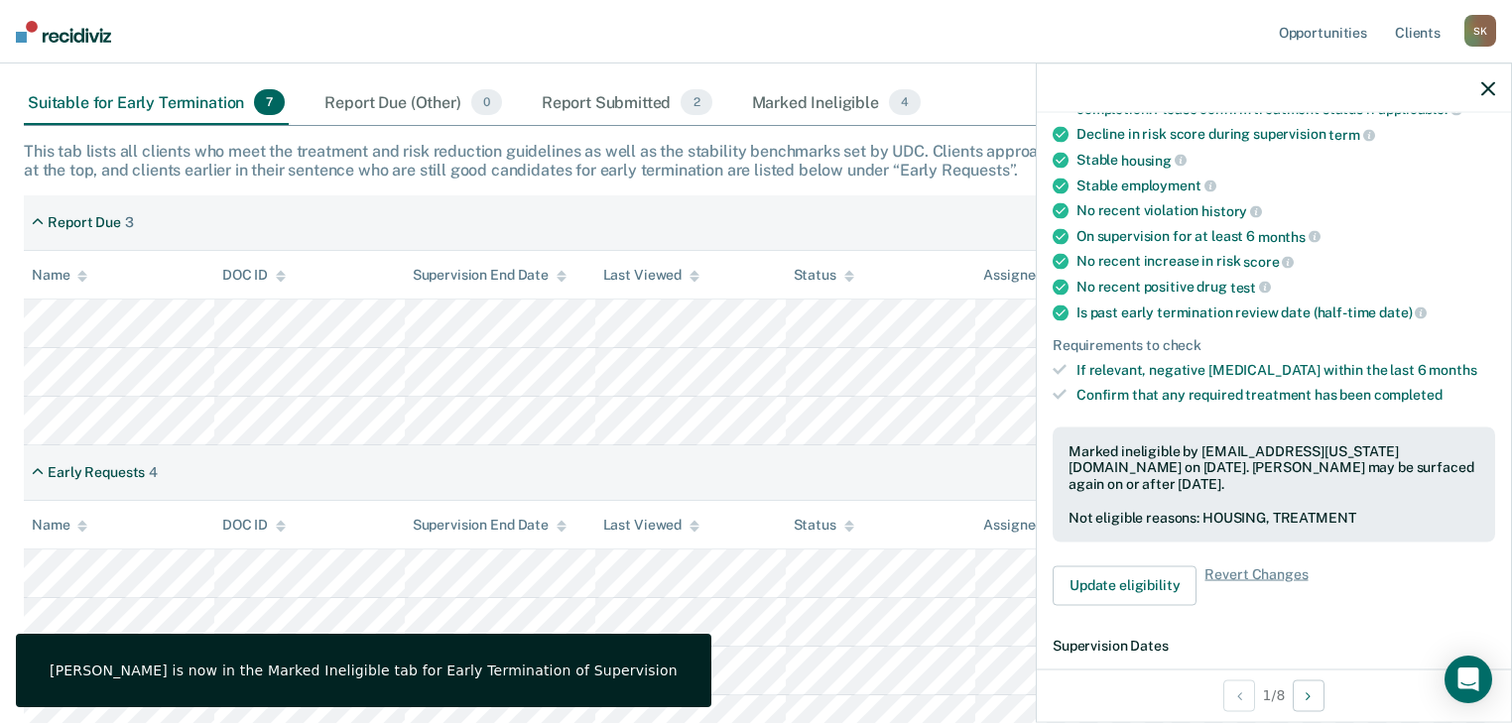
click at [913, 456] on div "Early Requests 4" at bounding box center [756, 474] width 1465 height 56
click at [1488, 95] on icon "button" at bounding box center [1488, 88] width 14 height 14
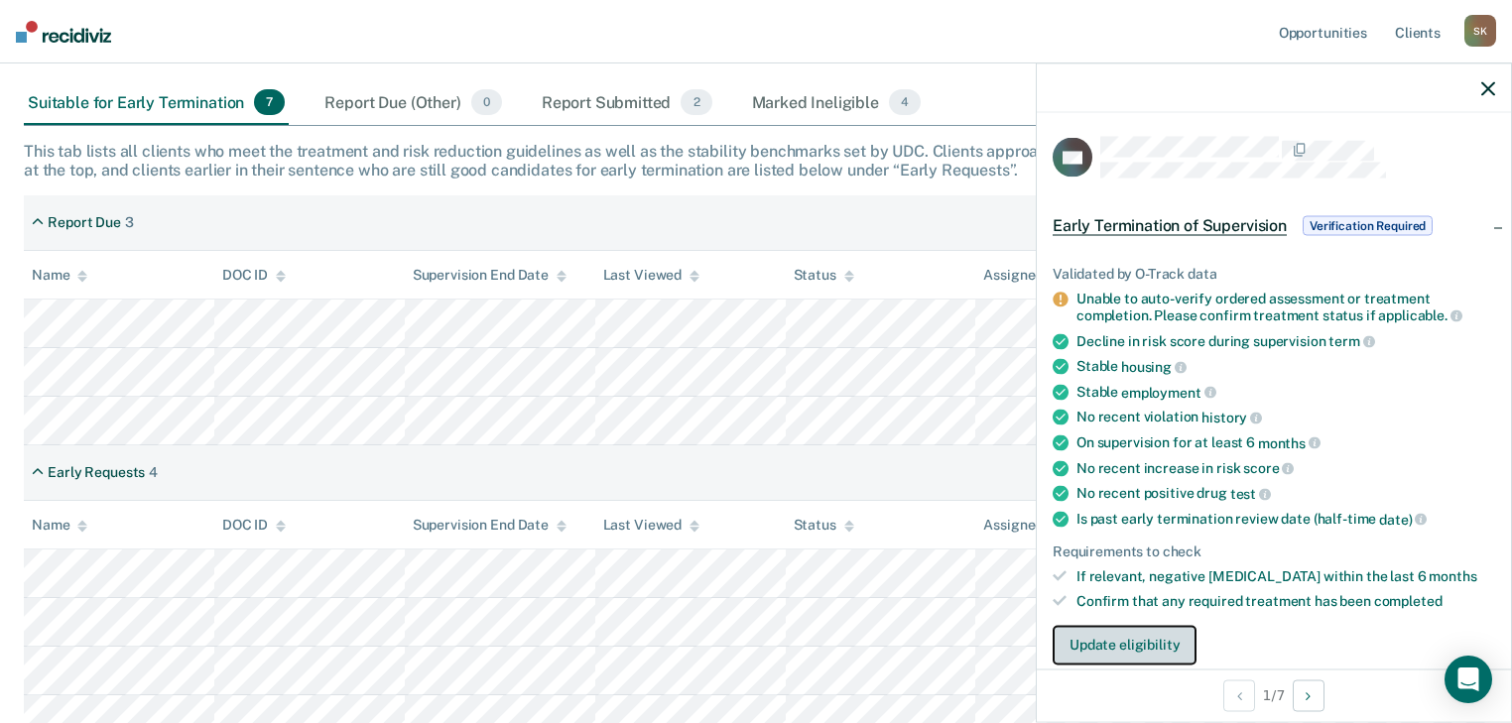
click at [1158, 639] on button "Update eligibility" at bounding box center [1125, 645] width 144 height 40
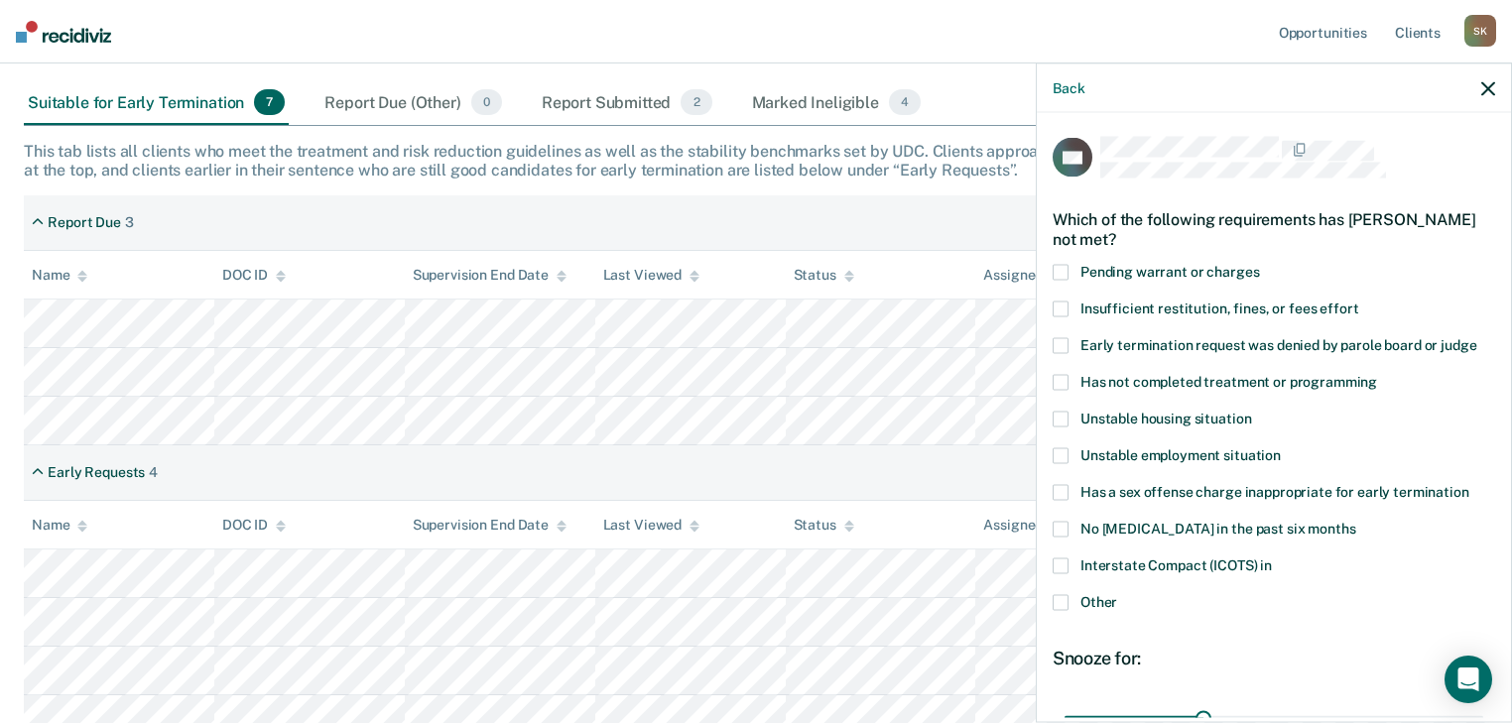
click at [1070, 380] on label "Has not completed treatment or programming" at bounding box center [1274, 384] width 443 height 21
click at [1377, 374] on input "Has not completed treatment or programming" at bounding box center [1377, 374] width 0 height 0
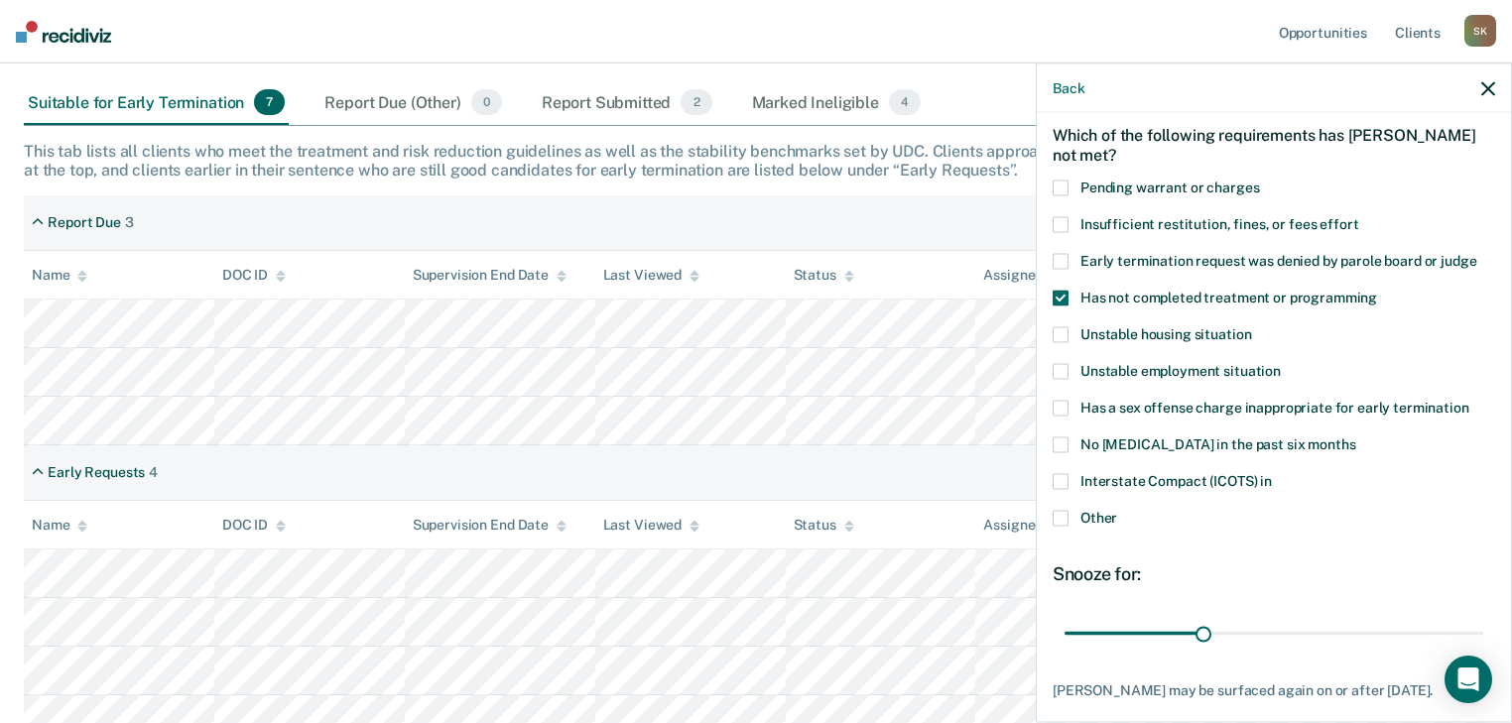
scroll to position [204, 0]
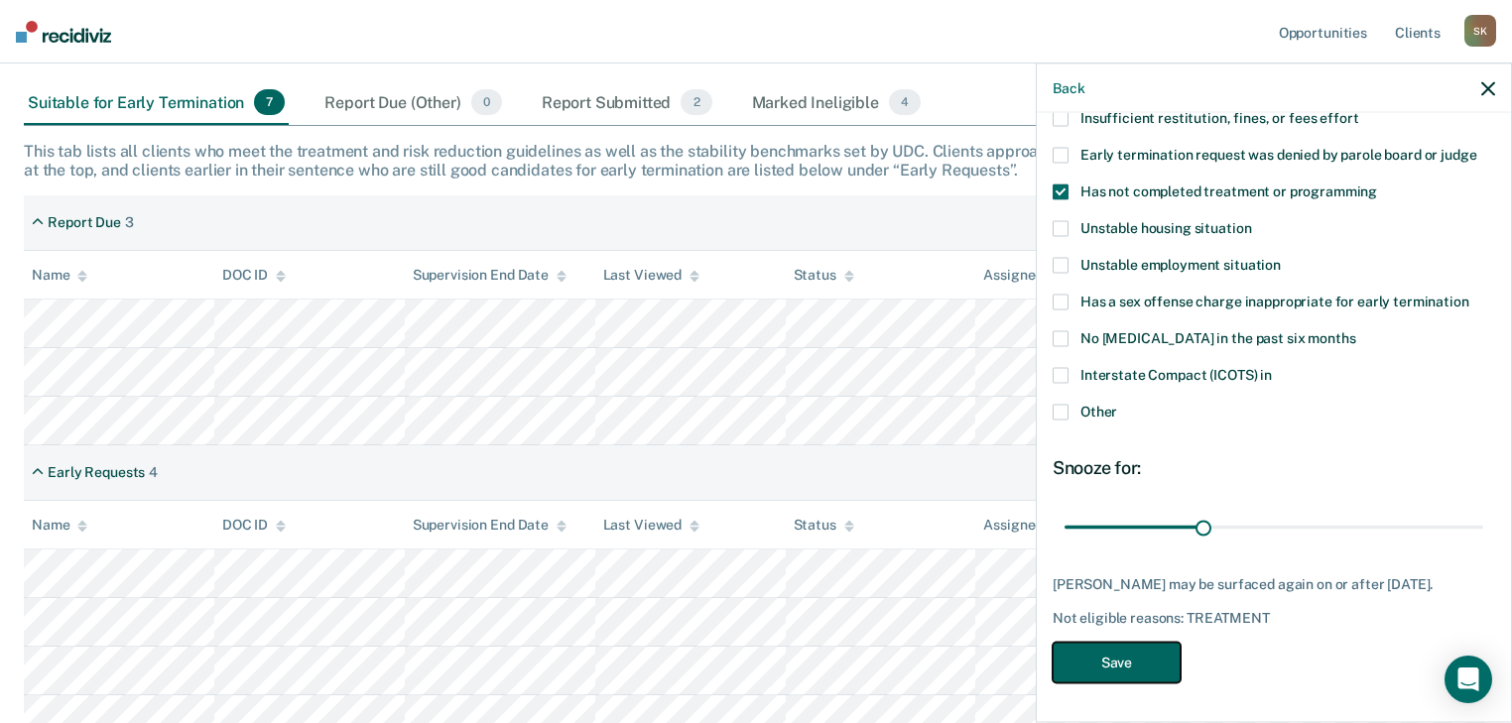
drag, startPoint x: 1155, startPoint y: 652, endPoint x: 1133, endPoint y: 649, distance: 22.0
click at [1154, 652] on button "Save" at bounding box center [1117, 662] width 128 height 41
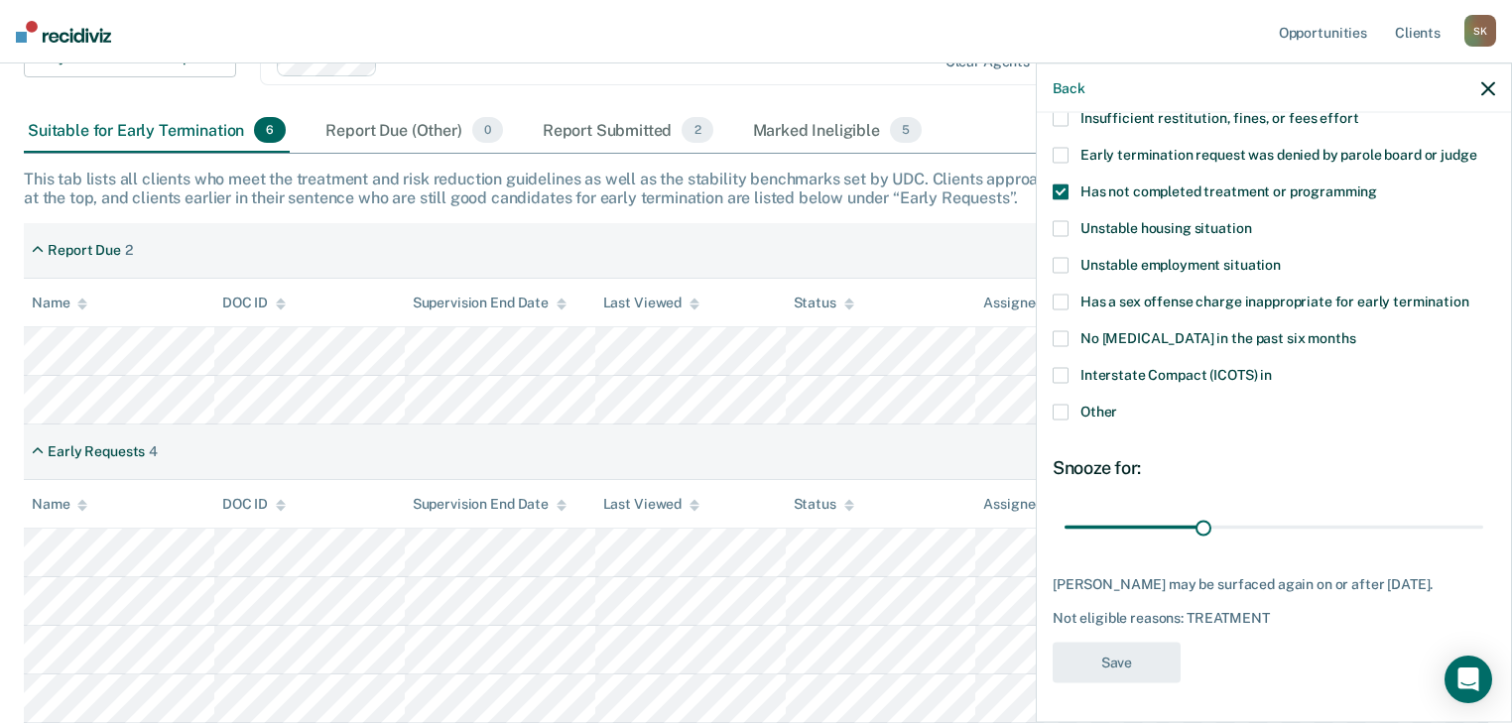
scroll to position [226, 0]
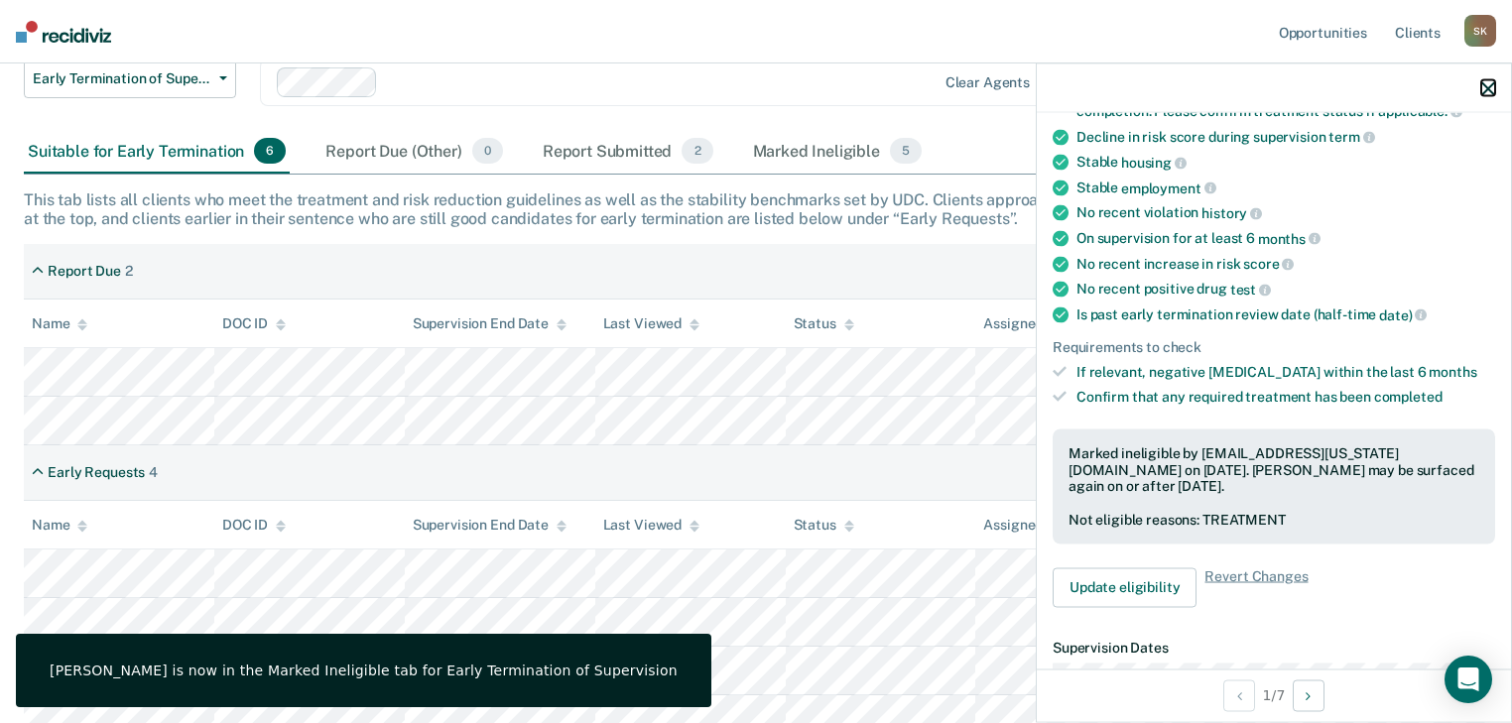
click at [1484, 92] on icon "button" at bounding box center [1488, 88] width 14 height 14
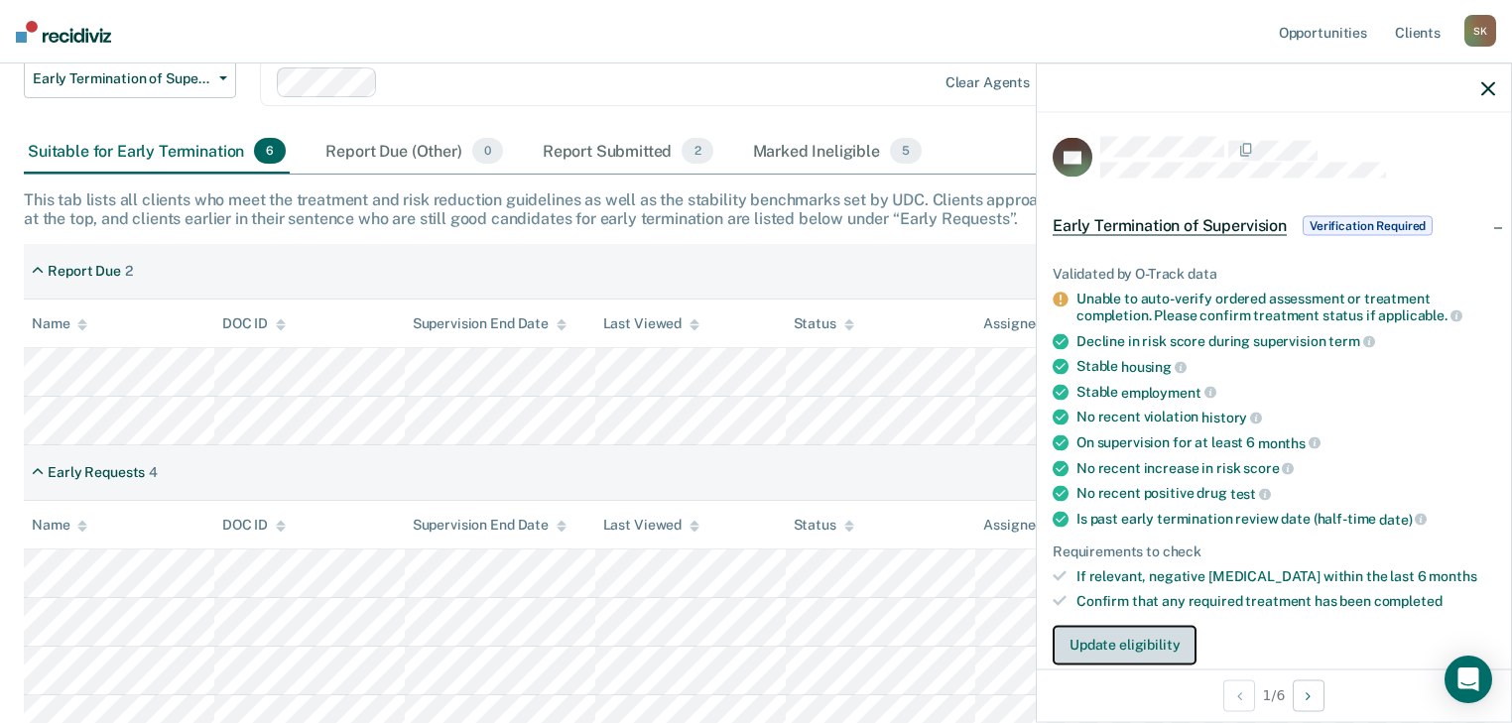
click at [1162, 625] on button "Update eligibility" at bounding box center [1125, 645] width 144 height 40
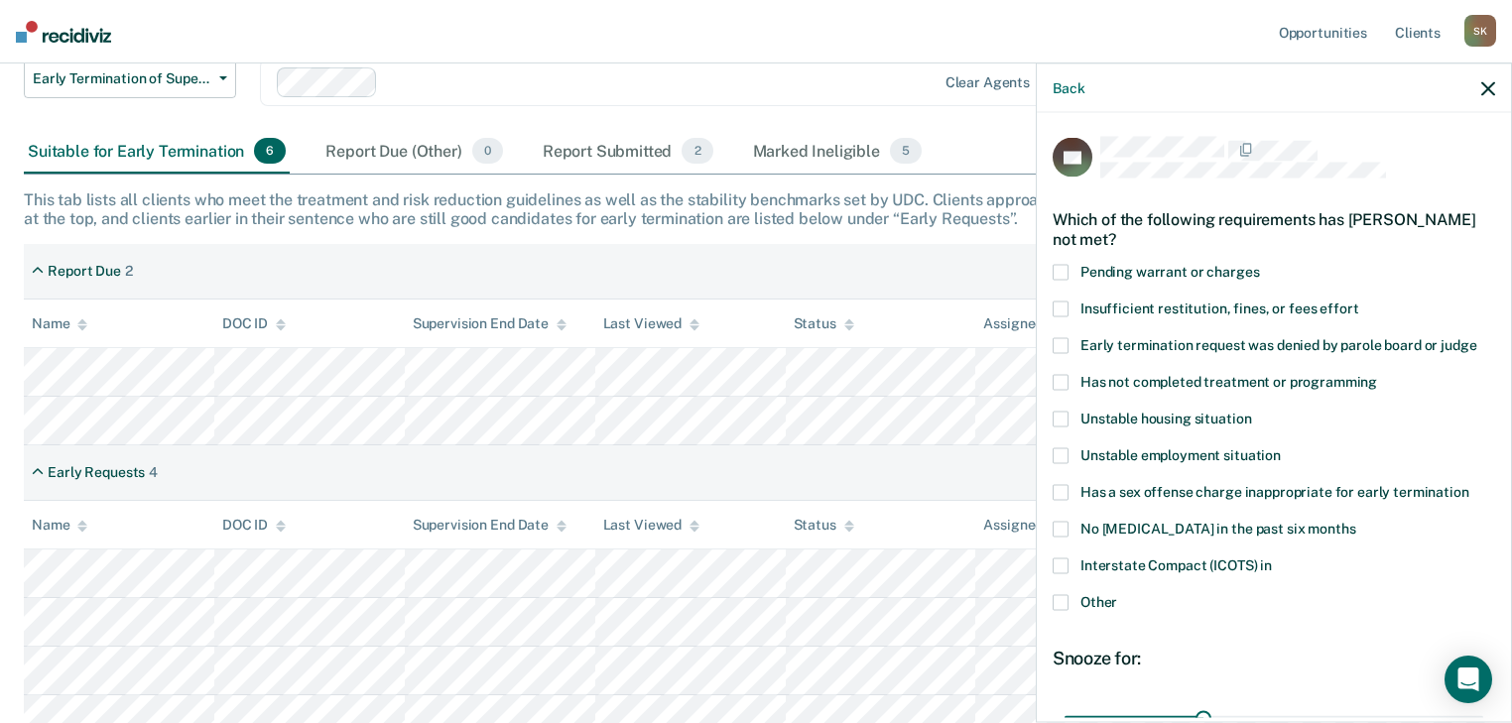
click at [1054, 377] on span at bounding box center [1061, 382] width 16 height 16
click at [1377, 374] on input "Has not completed treatment or programming" at bounding box center [1377, 374] width 0 height 0
click at [1060, 265] on span at bounding box center [1061, 272] width 16 height 16
click at [1259, 264] on input "Pending warrant or charges" at bounding box center [1259, 264] width 0 height 0
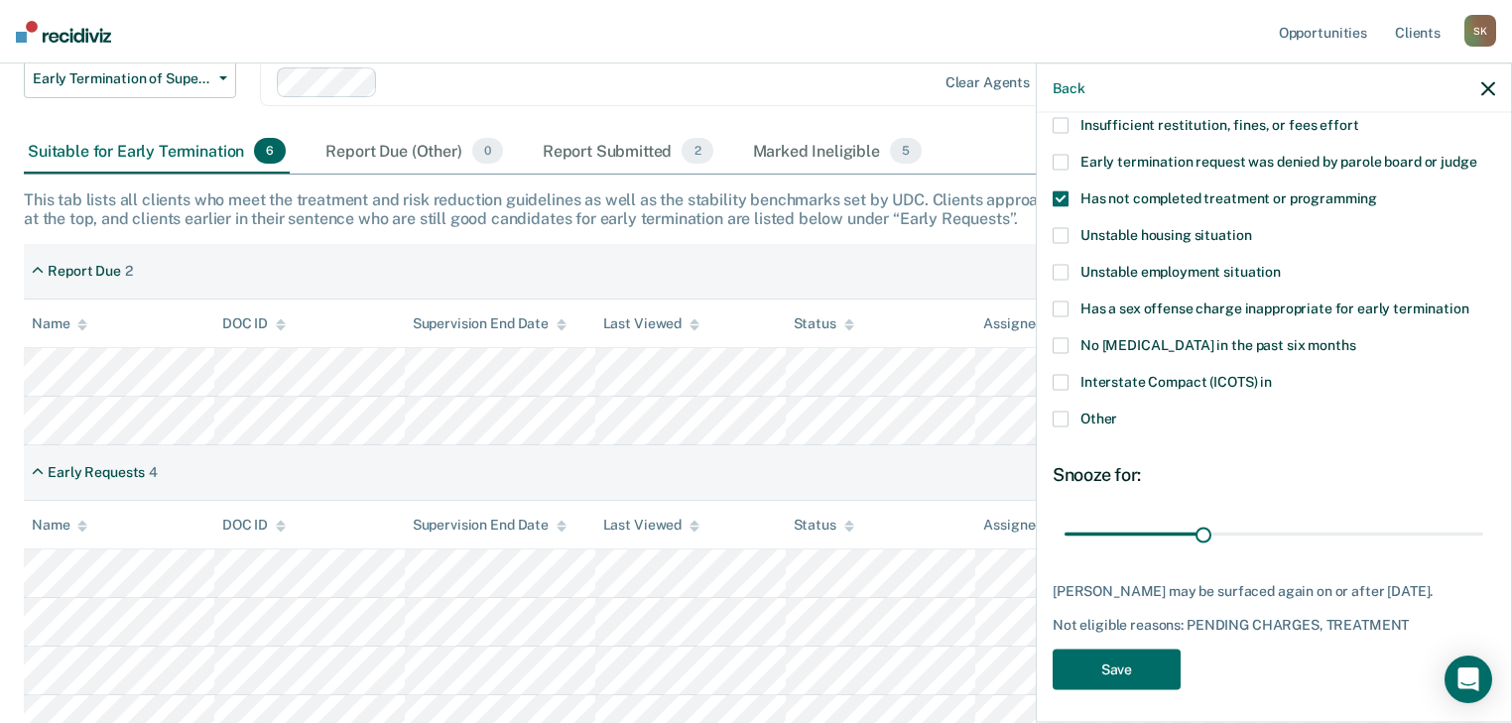
scroll to position [188, 0]
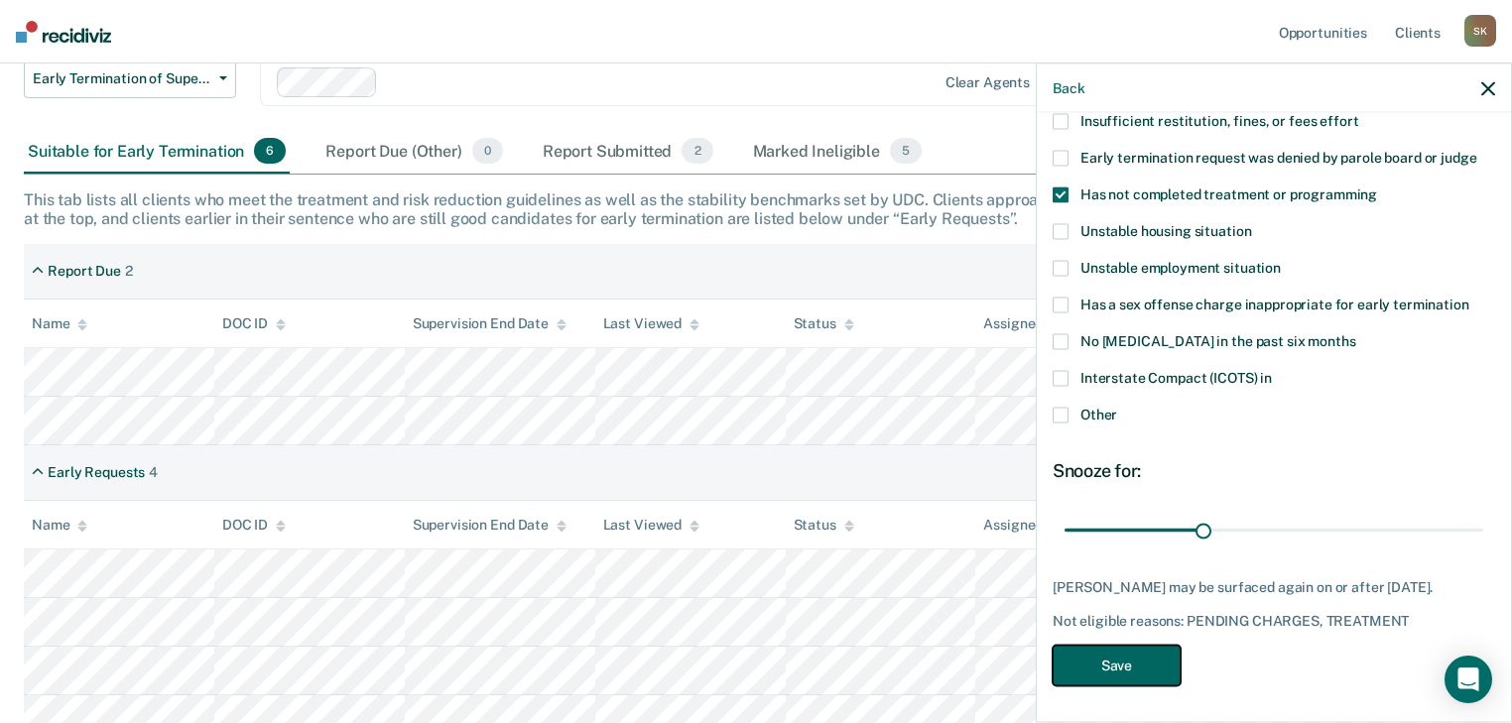
click at [1096, 652] on button "Save" at bounding box center [1117, 665] width 128 height 41
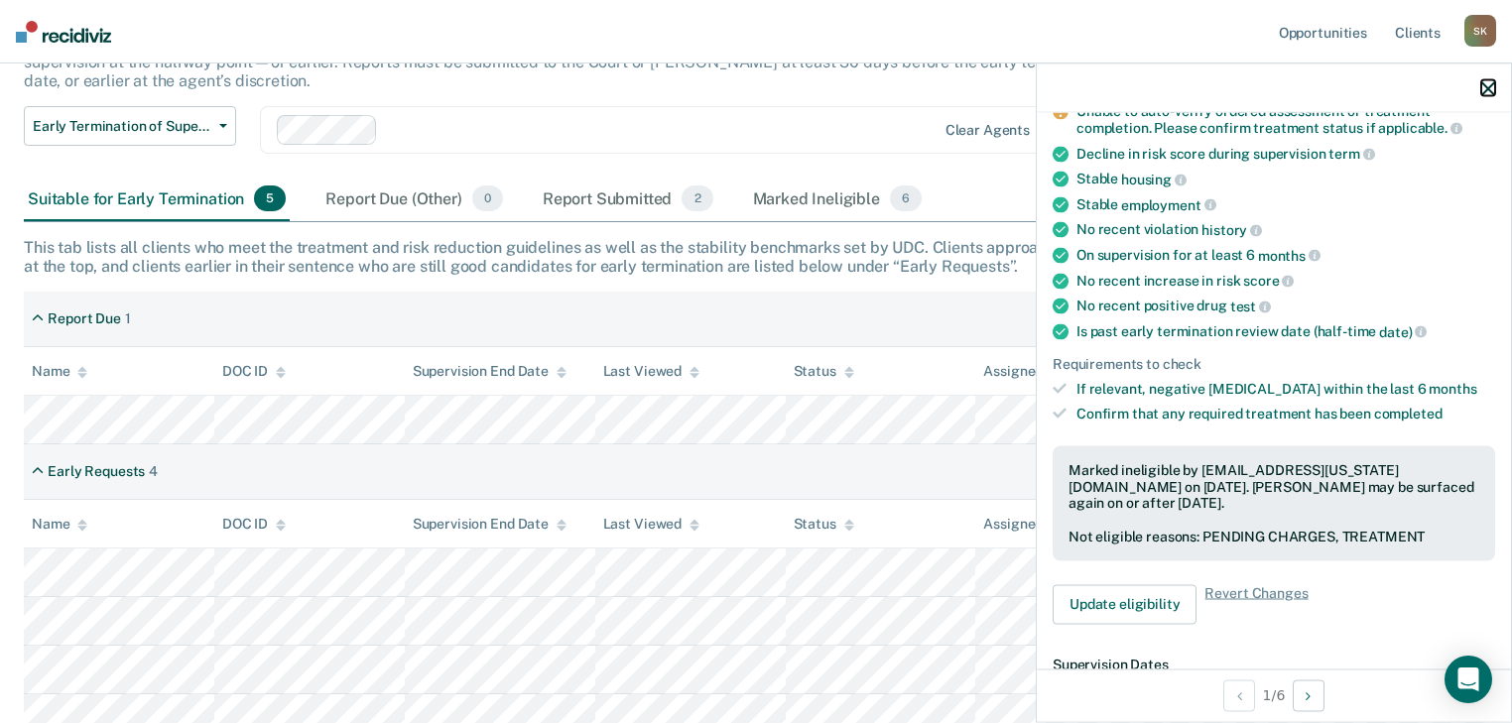
click at [1486, 90] on icon "button" at bounding box center [1488, 88] width 14 height 14
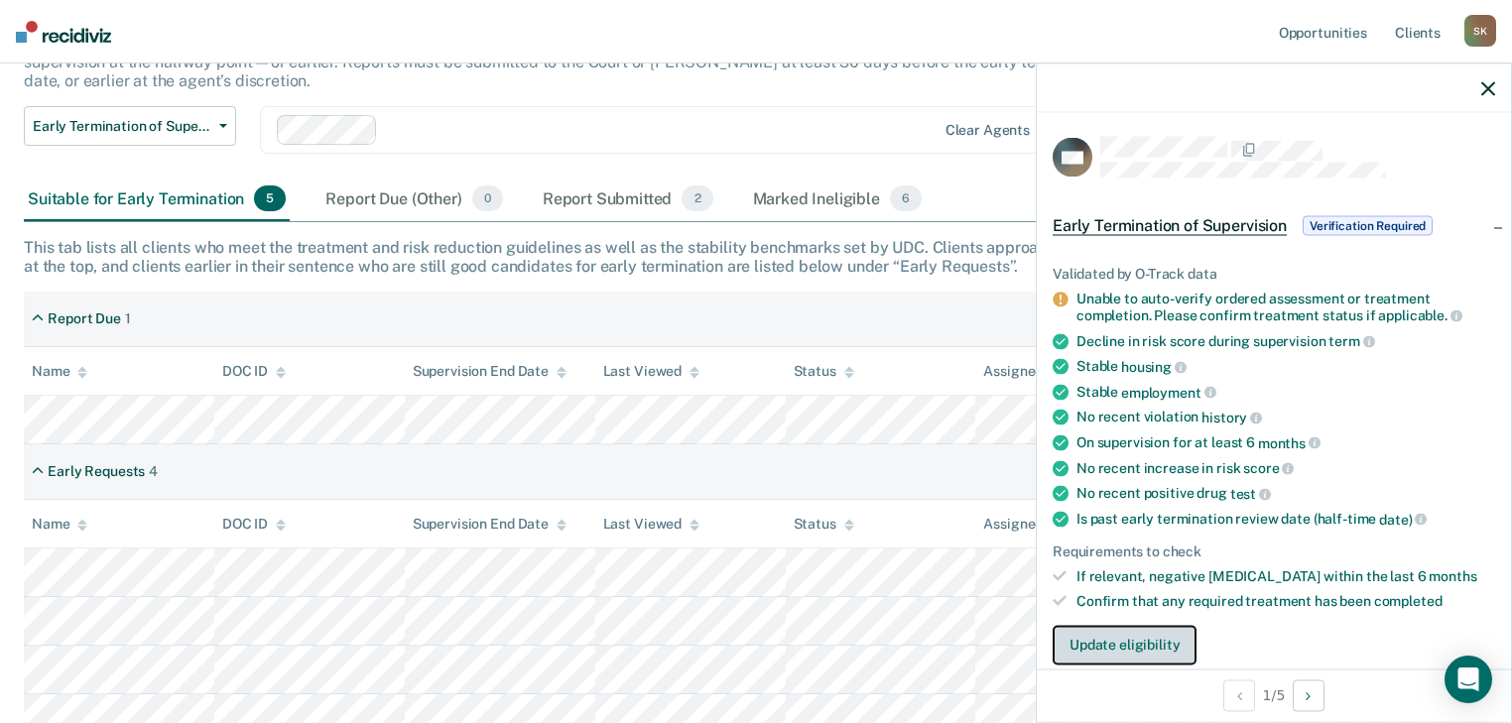
click at [1158, 635] on button "Update eligibility" at bounding box center [1125, 645] width 144 height 40
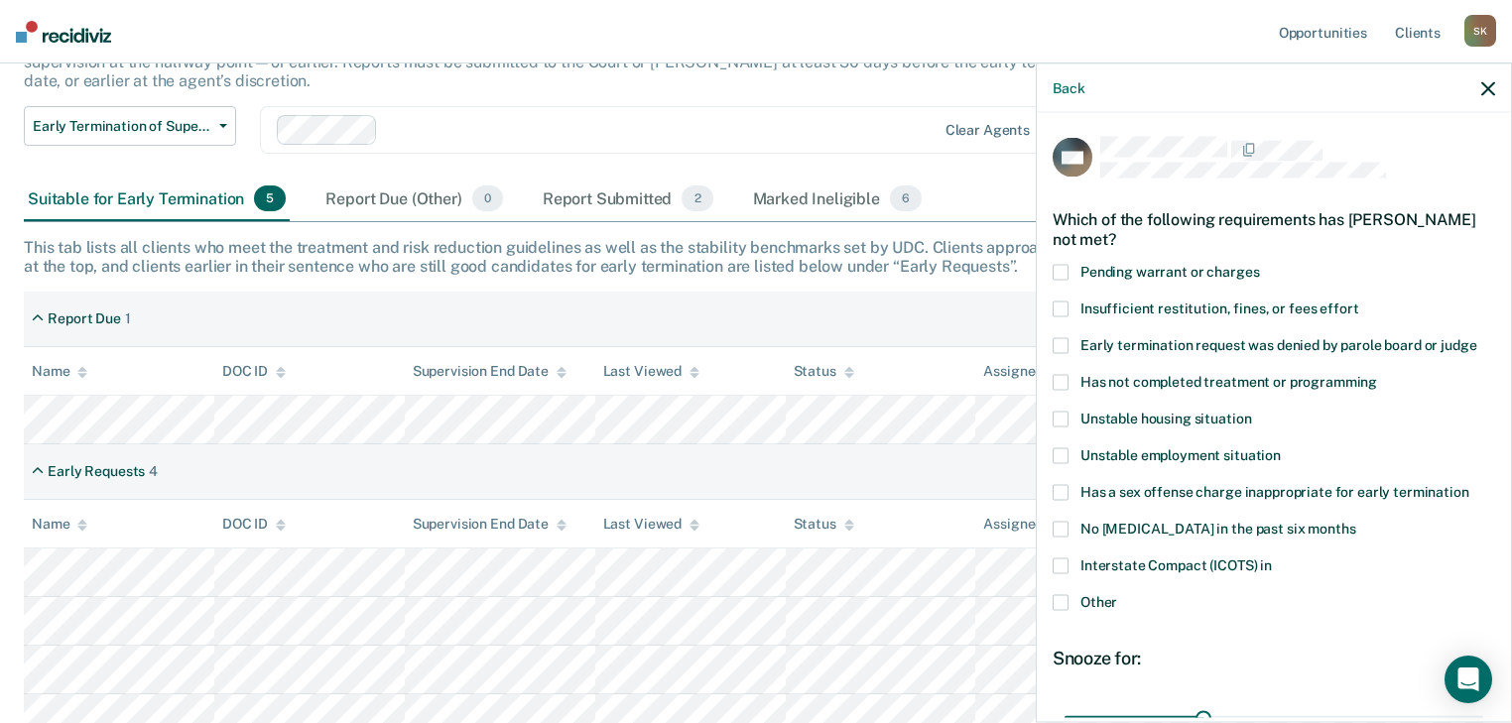
click at [1065, 381] on span at bounding box center [1061, 382] width 16 height 16
click at [1377, 374] on input "Has not completed treatment or programming" at bounding box center [1377, 374] width 0 height 0
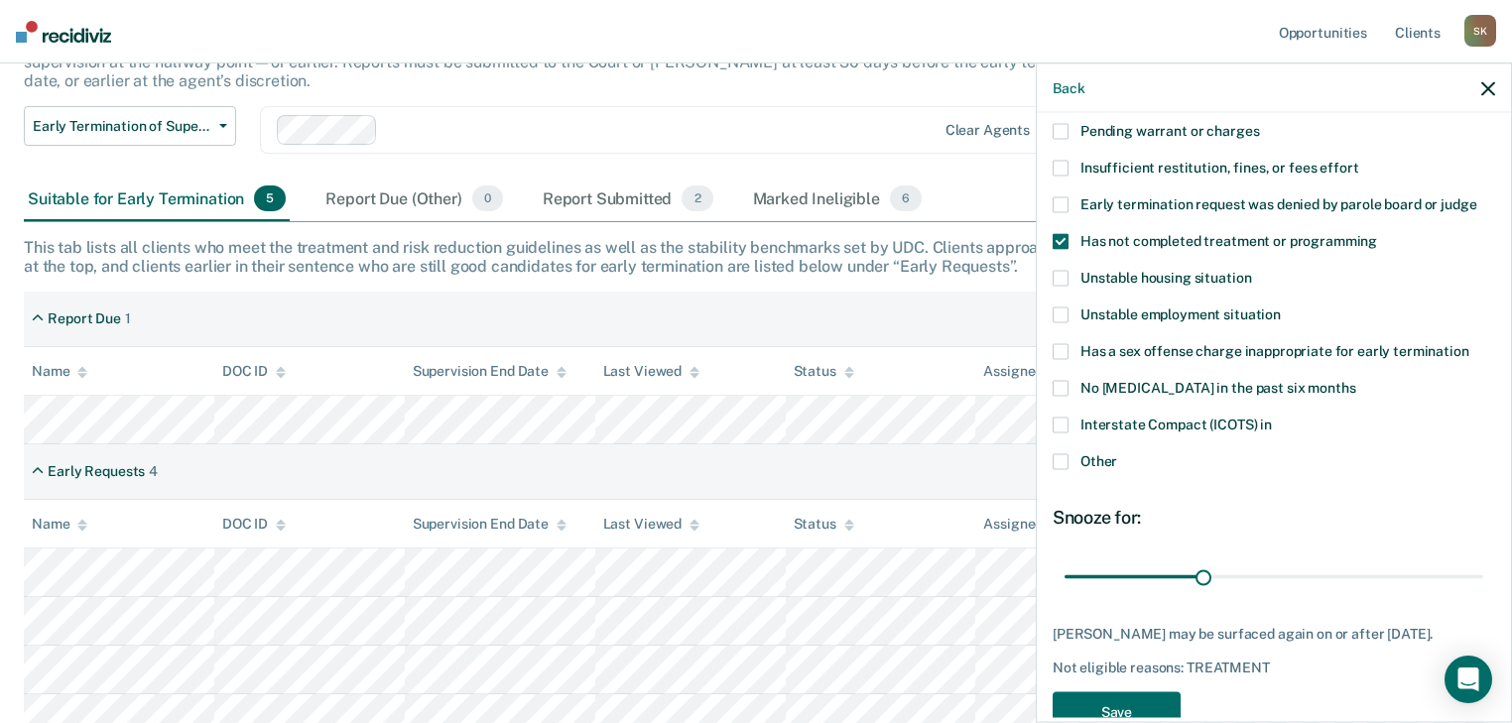
scroll to position [159, 0]
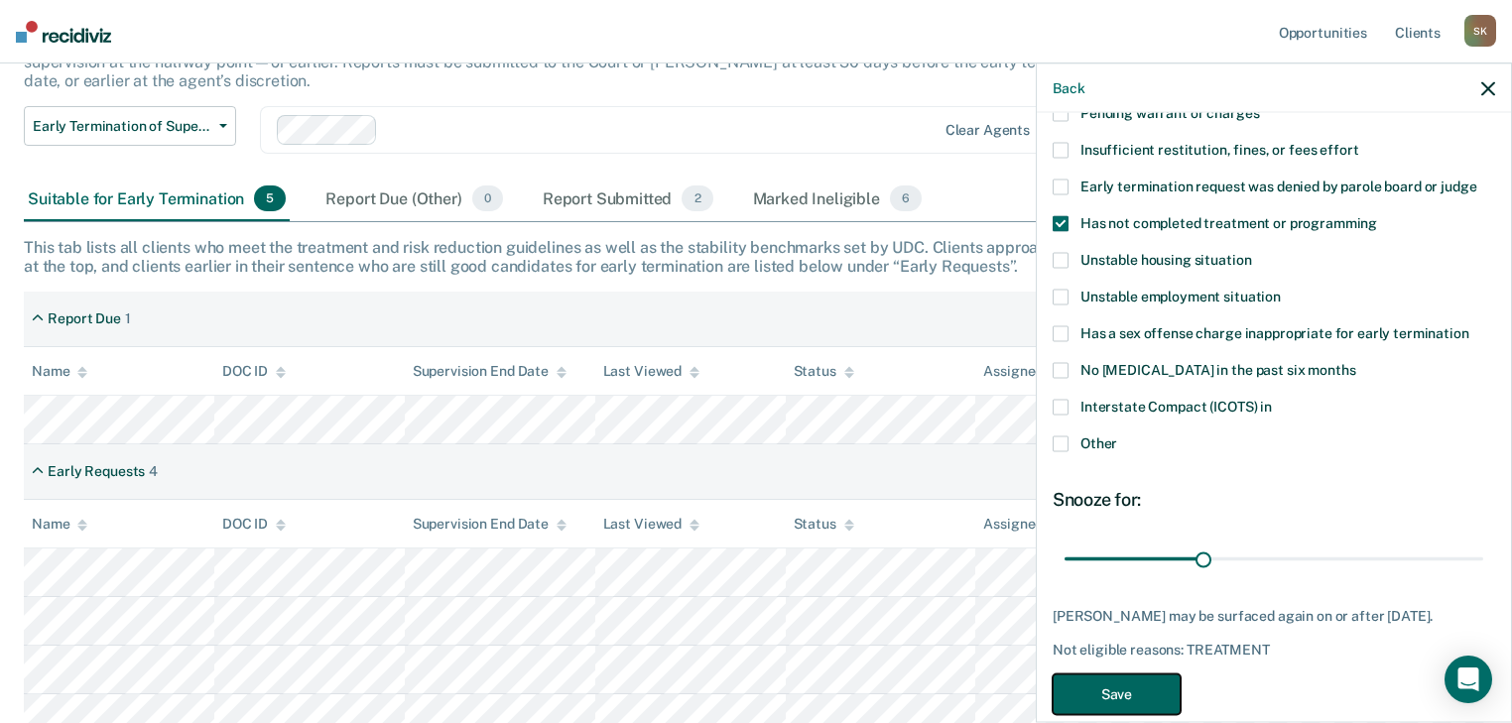
click at [1136, 706] on button "Save" at bounding box center [1117, 694] width 128 height 41
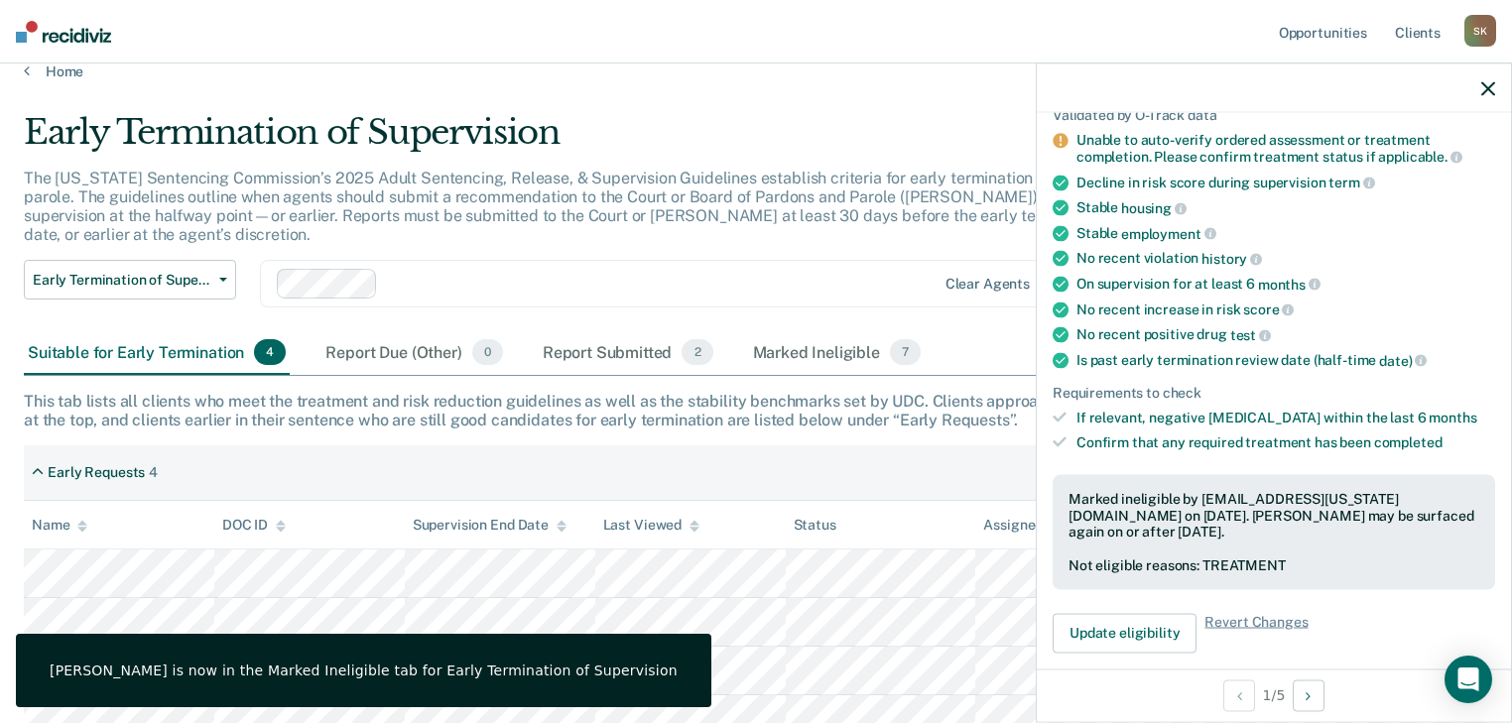
click at [1497, 88] on div at bounding box center [1274, 89] width 474 height 50
drag, startPoint x: 1488, startPoint y: 89, endPoint x: 1448, endPoint y: 110, distance: 45.7
click at [1488, 89] on icon "button" at bounding box center [1488, 88] width 14 height 14
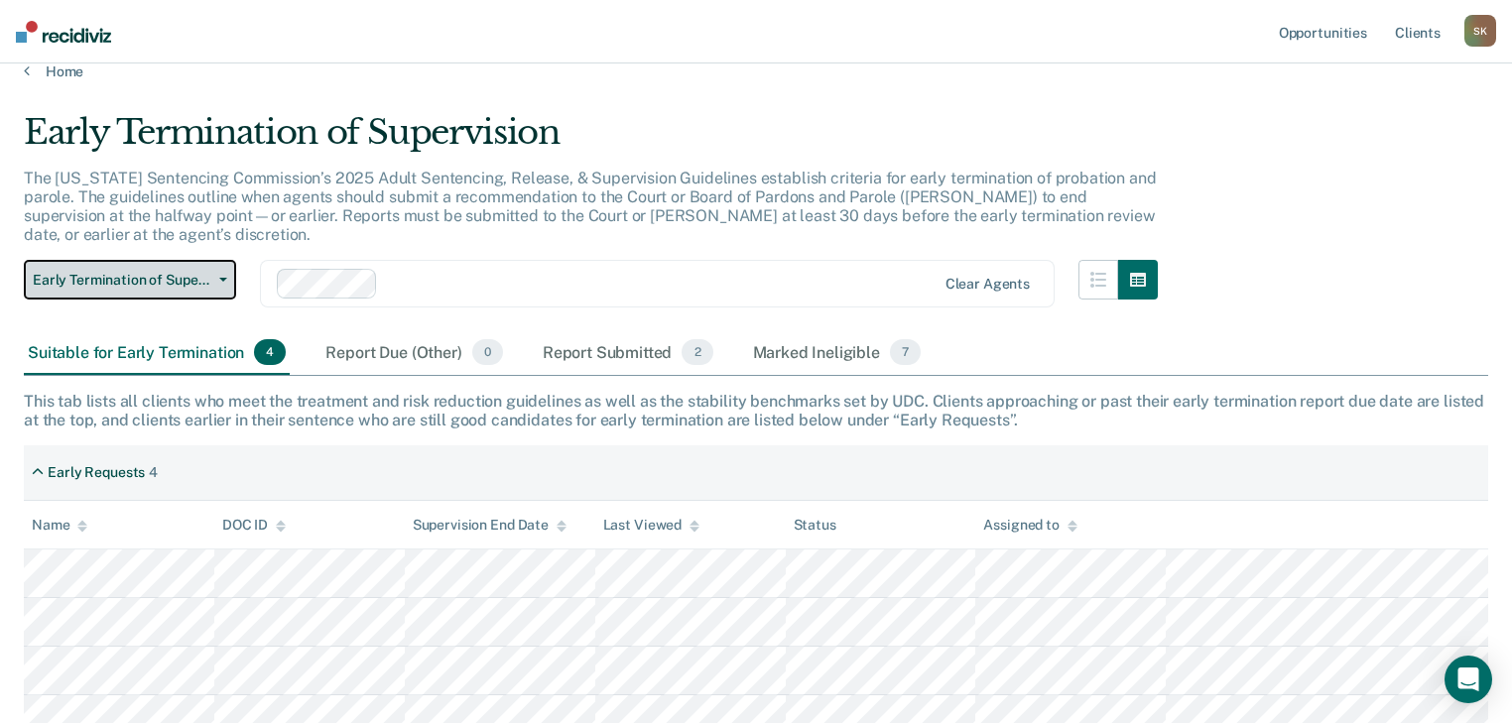
click at [219, 262] on button "Early Termination of Supervision" at bounding box center [130, 280] width 212 height 40
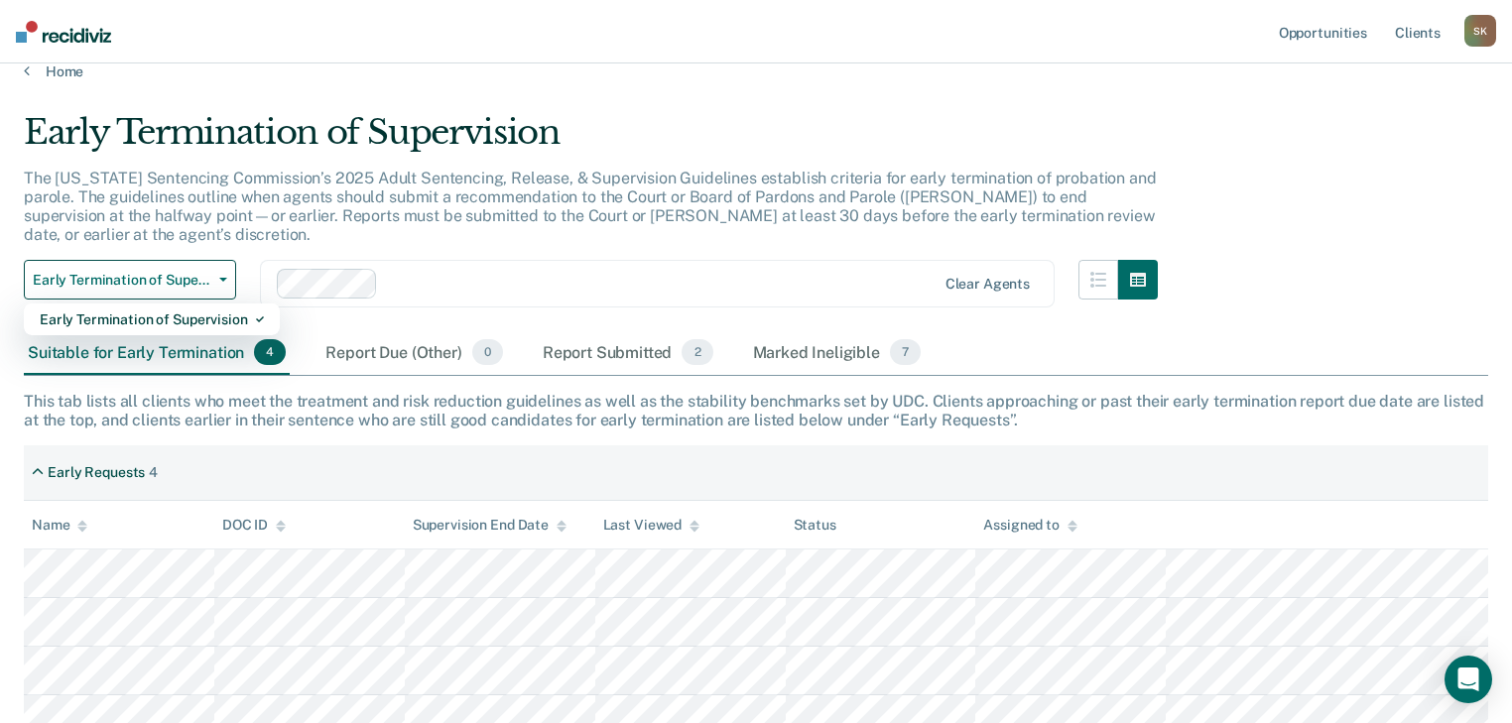
click at [297, 159] on div "Early Termination of Supervision" at bounding box center [591, 140] width 1134 height 57
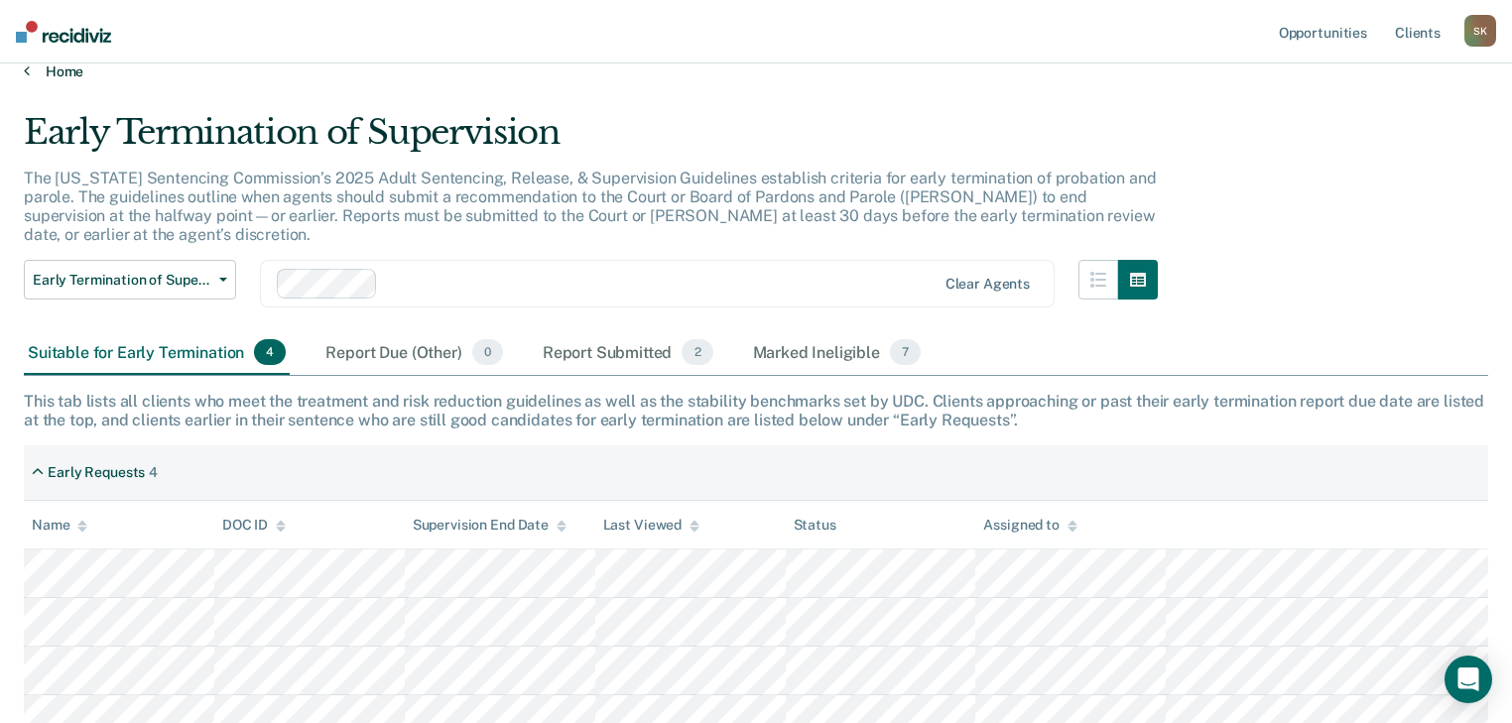
click at [35, 68] on link "Home" at bounding box center [756, 72] width 1465 height 18
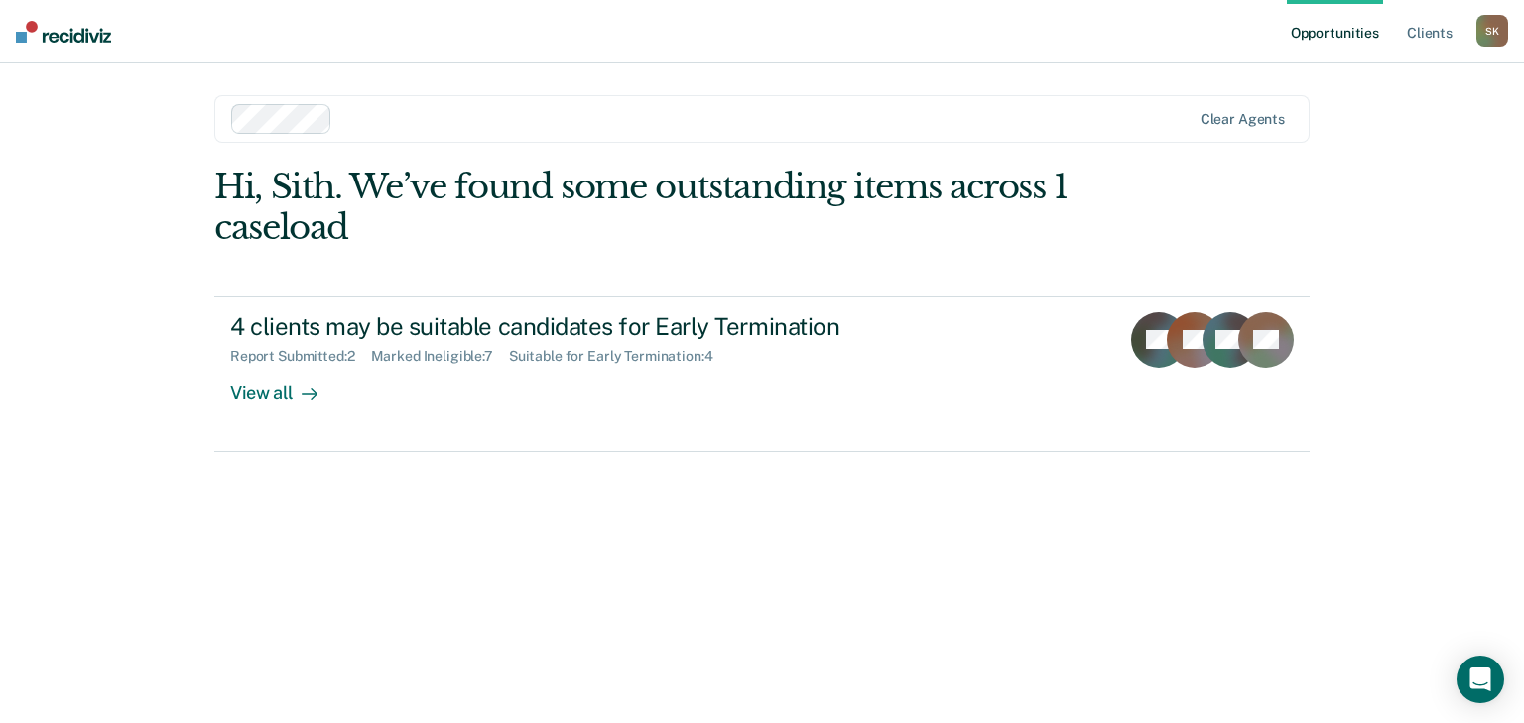
click at [64, 27] on img at bounding box center [63, 32] width 95 height 22
click at [1433, 36] on link "Client s" at bounding box center [1430, 32] width 54 height 64
